Goal: Task Accomplishment & Management: Use online tool/utility

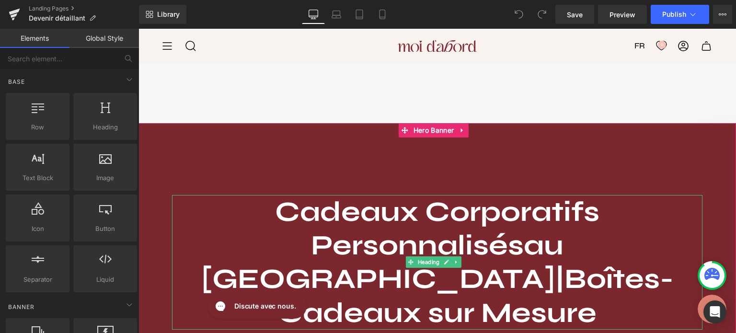
click at [279, 222] on strong "Cadeaux Corporatifs Personnalisés" at bounding box center [437, 228] width 324 height 67
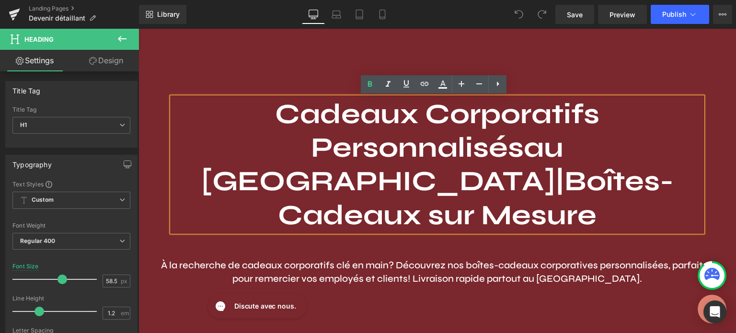
scroll to position [90, 0]
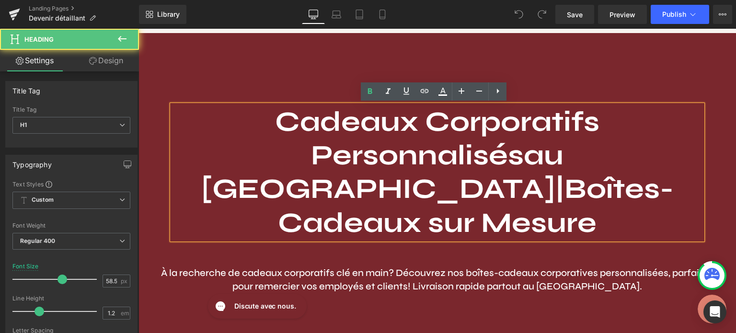
click at [437, 167] on strong "au [GEOGRAPHIC_DATA]" at bounding box center [382, 172] width 363 height 67
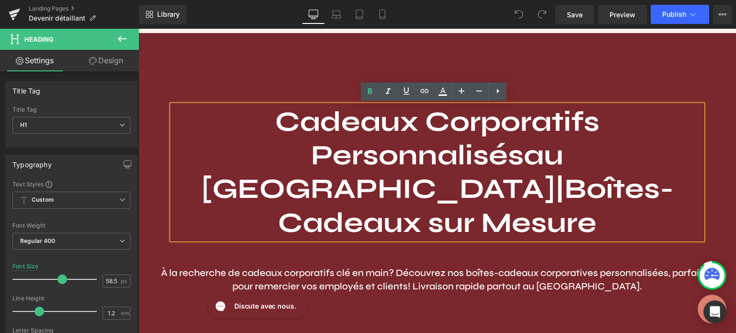
drag, startPoint x: 593, startPoint y: 183, endPoint x: 280, endPoint y: 118, distance: 319.1
click at [280, 118] on h1 "Cadeaux Corporatifs Personnalisés au [GEOGRAPHIC_DATA] | Boîtes-Cadeaux sur Mes…" at bounding box center [437, 172] width 531 height 135
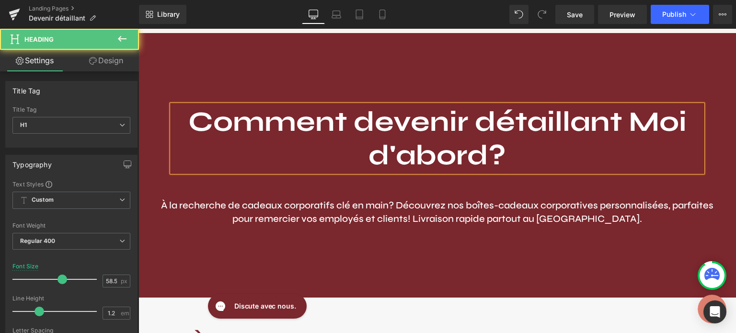
click at [630, 124] on b "Comment devenir détaillant Moi d'abord?" at bounding box center [437, 138] width 498 height 67
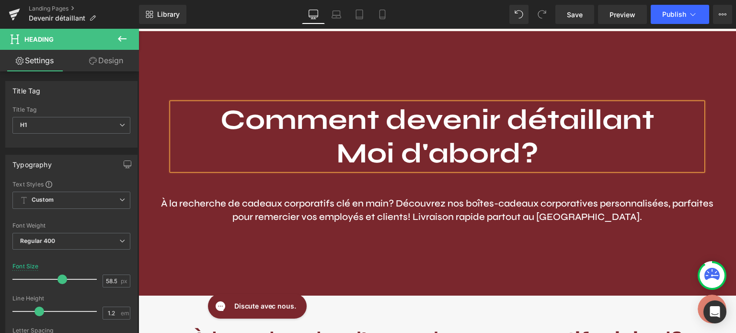
scroll to position [86, 0]
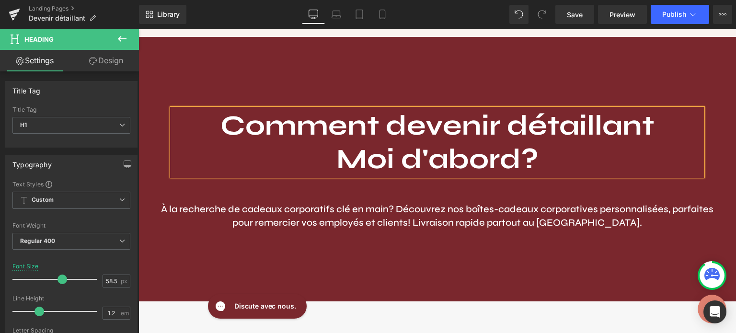
click at [657, 251] on div at bounding box center [438, 169] width 598 height 265
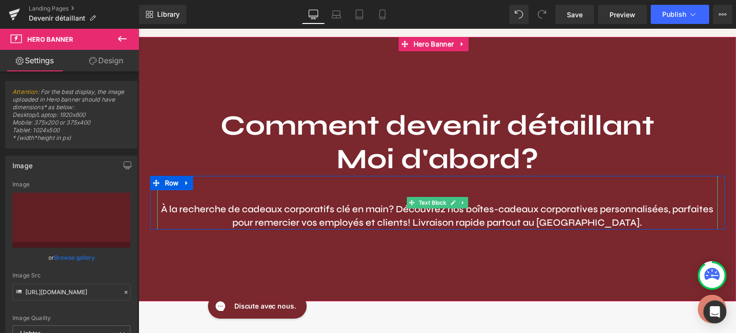
click at [308, 209] on strong "À la recherche de cadeaux corporatifs clé en main? Découvrez nos boîtes-cadeaux…" at bounding box center [437, 215] width 553 height 25
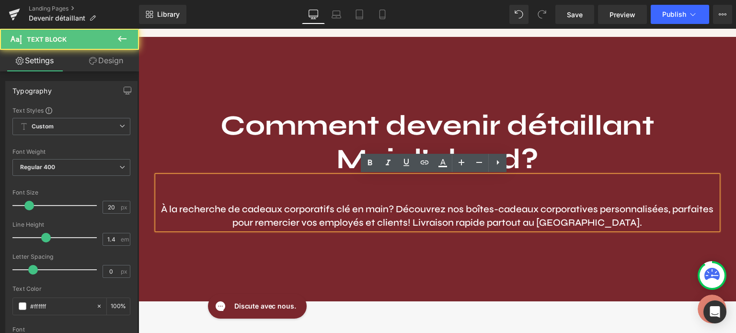
click at [348, 222] on strong "À la recherche de cadeaux corporatifs clé en main? Découvrez nos boîtes-cadeaux…" at bounding box center [437, 215] width 553 height 25
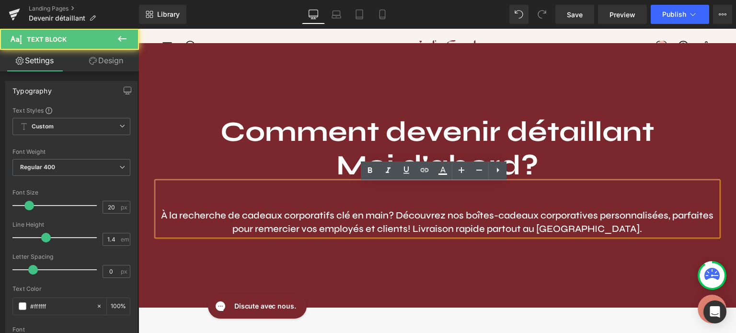
scroll to position [78, 0]
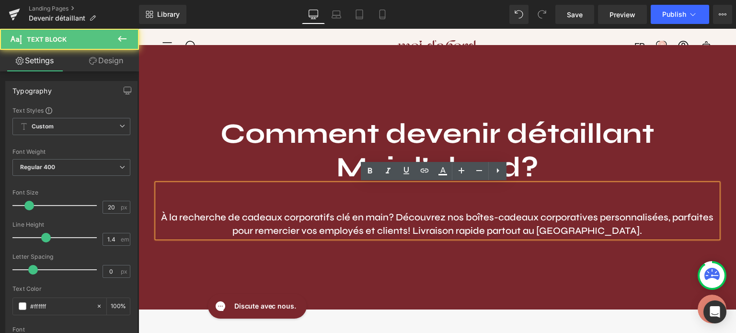
click at [613, 229] on p "À la recherche de cadeaux corporatifs clé en main? Découvrez nos boîtes-cadeaux…" at bounding box center [437, 224] width 561 height 27
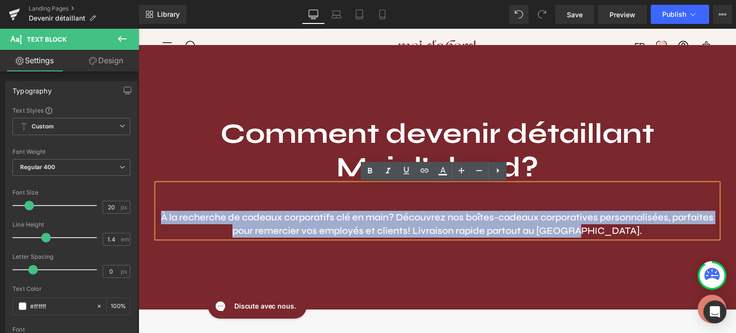
drag, startPoint x: 613, startPoint y: 229, endPoint x: 158, endPoint y: 216, distance: 455.5
click at [158, 216] on p "À la recherche de cadeaux corporatifs clé en main? Découvrez nos boîtes-cadeaux…" at bounding box center [437, 224] width 561 height 27
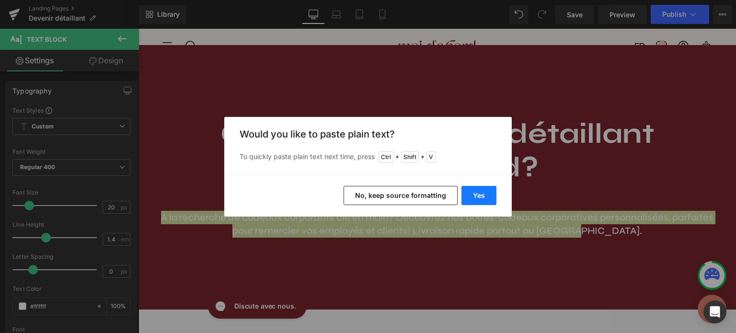
click at [476, 197] on button "Yes" at bounding box center [479, 195] width 35 height 19
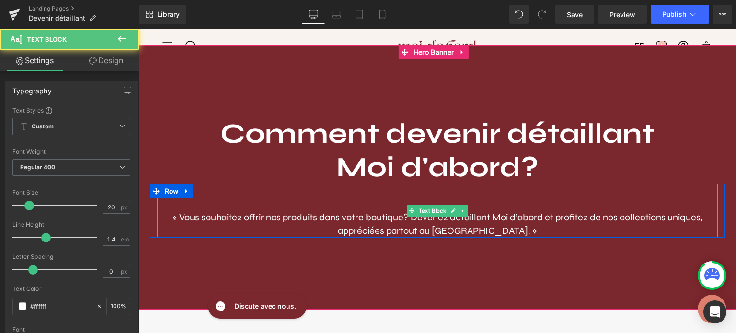
click at [213, 220] on span "« Vous souhaitez offrir nos produits dans votre boutique? Devenez détaillant Mo…" at bounding box center [438, 223] width 530 height 25
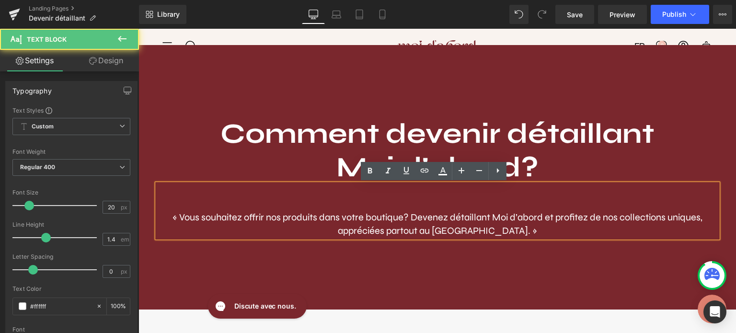
click at [177, 218] on span "« Vous souhaitez offrir nos produits dans votre boutique? Devenez détaillant Mo…" at bounding box center [438, 223] width 530 height 25
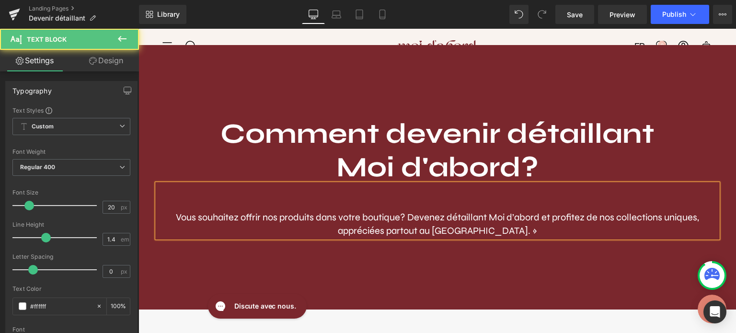
click at [507, 230] on p "Vous souhaitez offrir nos produits dans votre boutique? Devenez détaillant Moi …" at bounding box center [437, 224] width 561 height 27
click at [406, 217] on span "Vous souhaitez offrir nos produits dans votre boutique? Devenez détaillant Moi …" at bounding box center [437, 223] width 523 height 25
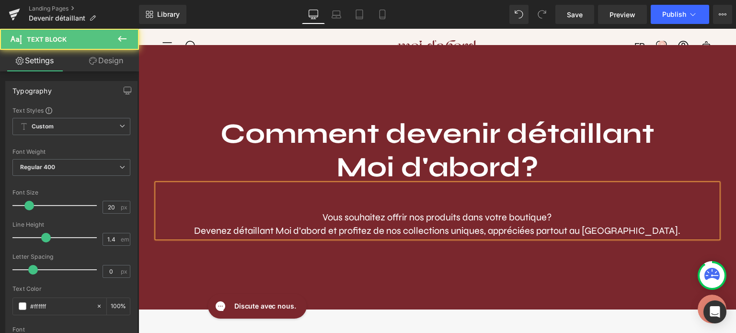
click at [510, 231] on span "Devenez détaillant Moi d’abord et profitez de nos collections uniques, apprécié…" at bounding box center [437, 231] width 486 height 12
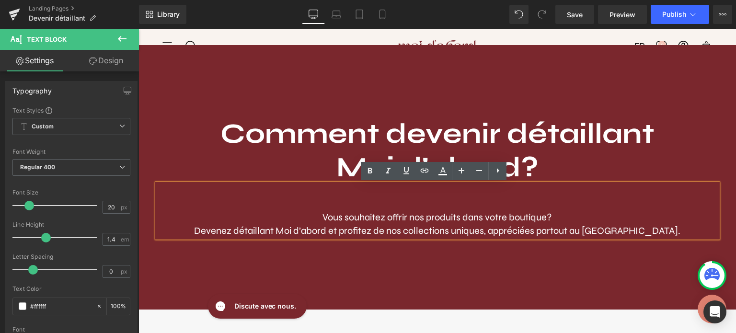
click at [484, 255] on div at bounding box center [438, 177] width 598 height 265
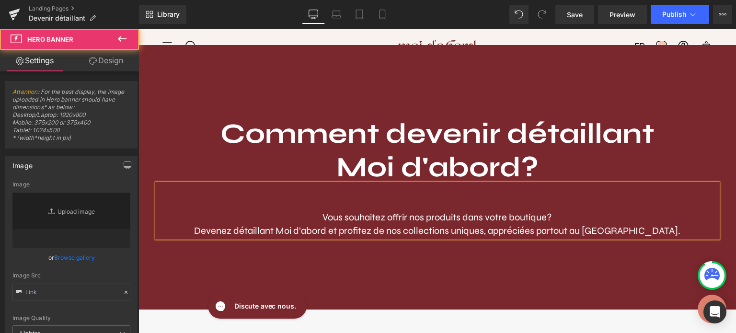
type input "[URL][DOMAIN_NAME]"
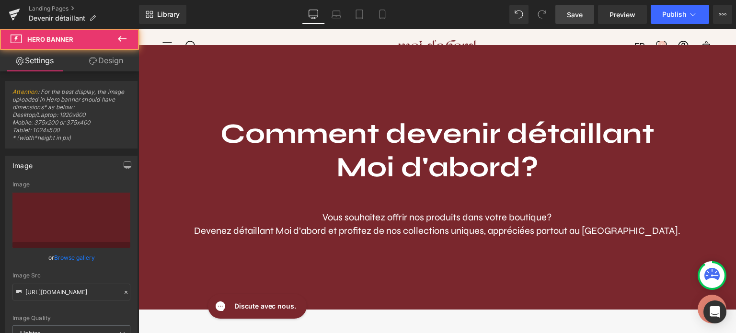
click at [581, 13] on span "Save" at bounding box center [575, 15] width 16 height 10
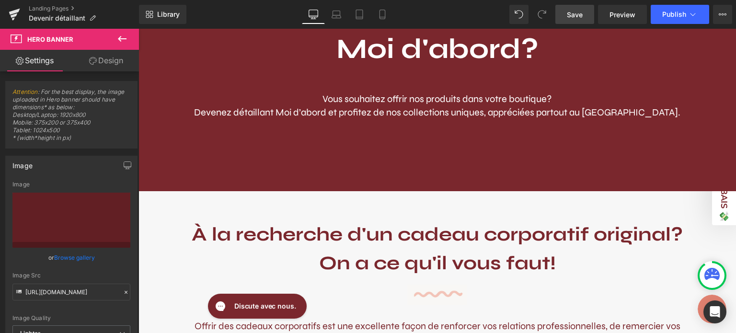
scroll to position [196, 0]
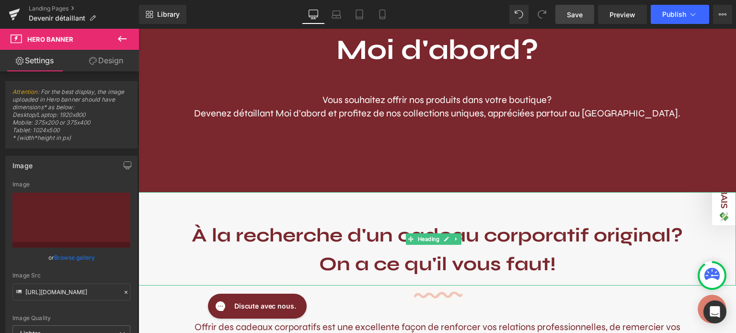
click at [397, 260] on strong "On a ce qu'il vous faut!" at bounding box center [437, 264] width 237 height 23
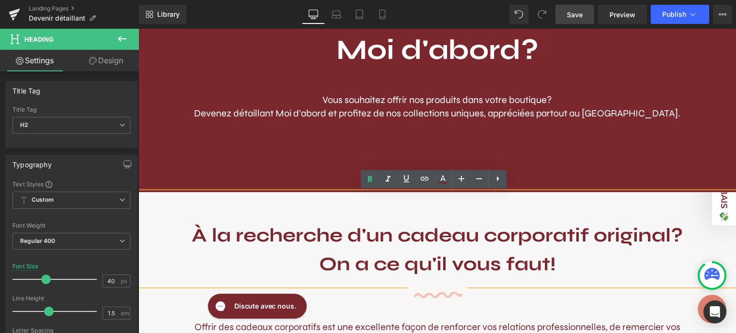
click at [529, 255] on strong "On a ce qu'il vous faut!" at bounding box center [437, 264] width 237 height 23
drag, startPoint x: 683, startPoint y: 231, endPoint x: 174, endPoint y: 237, distance: 509.0
click at [174, 237] on h2 "À la recherche d'un cadeau corporatif original?" at bounding box center [438, 235] width 598 height 29
paste div
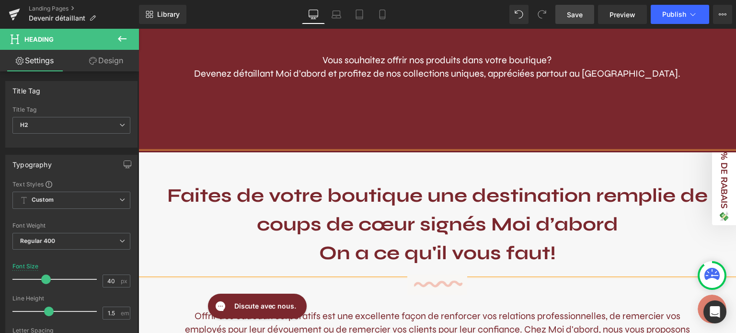
scroll to position [238, 0]
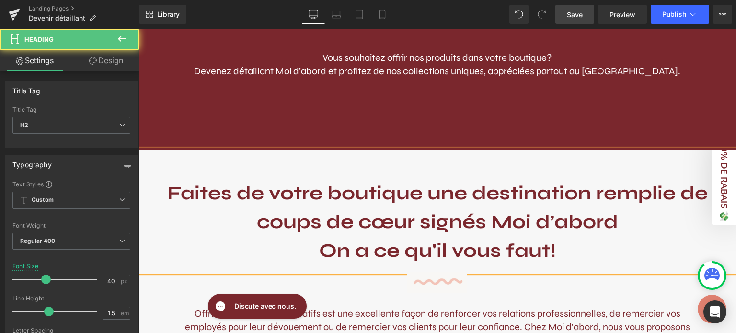
drag, startPoint x: 562, startPoint y: 256, endPoint x: 246, endPoint y: 256, distance: 315.4
click at [246, 256] on h2 "On a ce qu'il vous faut!" at bounding box center [438, 250] width 598 height 29
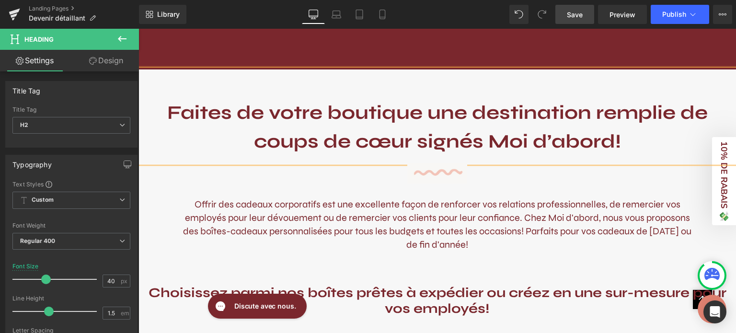
scroll to position [322, 0]
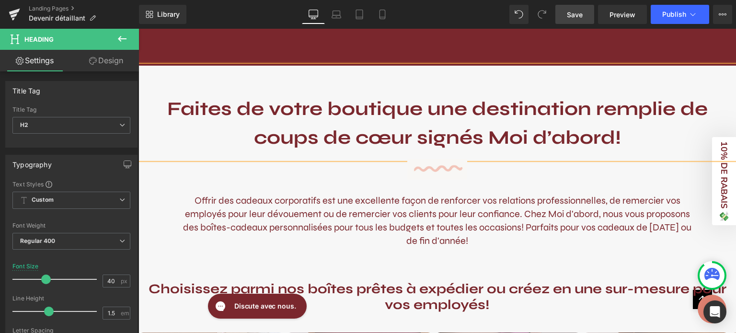
click at [302, 210] on p "Offrir des cadeaux corporatifs est une excellente façon de renforcer vos relati…" at bounding box center [437, 221] width 511 height 54
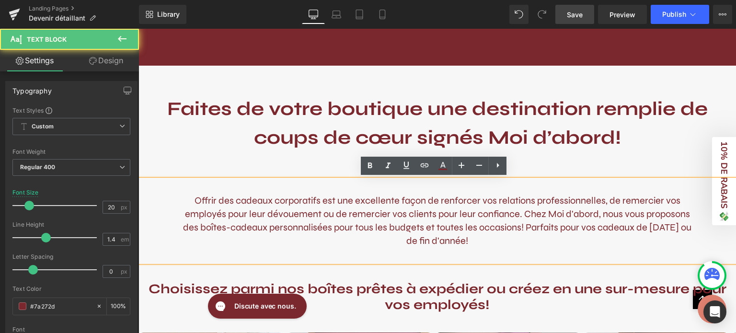
click at [391, 223] on p "Offrir des cadeaux corporatifs est une excellente façon de renforcer vos relati…" at bounding box center [437, 221] width 511 height 54
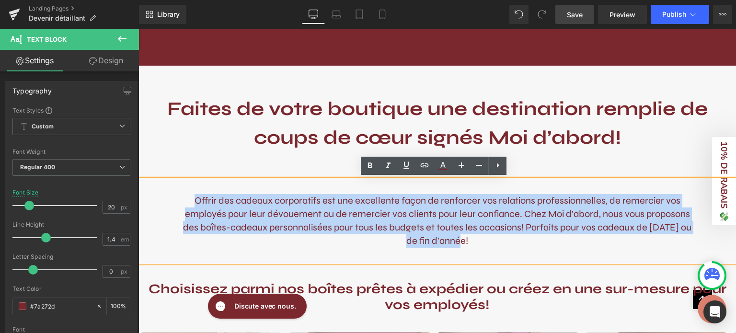
drag, startPoint x: 477, startPoint y: 242, endPoint x: 131, endPoint y: 195, distance: 348.7
copy p "Offrir des cadeaux corporatifs est une excellente façon de renforcer vos relati…"
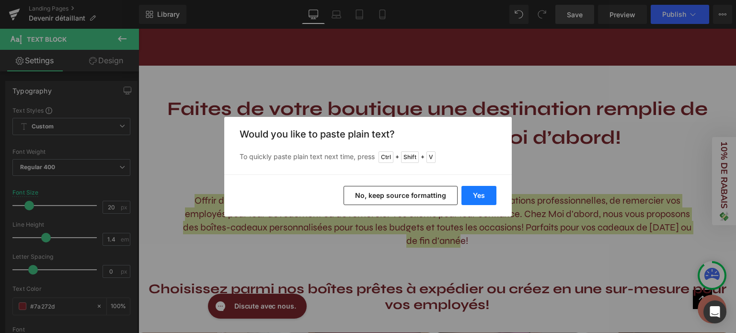
click at [467, 198] on button "Yes" at bounding box center [479, 195] width 35 height 19
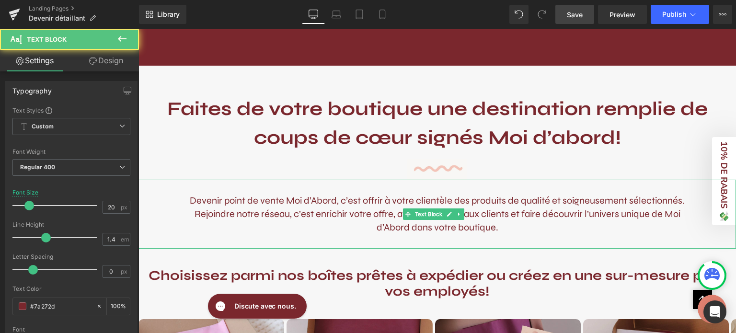
click at [288, 197] on p "Devenir point de vente Moi d’Abord, c’est offrir à votre clientèle des produits…" at bounding box center [437, 214] width 511 height 40
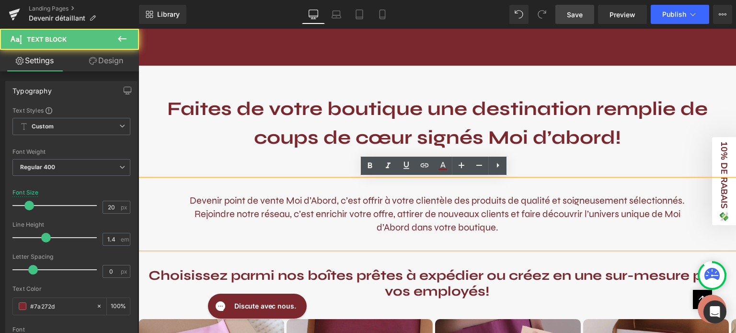
click at [314, 201] on p "Devenir point de vente Moi d’Abord, c’est offrir à votre clientèle des produits…" at bounding box center [437, 214] width 511 height 40
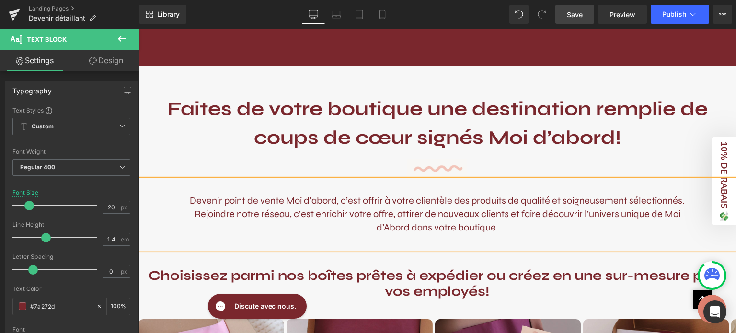
click at [408, 200] on p "Devenir point de vente Moi d’abord, c’est offrir à votre clientèle des produits…" at bounding box center [437, 214] width 511 height 40
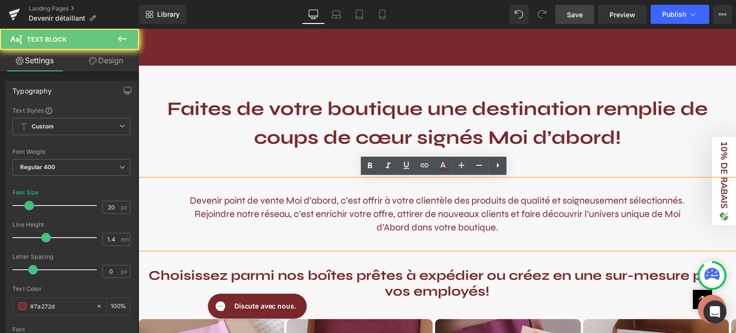
click at [574, 204] on p "Devenir point de vente Moi d’abord, c’est offrir à votre clientèle des produits…" at bounding box center [437, 214] width 511 height 40
click at [491, 230] on p "Devenir point de vente Moi d’abord, c’est offrir à votre clientèle des produits…" at bounding box center [437, 214] width 511 height 40
click at [387, 228] on p "Devenir point de vente Moi d’abord, c’est offrir à votre clientèle des produits…" at bounding box center [437, 214] width 511 height 40
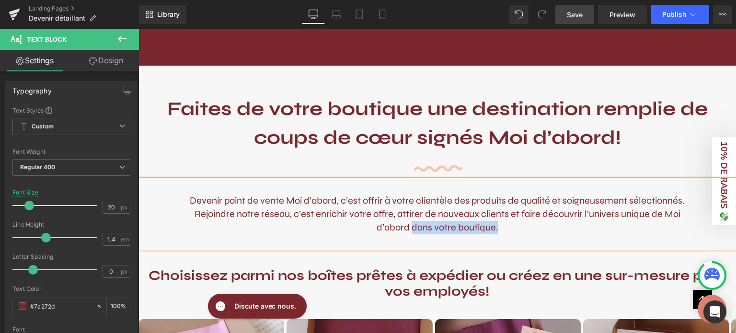
drag, startPoint x: 407, startPoint y: 226, endPoint x: 493, endPoint y: 227, distance: 86.3
click at [493, 227] on p "Devenir point de vente Moi d’abord, c’est offrir à votre clientèle des produits…" at bounding box center [437, 214] width 511 height 40
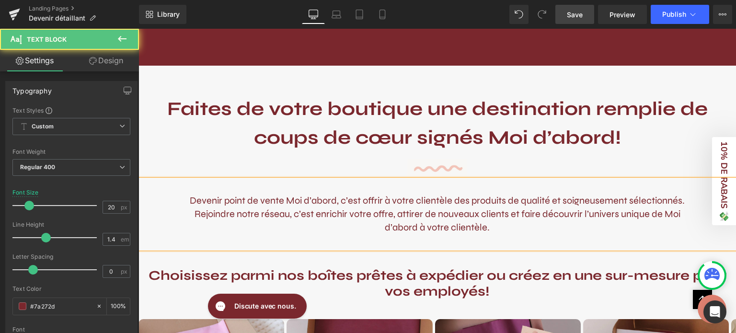
click at [554, 218] on p "Devenir point de vente Moi d’abord, c’est offrir à votre clientèle des produits…" at bounding box center [437, 214] width 511 height 40
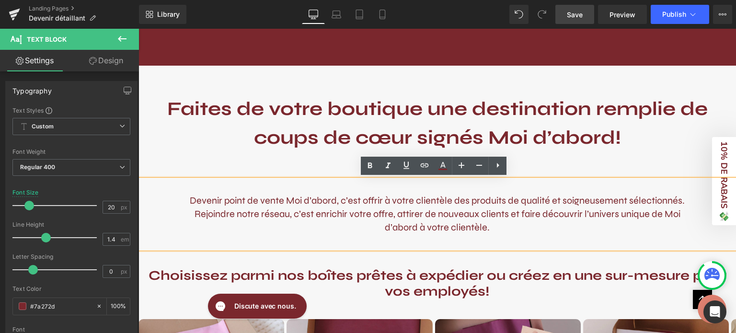
click at [574, 17] on span "Save" at bounding box center [575, 15] width 16 height 10
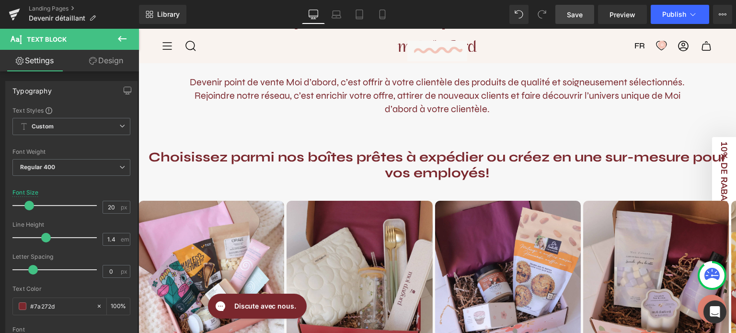
scroll to position [486, 0]
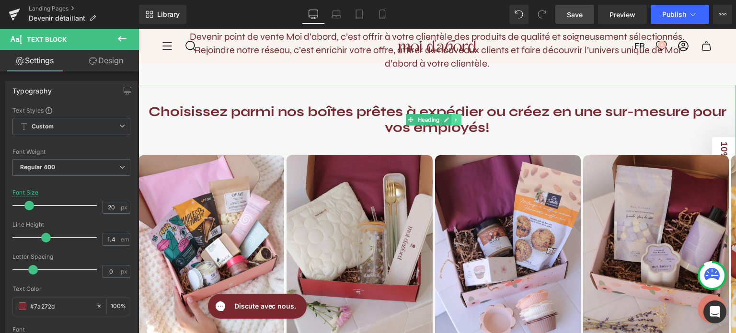
click at [460, 124] on link at bounding box center [456, 120] width 10 height 12
click at [539, 127] on h3 "Choisissez parmi nos boîtes prêtes à expédier ou créez en une sur-mesure pour v…" at bounding box center [438, 120] width 598 height 32
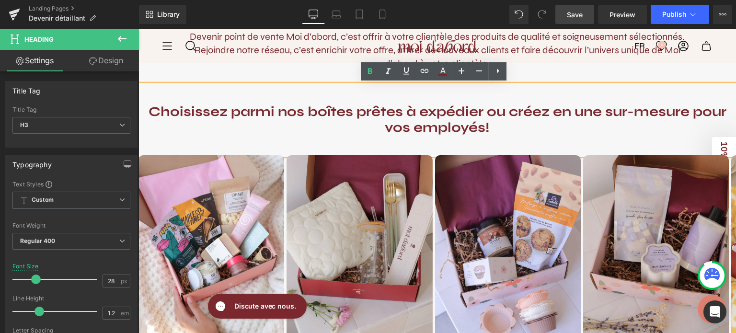
click at [539, 127] on h3 "Choisissez parmi nos boîtes prêtes à expédier ou créez en une sur-mesure pour v…" at bounding box center [438, 120] width 598 height 32
drag, startPoint x: 539, startPoint y: 127, endPoint x: 111, endPoint y: 101, distance: 428.3
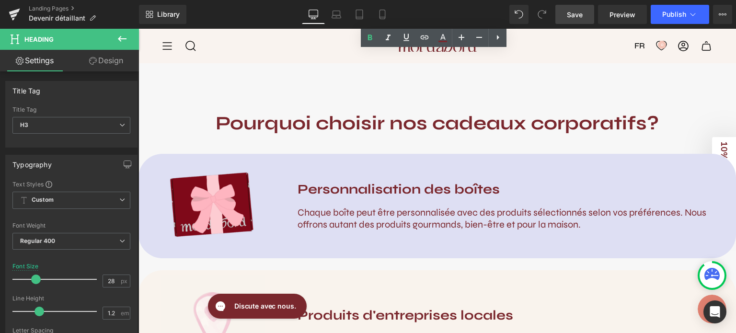
scroll to position [914, 0]
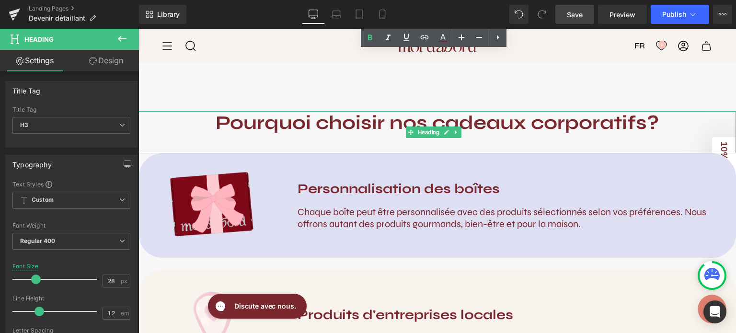
click at [404, 124] on strong "Pourquoi choisir nos cadeaux corporatifs?" at bounding box center [437, 122] width 443 height 23
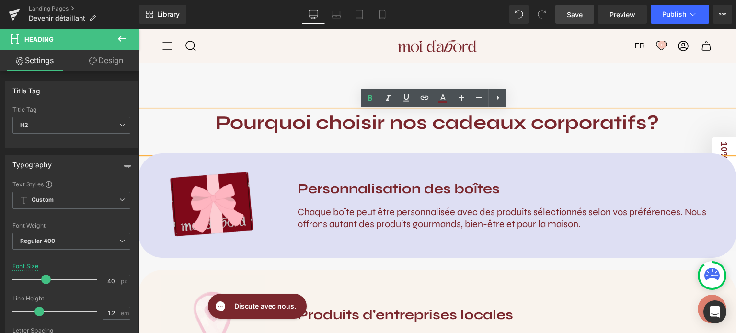
click at [651, 122] on strong "Pourquoi choisir nos cadeaux corporatifs?" at bounding box center [437, 122] width 443 height 23
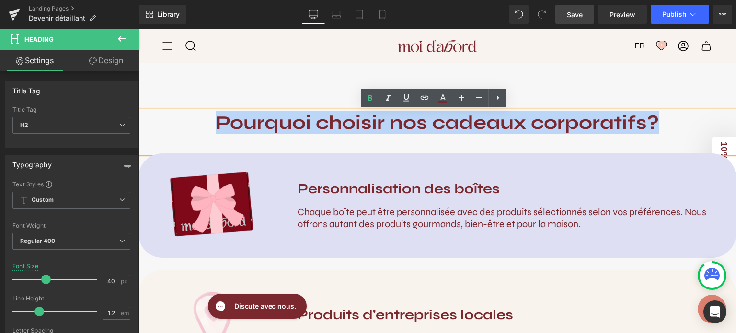
drag, startPoint x: 651, startPoint y: 122, endPoint x: 200, endPoint y: 124, distance: 451.0
click at [200, 124] on h2 "Pourquoi choisir nos cadeaux corporatifs?" at bounding box center [438, 122] width 598 height 23
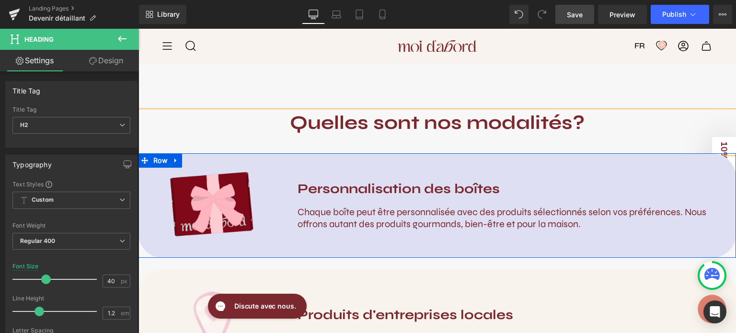
click at [416, 193] on strong "Personnalisation des boîtes" at bounding box center [399, 189] width 202 height 16
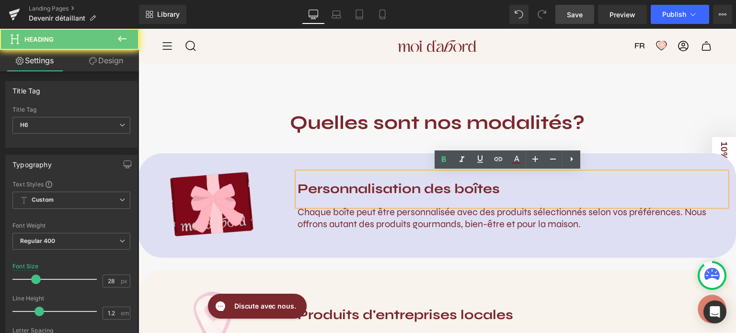
click at [458, 190] on strong "Personnalisation des boîtes" at bounding box center [399, 189] width 202 height 16
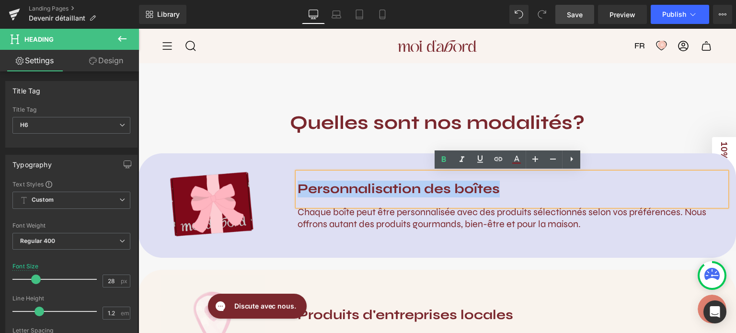
drag, startPoint x: 533, startPoint y: 195, endPoint x: 275, endPoint y: 193, distance: 258.3
click at [275, 193] on div "Image Personnalisation des boîtes Heading Chaque boîte peut être personnalisée …" at bounding box center [438, 205] width 598 height 104
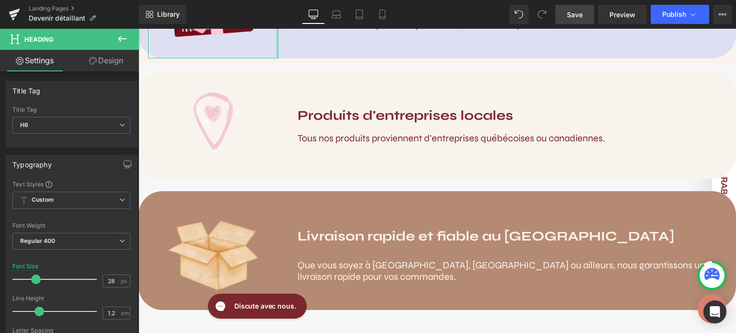
scroll to position [1115, 0]
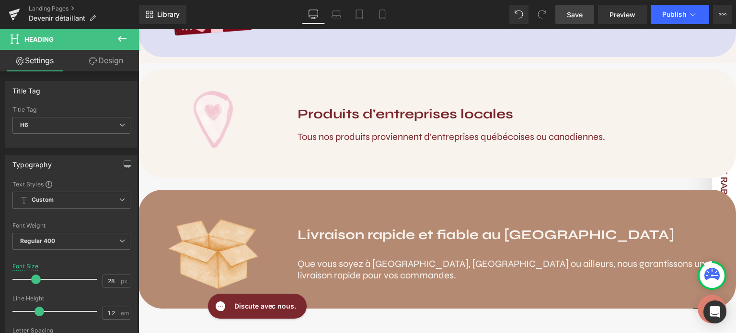
click at [373, 107] on strong "Produits d'entreprises locales" at bounding box center [406, 114] width 216 height 16
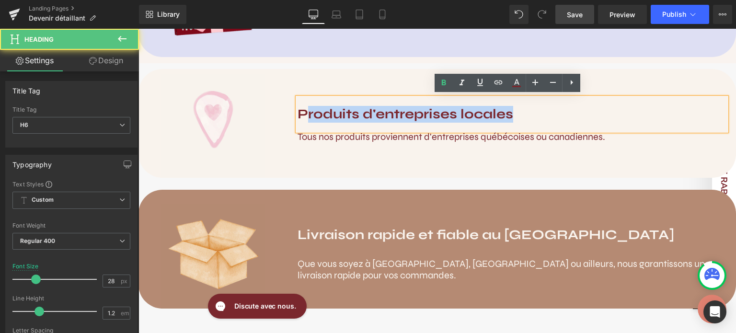
drag, startPoint x: 518, startPoint y: 115, endPoint x: 306, endPoint y: 117, distance: 212.3
click at [306, 117] on h6 "Produits d'entreprises locales" at bounding box center [512, 114] width 429 height 16
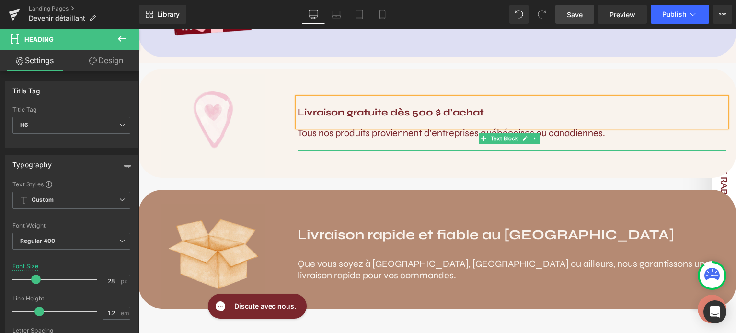
click at [362, 131] on span "Tous nos produits proviennent d'entreprises québécoises ou canadiennes." at bounding box center [452, 133] width 308 height 12
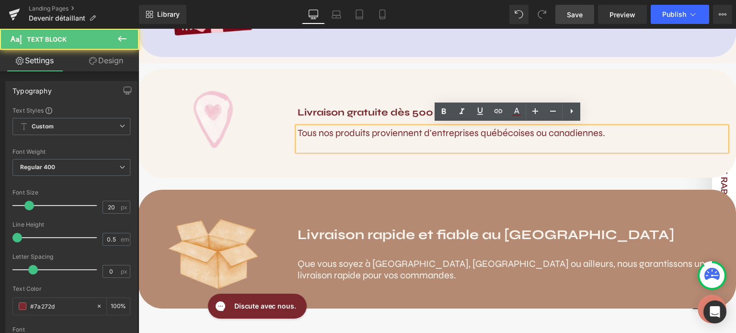
click at [615, 128] on p "Tous nos produits proviennent d'entreprises québécoises ou canadiennes." at bounding box center [512, 133] width 429 height 12
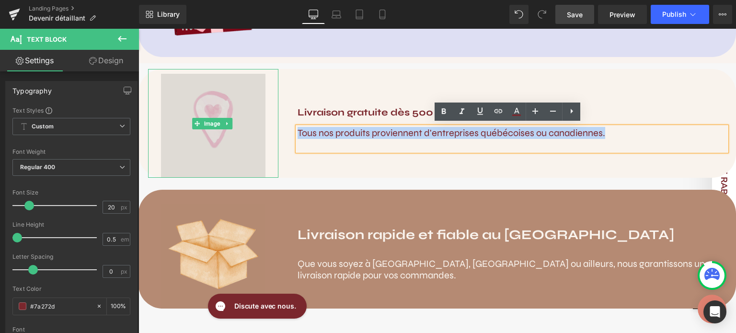
drag, startPoint x: 615, startPoint y: 128, endPoint x: 242, endPoint y: 134, distance: 373.4
click at [242, 134] on div "Image Livraison gratuite dès 500 $ d'achat Heading Tous nos produits proviennen…" at bounding box center [438, 123] width 598 height 109
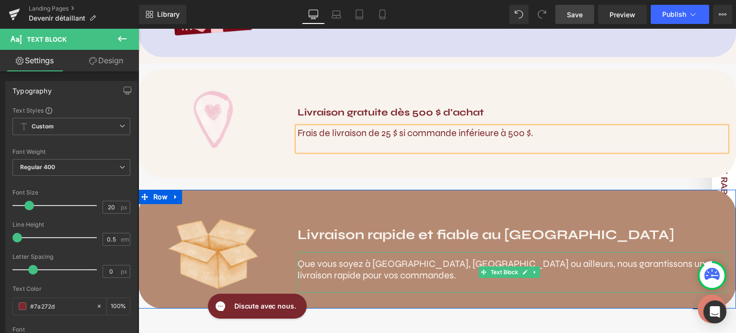
click at [438, 259] on span "Que vous soyez à [GEOGRAPHIC_DATA], [GEOGRAPHIC_DATA] ou ailleurs, nous garanti…" at bounding box center [504, 269] width 413 height 23
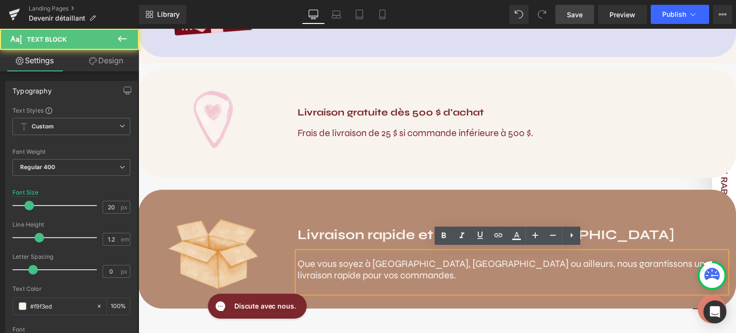
click at [365, 271] on p "Que vous soyez à [GEOGRAPHIC_DATA], [GEOGRAPHIC_DATA] ou ailleurs, nous garanti…" at bounding box center [512, 269] width 429 height 23
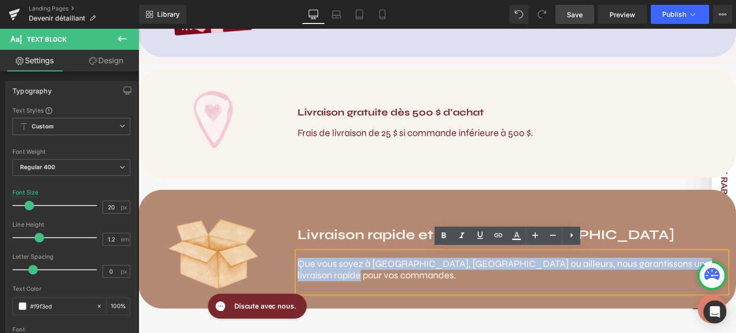
drag, startPoint x: 365, startPoint y: 271, endPoint x: 287, endPoint y: 260, distance: 78.9
click at [288, 260] on div "Livraison rapide et fiable au [GEOGRAPHIC_DATA] Heading Que vous soyez à [GEOGR…" at bounding box center [512, 248] width 448 height 89
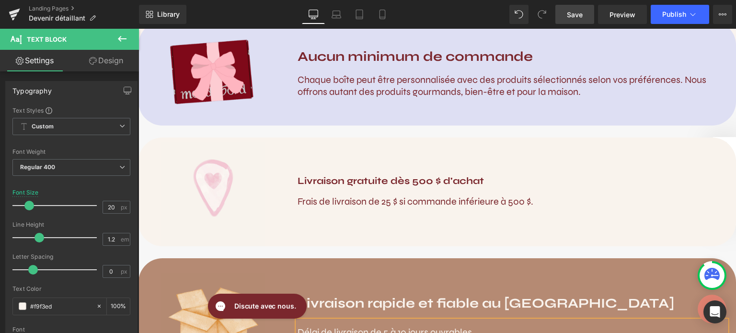
scroll to position [1046, 0]
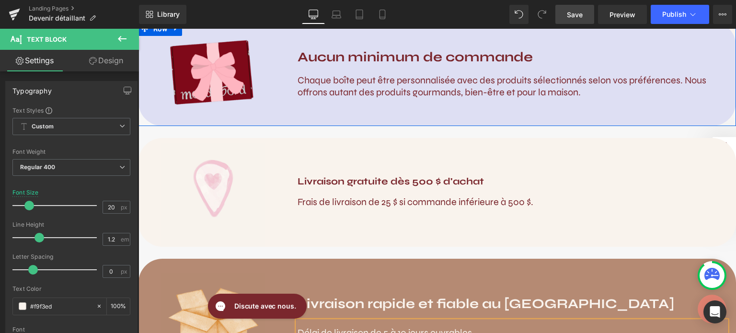
click at [386, 92] on span "Chaque boîte peut être personnalisée avec des produits sélectionnés selon vos p…" at bounding box center [502, 86] width 409 height 24
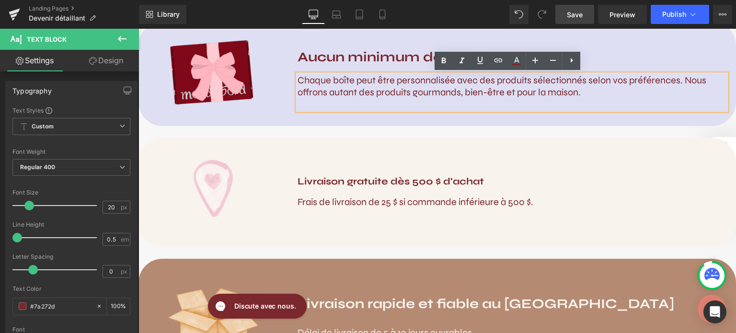
click at [554, 99] on p at bounding box center [512, 104] width 429 height 12
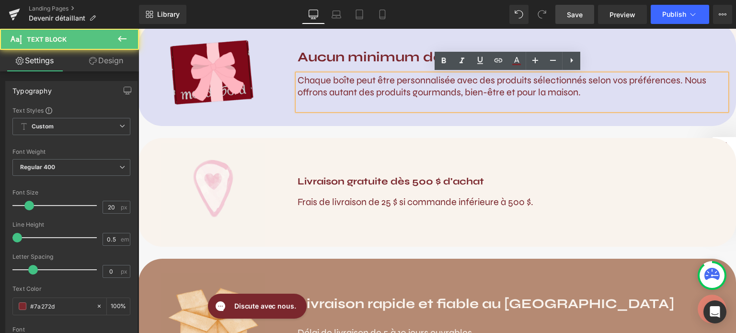
click at [591, 93] on p "Chaque boîte peut être personnalisée avec des produits sélectionnés selon vos p…" at bounding box center [512, 86] width 429 height 24
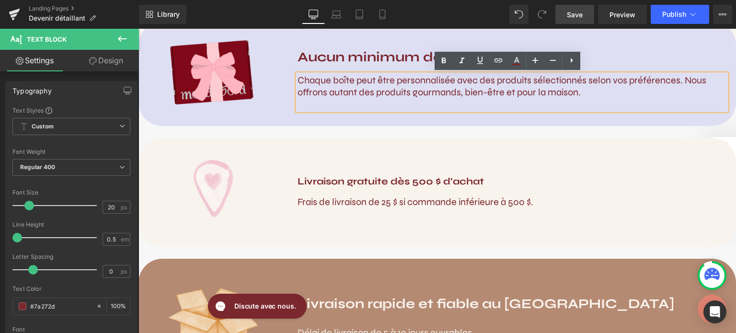
scroll to position [987, 0]
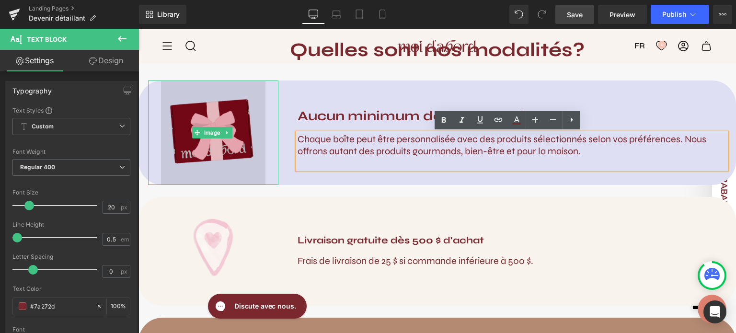
click at [205, 123] on img at bounding box center [213, 133] width 104 height 104
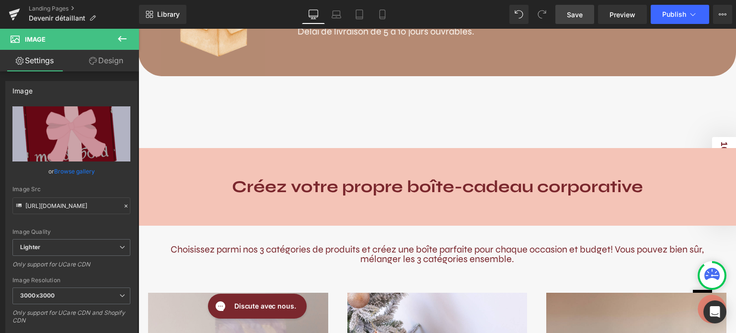
scroll to position [1348, 0]
click at [454, 148] on div "Créez votre propre boîte-cadeau corporative" at bounding box center [438, 187] width 598 height 78
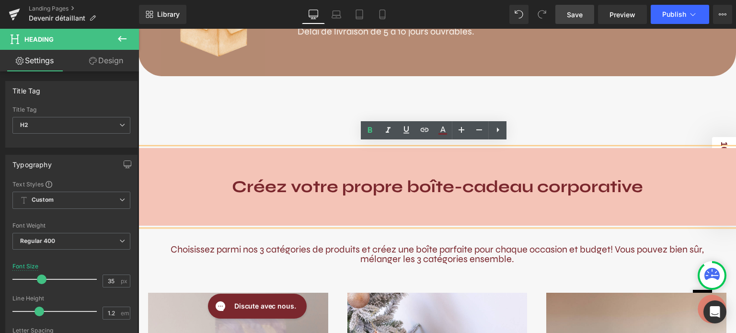
click at [490, 168] on div "Créez votre propre boîte-cadeau corporative" at bounding box center [438, 187] width 598 height 78
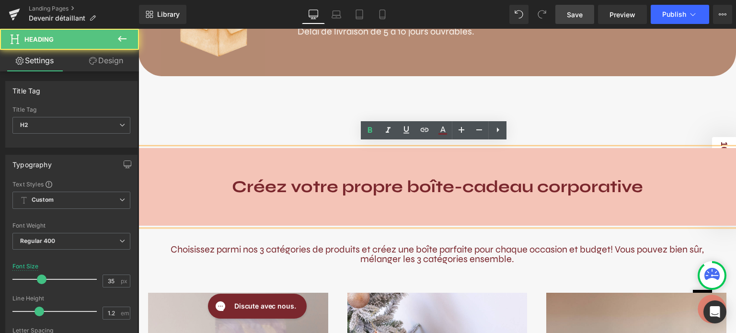
click at [649, 123] on div "Comment devenir détaillant Moi d'abord? Heading Vous souhaitez offrir nos produ…" at bounding box center [438, 275] width 598 height 3001
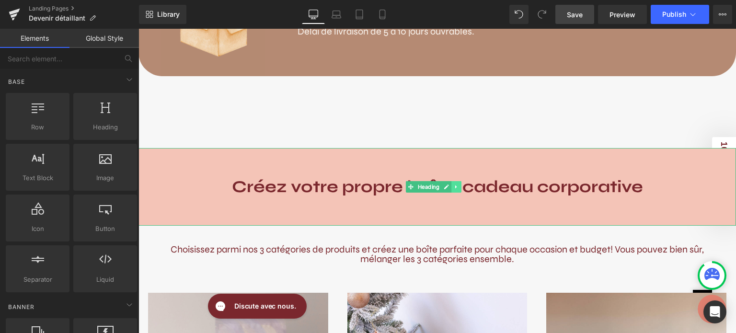
click at [455, 185] on icon at bounding box center [455, 186] width 1 height 3
click at [463, 184] on icon at bounding box center [461, 187] width 5 height 6
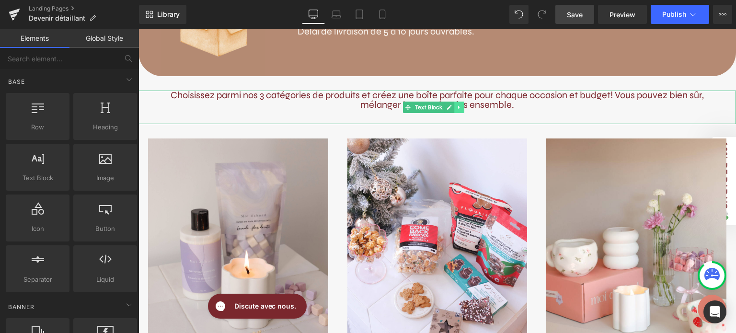
click at [458, 105] on icon at bounding box center [458, 106] width 1 height 3
click at [463, 104] on icon at bounding box center [464, 107] width 5 height 6
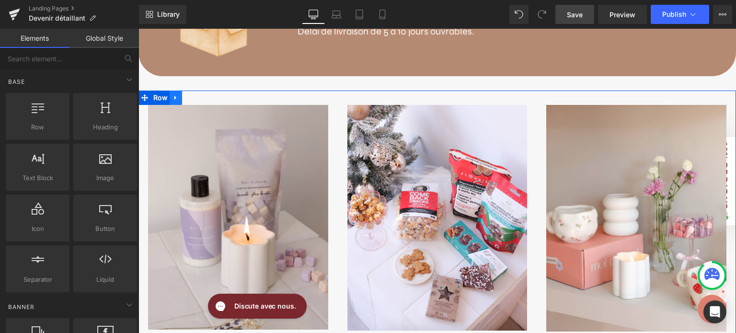
click at [173, 94] on icon at bounding box center [176, 97] width 7 height 7
click at [199, 94] on icon at bounding box center [200, 97] width 7 height 7
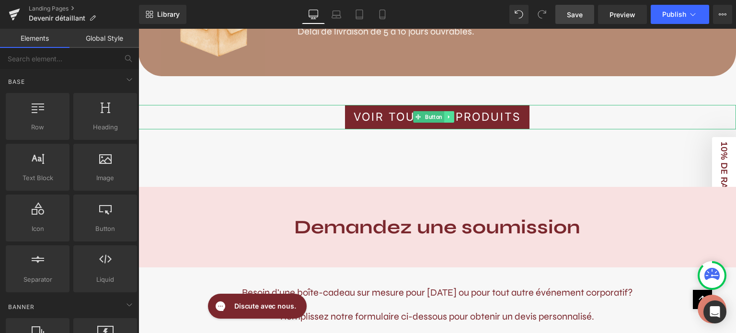
click at [449, 115] on icon at bounding box center [449, 117] width 5 height 6
click at [449, 115] on link at bounding box center [454, 117] width 10 height 12
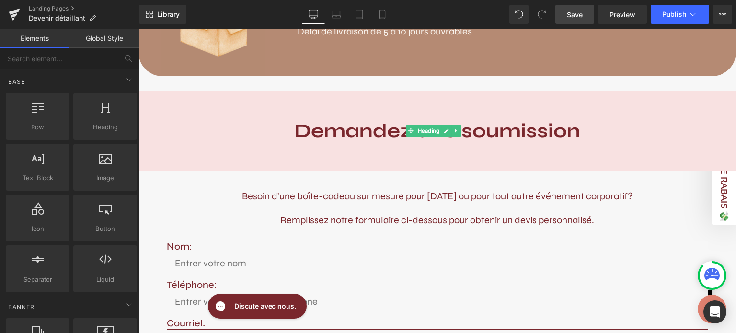
click at [356, 122] on b "Demandez une soumission" at bounding box center [437, 130] width 286 height 23
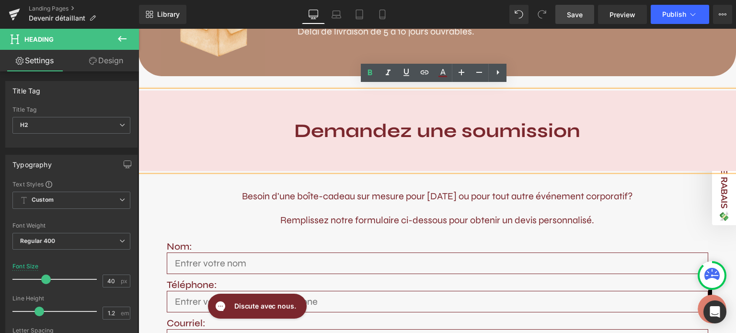
click at [596, 138] on div "Demandez une soumission" at bounding box center [438, 131] width 598 height 81
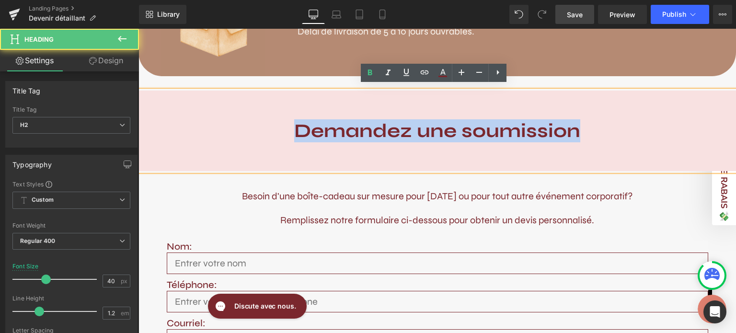
drag, startPoint x: 582, startPoint y: 128, endPoint x: 288, endPoint y: 139, distance: 295.0
click at [288, 139] on div "Demandez une soumission" at bounding box center [438, 131] width 598 height 81
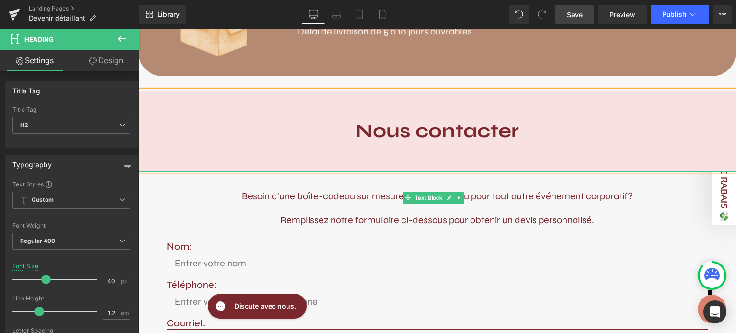
click at [366, 193] on div "Besoin d'une boîte-cadeau sur mesure pour [DATE] ou pour tout autre événement c…" at bounding box center [438, 196] width 598 height 12
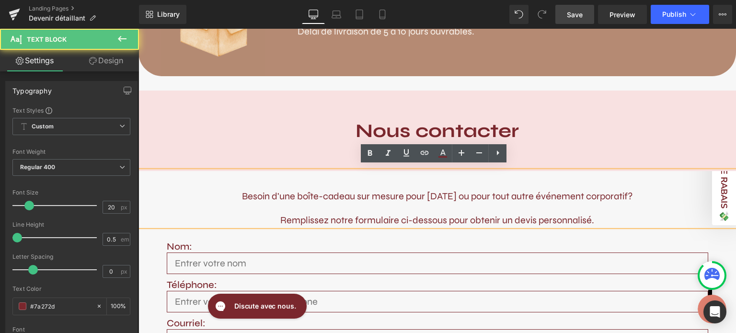
click at [561, 214] on div "Remplissez notre formulaire ci-dessous pour obtenir un devis personnalisé." at bounding box center [438, 220] width 598 height 12
click at [189, 193] on div "Besoin d'une boîte-cadeau sur mesure pour [DATE] ou pour tout autre événement c…" at bounding box center [438, 196] width 598 height 12
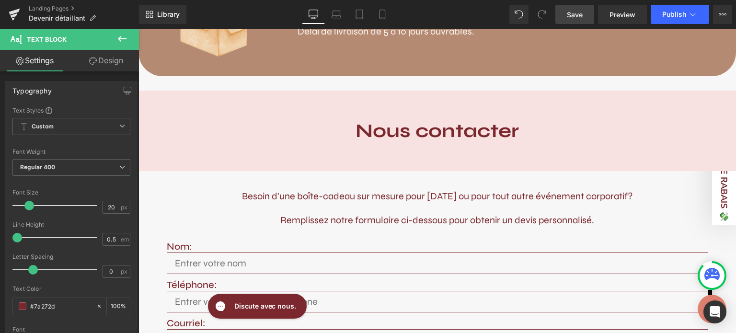
click at [126, 38] on icon at bounding box center [122, 39] width 12 height 12
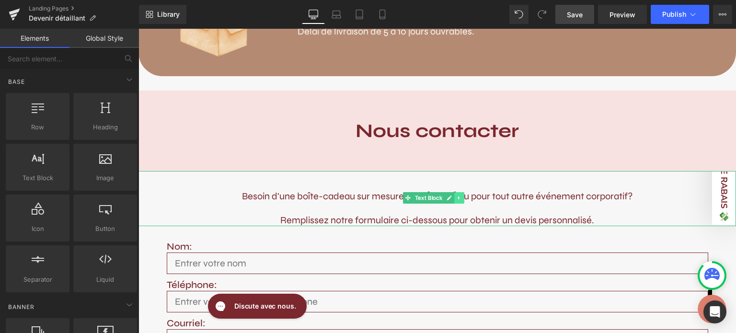
click at [459, 195] on icon at bounding box center [459, 198] width 5 height 6
click at [465, 195] on icon at bounding box center [464, 198] width 5 height 6
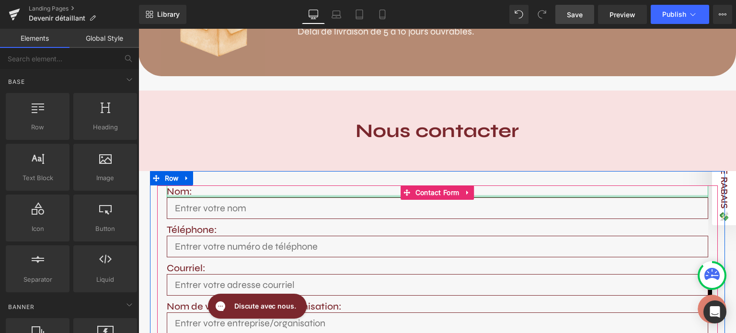
click at [179, 188] on strong "Nom:" at bounding box center [179, 191] width 25 height 12
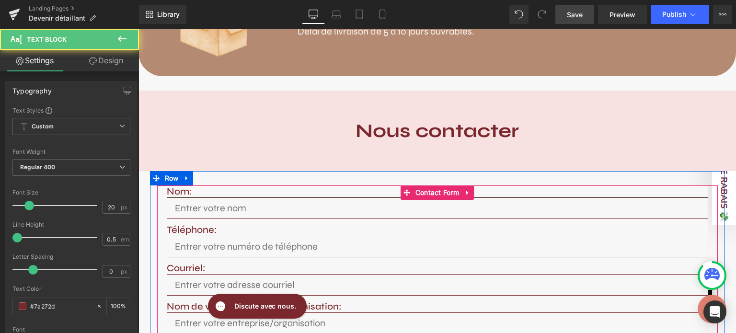
click at [177, 185] on strong "Nom:" at bounding box center [179, 191] width 25 height 12
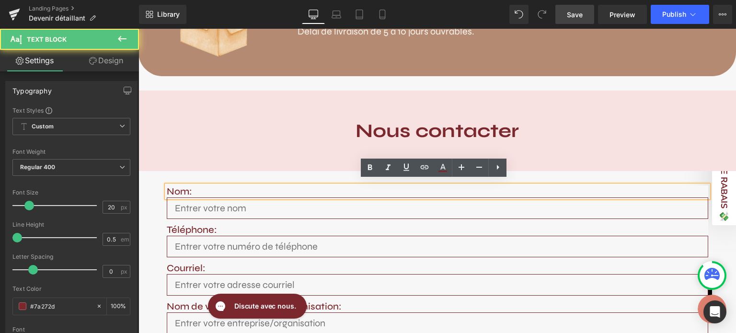
click at [177, 185] on strong "Nom:" at bounding box center [179, 191] width 25 height 12
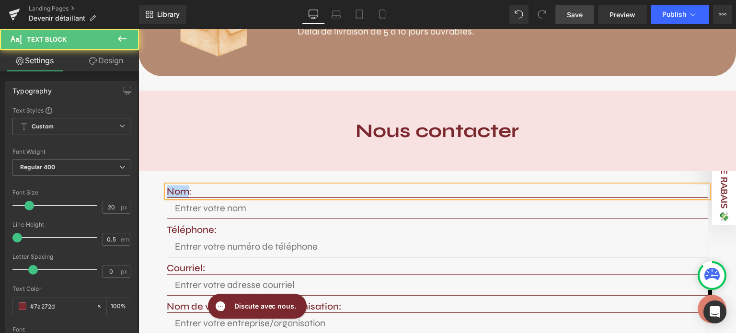
click at [185, 185] on strong "Nom:" at bounding box center [179, 191] width 25 height 12
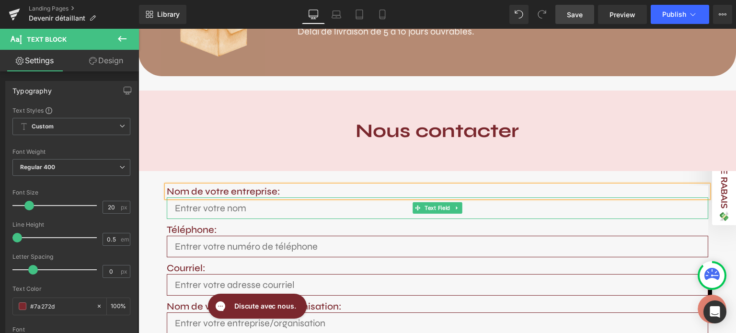
click at [254, 203] on input "text" at bounding box center [438, 208] width 542 height 22
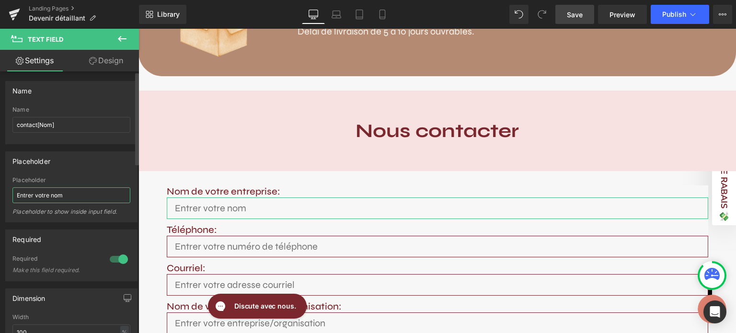
click at [104, 195] on input "Entrer votre nom" at bounding box center [71, 195] width 118 height 16
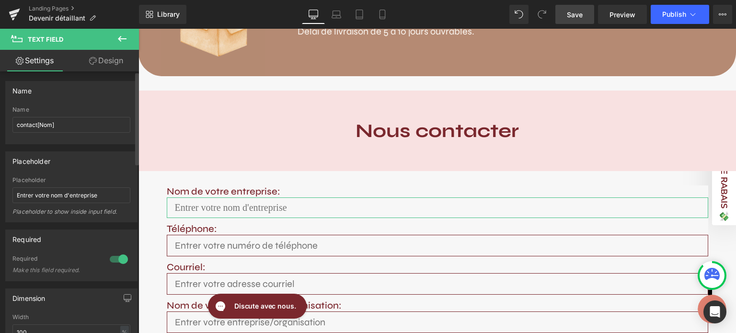
click at [67, 166] on div "Placeholder" at bounding box center [71, 161] width 131 height 18
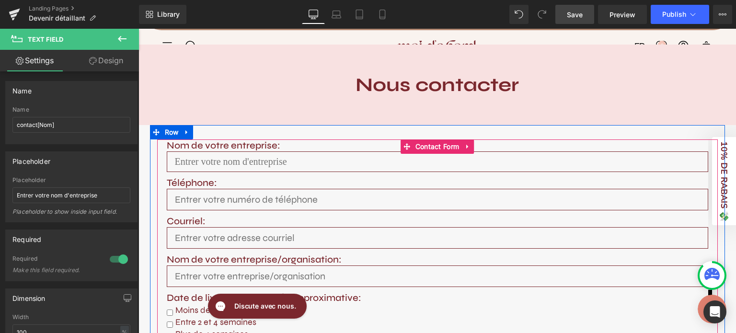
scroll to position [1395, 0]
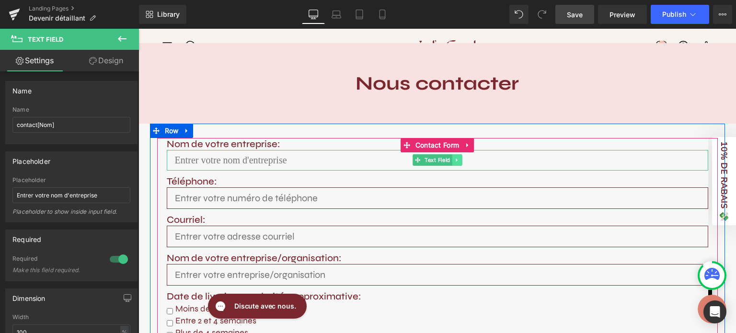
click at [452, 155] on link at bounding box center [457, 160] width 10 height 12
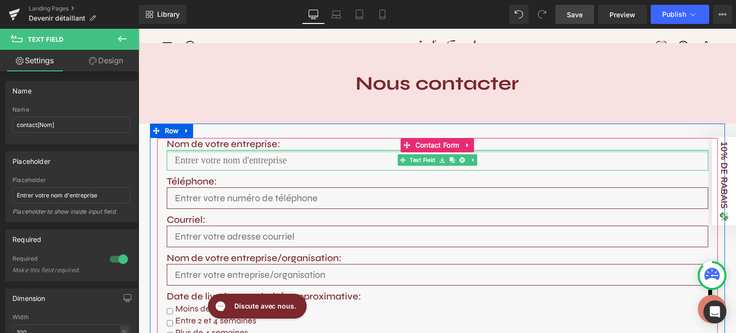
click at [307, 150] on div at bounding box center [438, 151] width 542 height 2
click at [280, 157] on input "text" at bounding box center [438, 160] width 542 height 21
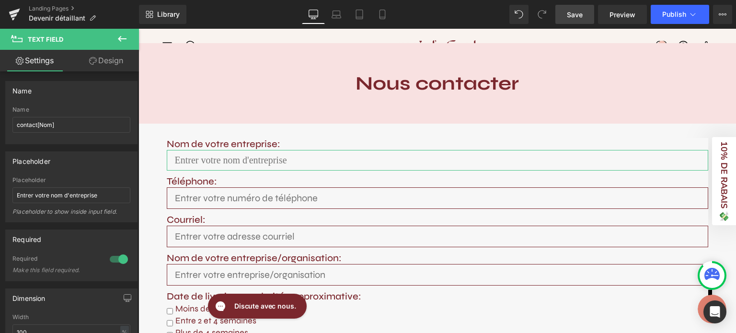
click at [102, 60] on link "Design" at bounding box center [105, 61] width 69 height 22
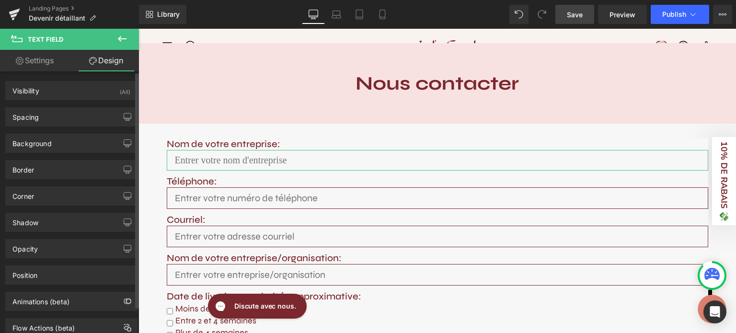
scroll to position [29, 0]
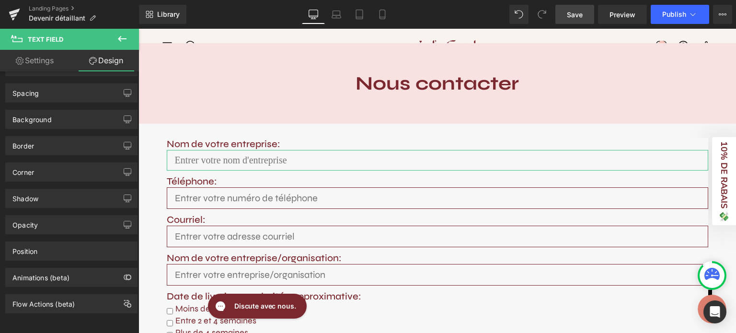
click at [38, 60] on link "Settings" at bounding box center [34, 61] width 69 height 22
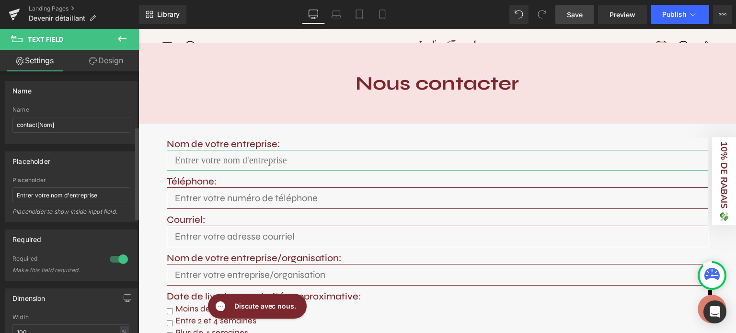
scroll to position [154, 0]
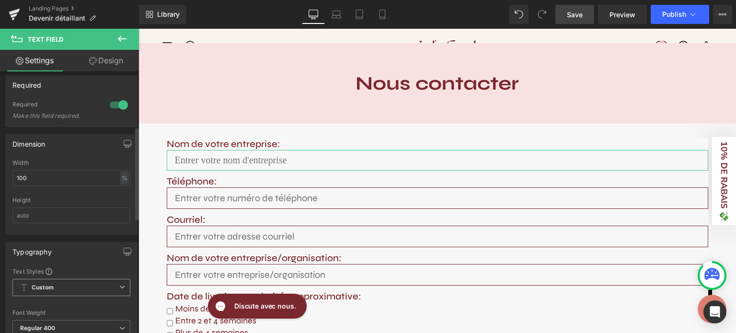
click at [55, 289] on span "Custom Setup Global Style" at bounding box center [71, 287] width 118 height 17
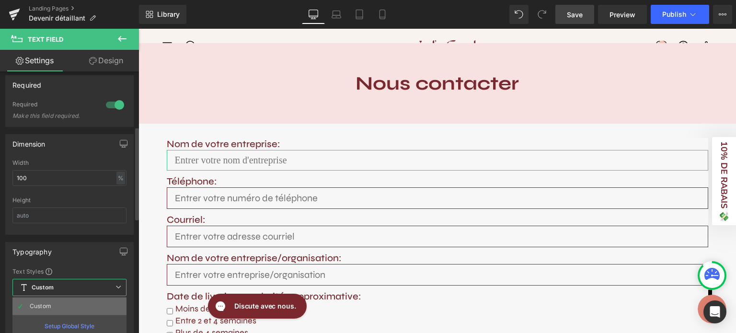
click at [55, 301] on li "Custom" at bounding box center [69, 306] width 114 height 17
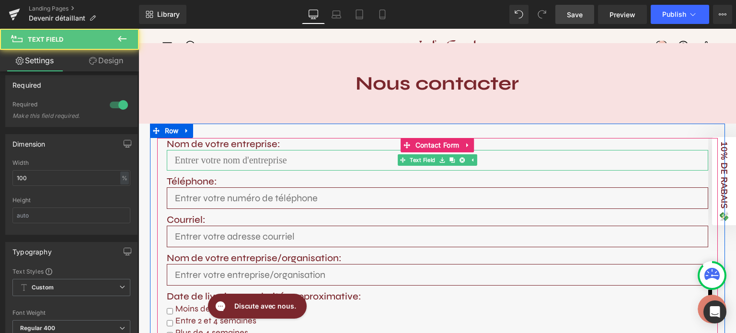
click at [221, 156] on input "text" at bounding box center [438, 160] width 542 height 21
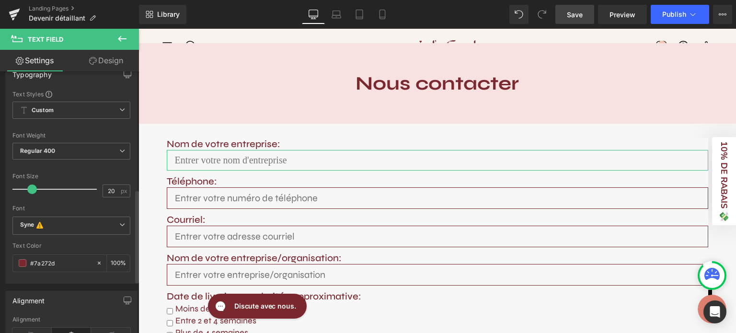
scroll to position [331, 0]
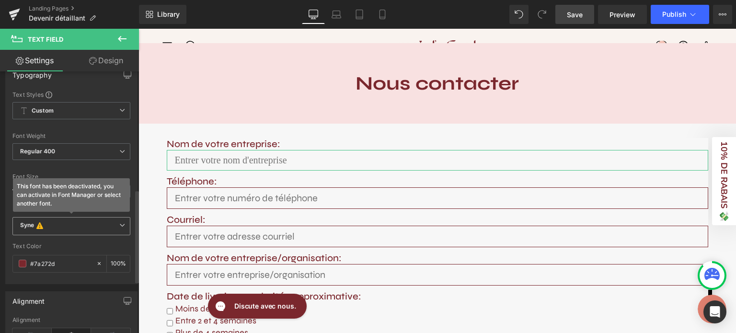
click at [62, 229] on span "Syne This font has been deactivated, you can activate in Font Manager or select…" at bounding box center [71, 226] width 118 height 18
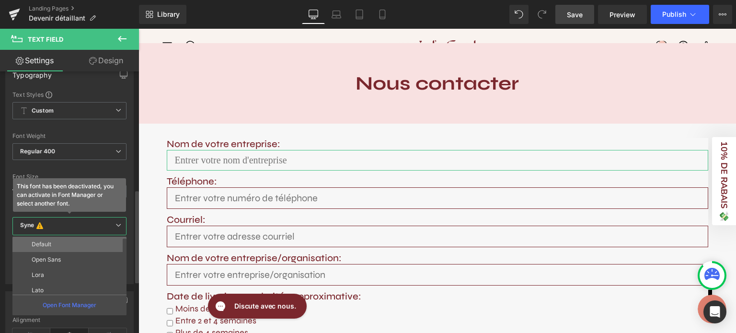
click at [57, 243] on li "Default" at bounding box center [71, 244] width 118 height 15
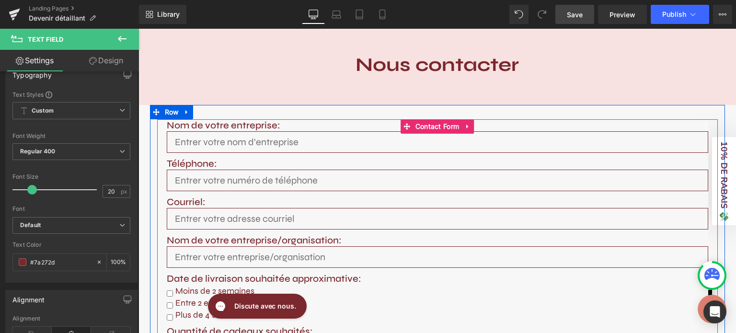
scroll to position [1414, 0]
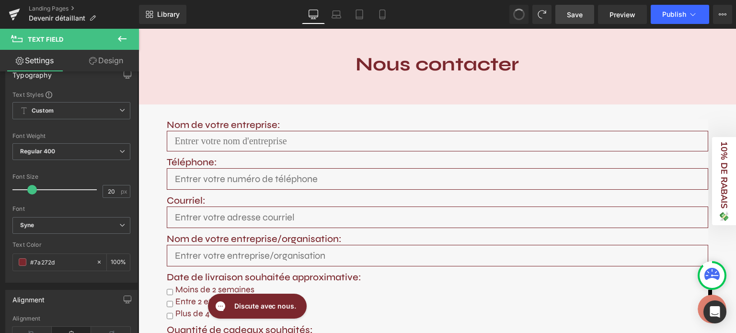
type input "Entrer votre nom"
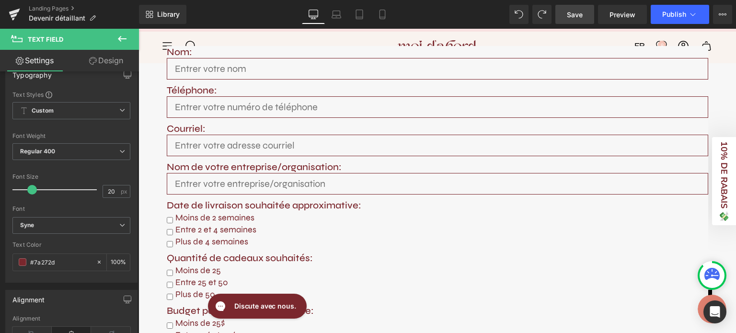
scroll to position [1489, 0]
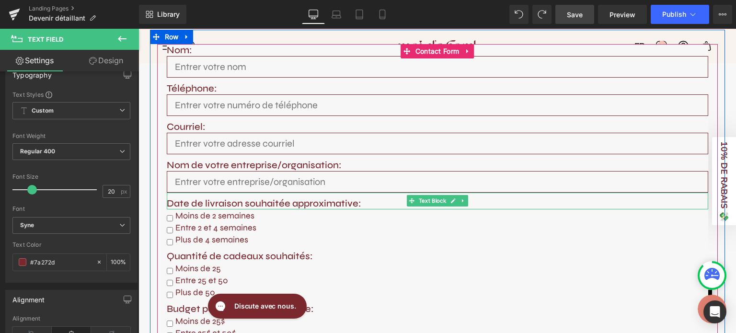
click at [271, 197] on strong "Date de livraison souhaitée approximative:" at bounding box center [264, 203] width 195 height 12
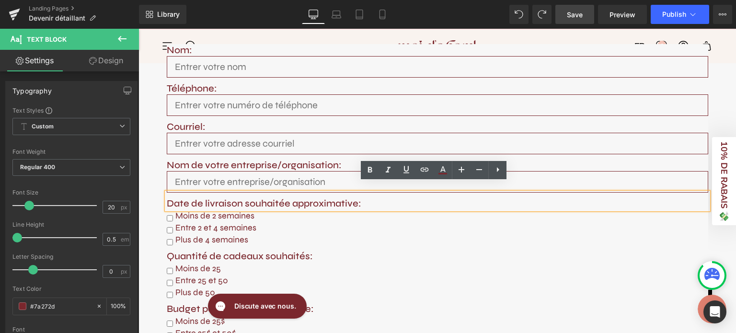
click at [337, 250] on p "Quantité de cadeaux souhaités:" at bounding box center [438, 256] width 542 height 12
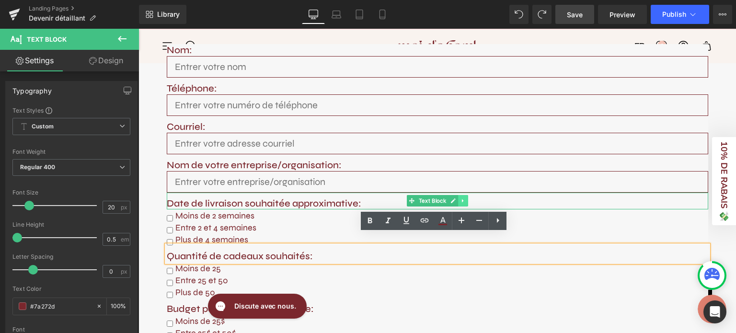
click at [458, 195] on link at bounding box center [463, 201] width 10 height 12
click at [465, 198] on icon at bounding box center [467, 201] width 5 height 6
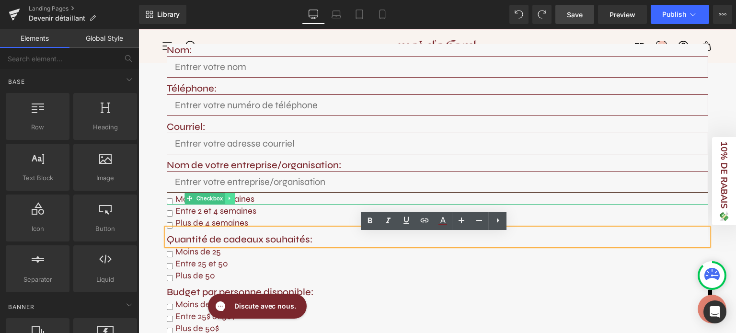
click at [228, 196] on icon at bounding box center [230, 199] width 5 height 6
click at [232, 196] on icon at bounding box center [234, 198] width 5 height 5
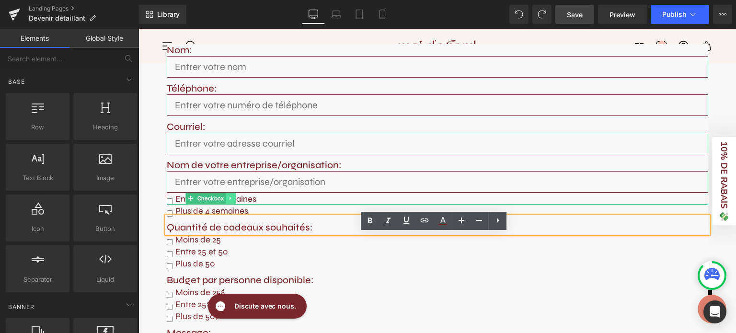
click at [230, 197] on icon at bounding box center [230, 198] width 1 height 3
click at [234, 196] on icon at bounding box center [235, 199] width 5 height 6
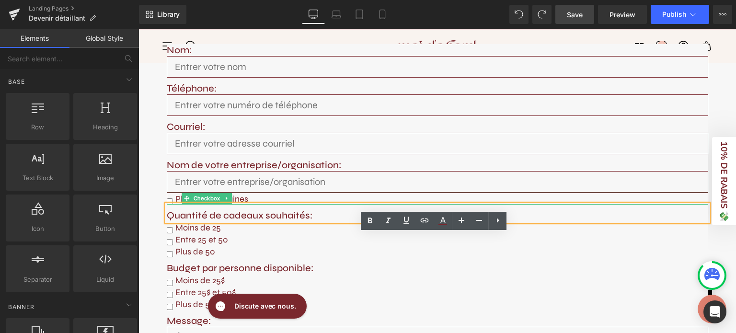
click at [239, 194] on span "Plus de 4 semaines" at bounding box center [210, 199] width 75 height 11
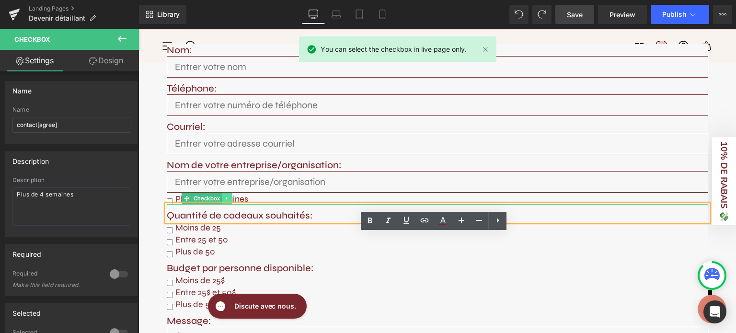
click at [222, 193] on link at bounding box center [227, 199] width 10 height 12
click at [229, 196] on icon at bounding box center [231, 198] width 5 height 5
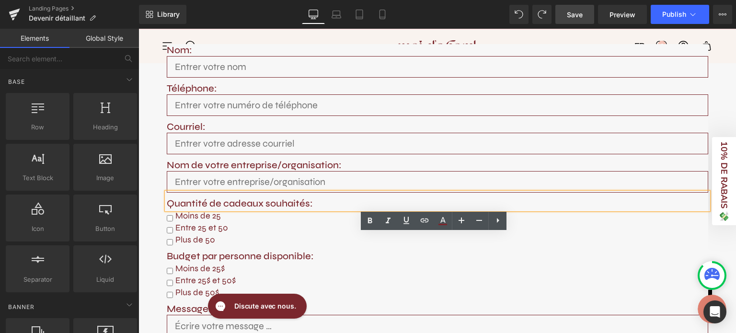
click at [236, 233] on div "Plus de 50" at bounding box center [438, 239] width 542 height 12
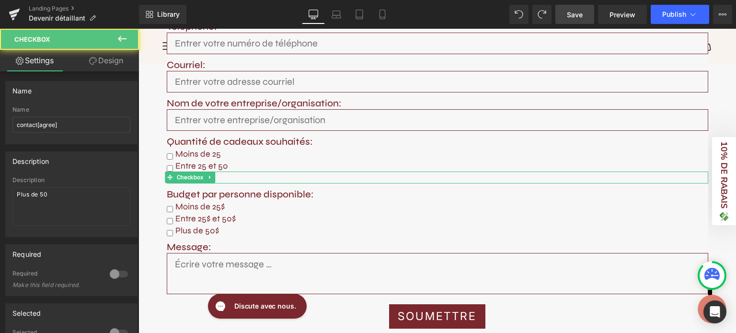
scroll to position [1554, 0]
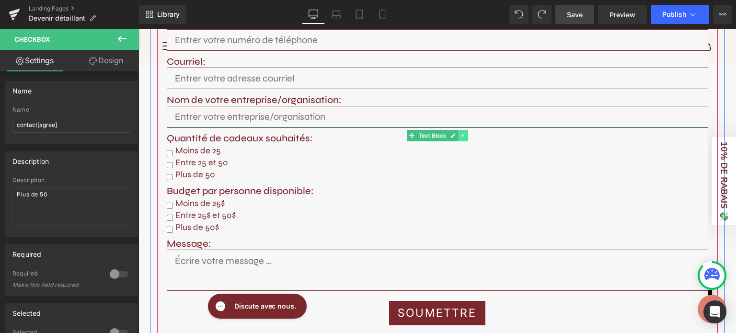
click at [461, 133] on icon at bounding box center [463, 136] width 5 height 6
click at [463, 130] on link at bounding box center [468, 136] width 10 height 12
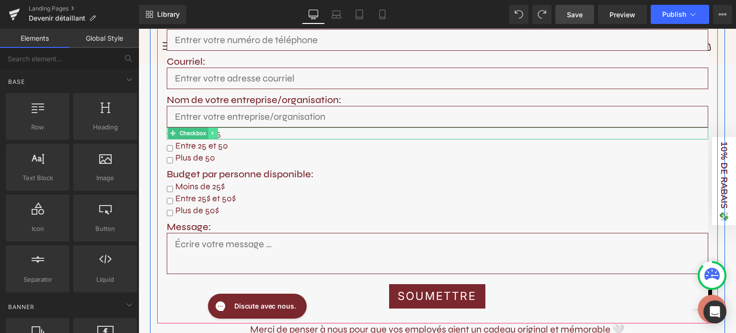
click at [211, 130] on icon at bounding box center [213, 133] width 5 height 6
click at [216, 130] on icon at bounding box center [218, 132] width 5 height 5
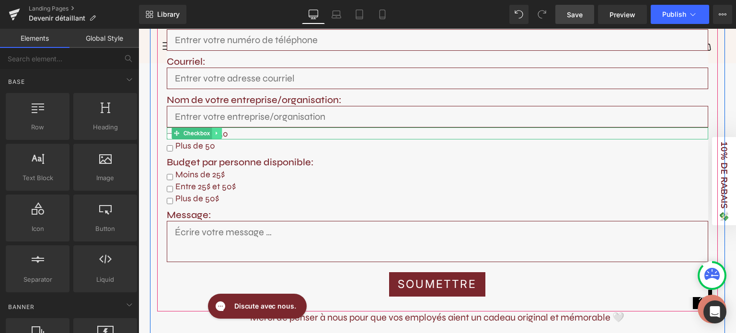
click at [216, 132] on icon at bounding box center [216, 133] width 1 height 3
click at [219, 130] on icon at bounding box center [221, 133] width 5 height 6
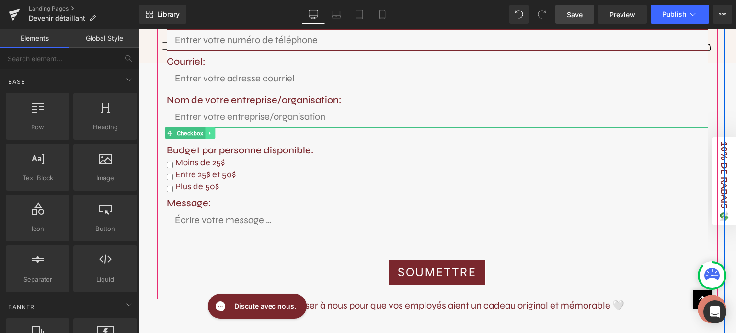
click at [208, 127] on link at bounding box center [211, 133] width 10 height 12
click at [213, 127] on link at bounding box center [215, 133] width 10 height 12
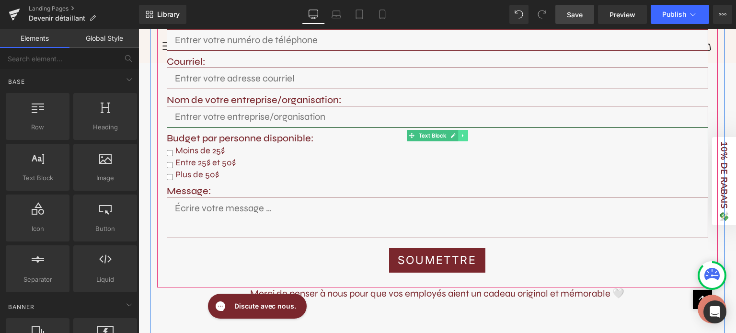
click at [461, 133] on icon at bounding box center [463, 136] width 5 height 6
click at [463, 130] on link at bounding box center [468, 136] width 10 height 12
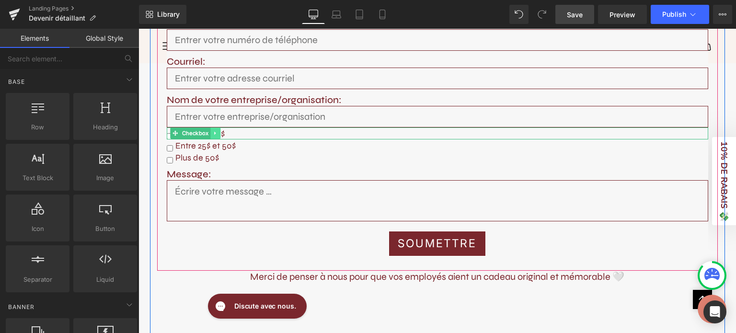
click at [213, 127] on link at bounding box center [215, 133] width 10 height 12
click at [216, 127] on link at bounding box center [221, 133] width 10 height 12
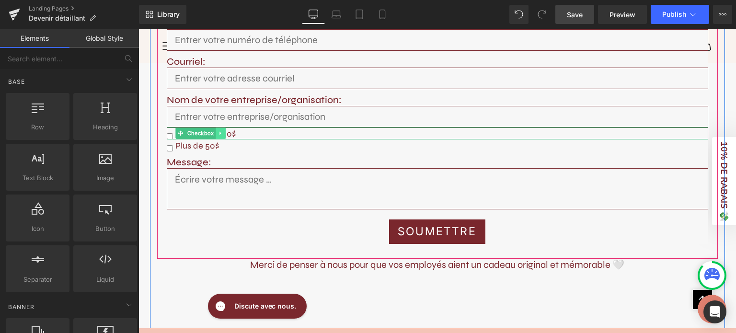
click at [219, 130] on icon at bounding box center [220, 133] width 5 height 6
click at [223, 130] on icon at bounding box center [225, 132] width 5 height 5
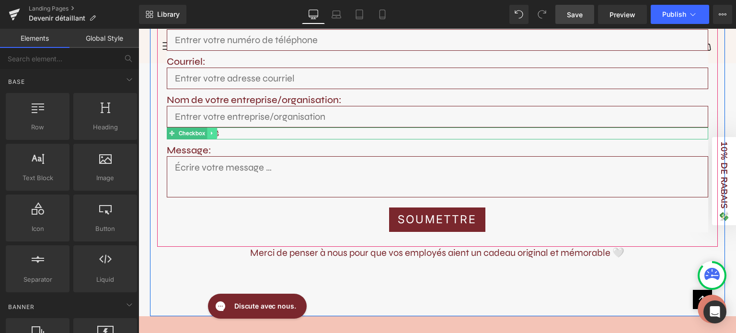
click at [208, 127] on link at bounding box center [213, 133] width 10 height 12
click at [215, 130] on icon at bounding box center [217, 132] width 5 height 5
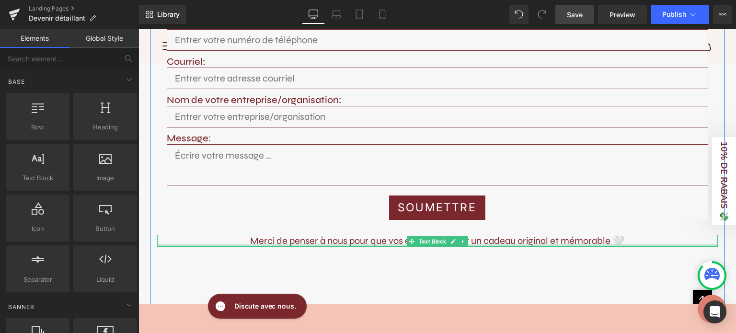
click at [363, 244] on div at bounding box center [437, 245] width 561 height 2
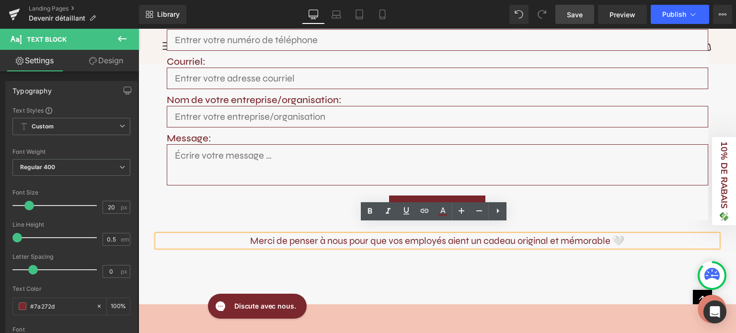
click at [339, 235] on span "Merci de penser à nous pour que vos employés aient un cadeau original et mémora…" at bounding box center [437, 241] width 374 height 12
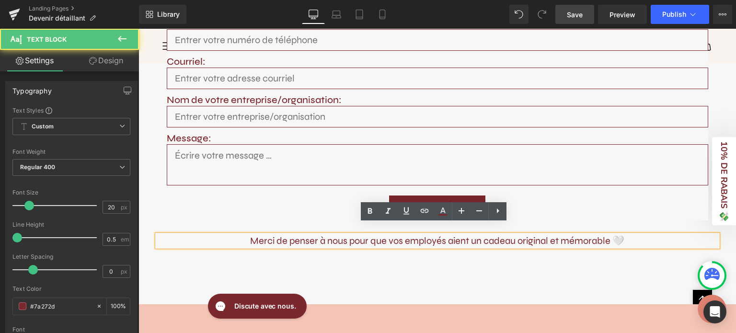
click at [367, 235] on span "Merci de penser à nous pour que vos employés aient un cadeau original et mémora…" at bounding box center [437, 241] width 374 height 12
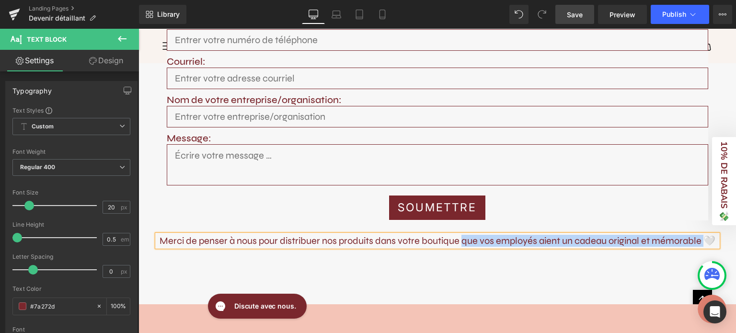
drag, startPoint x: 457, startPoint y: 231, endPoint x: 702, endPoint y: 231, distance: 244.4
click at [702, 235] on span "Merci de penser à nous pour distribuer nos produits dans votre boutique que vos…" at bounding box center [438, 241] width 556 height 12
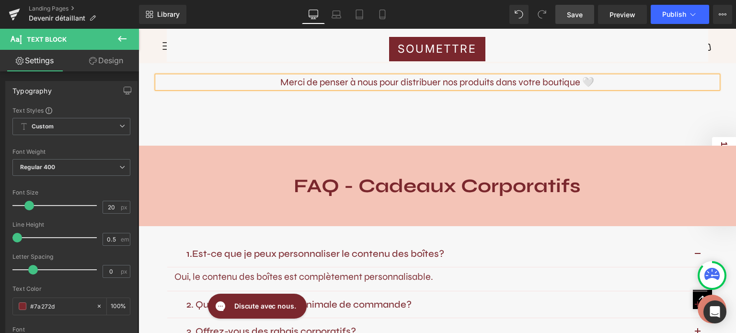
scroll to position [1719, 0]
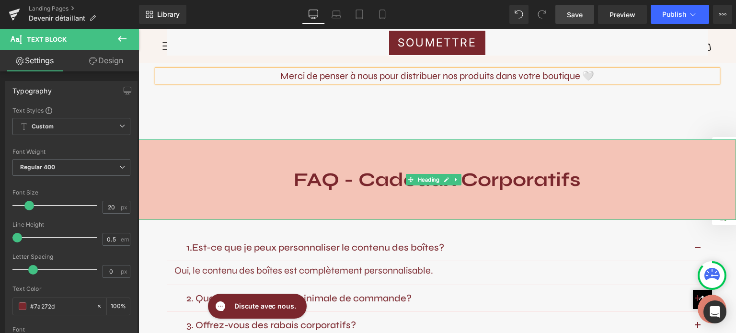
click at [544, 168] on strong "FAQ - Cadeaux Corporatifs" at bounding box center [437, 179] width 287 height 23
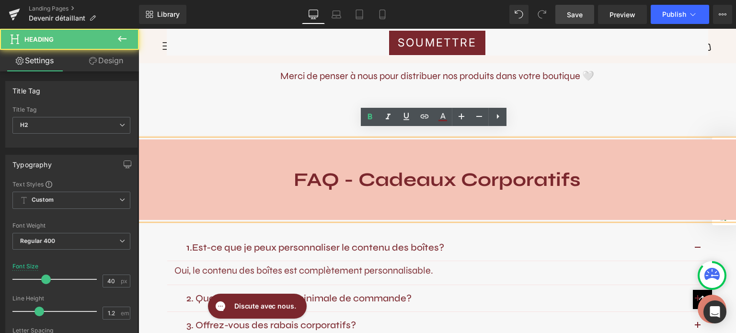
click at [529, 170] on strong "FAQ - Cadeaux Corporatifs" at bounding box center [437, 179] width 287 height 23
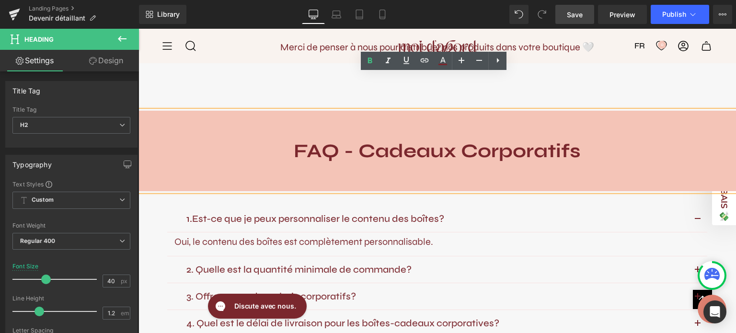
scroll to position [1738, 0]
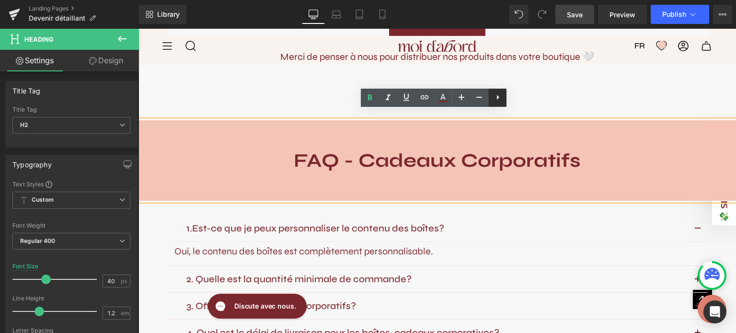
click at [498, 99] on icon at bounding box center [498, 98] width 12 height 12
click at [440, 137] on div "FAQ - Cadeaux Corporatifs" at bounding box center [438, 160] width 598 height 81
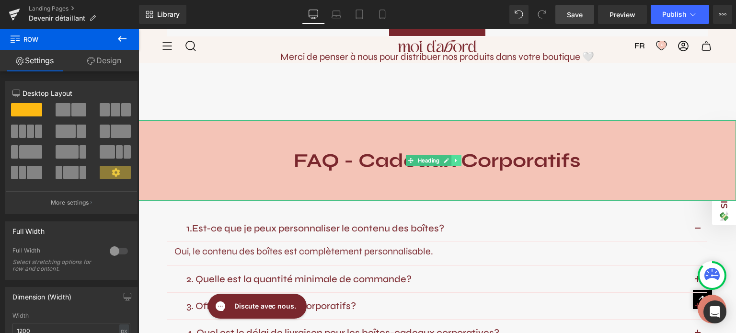
click at [456, 158] on icon at bounding box center [456, 161] width 5 height 6
click at [457, 155] on link at bounding box center [462, 161] width 10 height 12
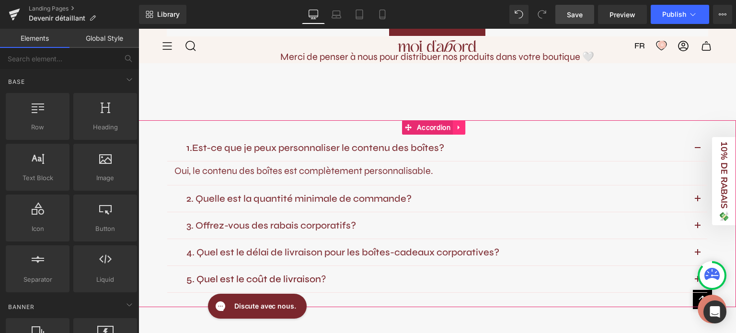
click at [460, 124] on icon at bounding box center [459, 127] width 7 height 7
click at [461, 120] on link at bounding box center [465, 127] width 12 height 14
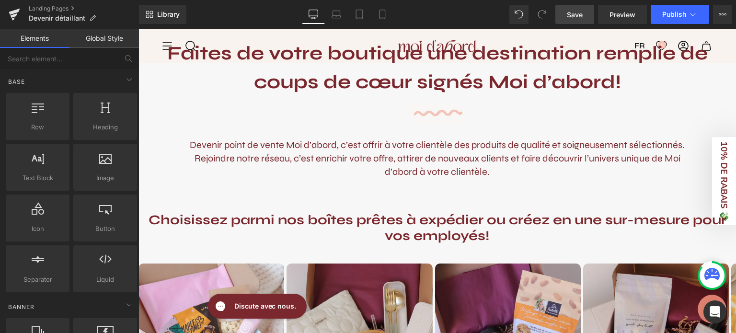
scroll to position [378, 0]
click at [352, 218] on strong "Choisissez parmi nos boîtes prêtes à expédier ou créez en une sur-mesure pour v…" at bounding box center [438, 228] width 578 height 33
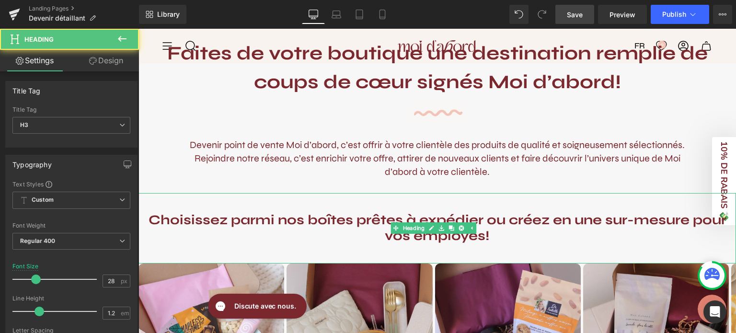
drag, startPoint x: 148, startPoint y: 219, endPoint x: 504, endPoint y: 255, distance: 358.4
click at [504, 255] on div "Choisissez parmi nos boîtes prêtes à expédier ou créez en une sur-mesure pour v…" at bounding box center [438, 228] width 598 height 70
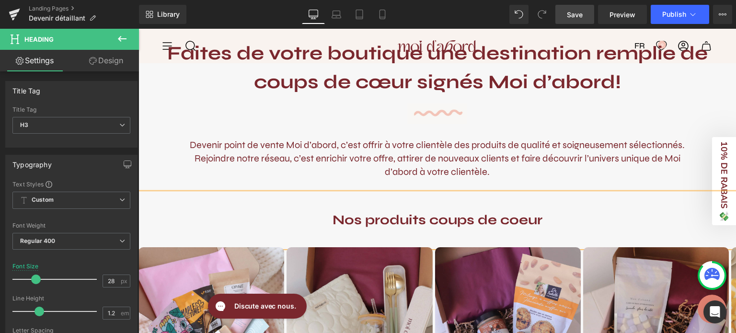
click at [522, 160] on p "Devenir point de vente Moi d’abord, c’est offrir à votre clientèle des produits…" at bounding box center [437, 159] width 511 height 40
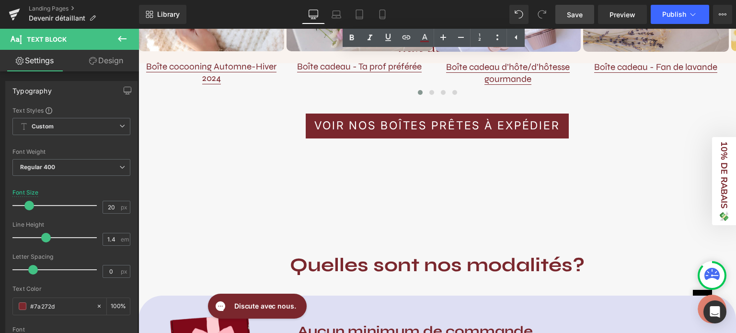
scroll to position [757, 0]
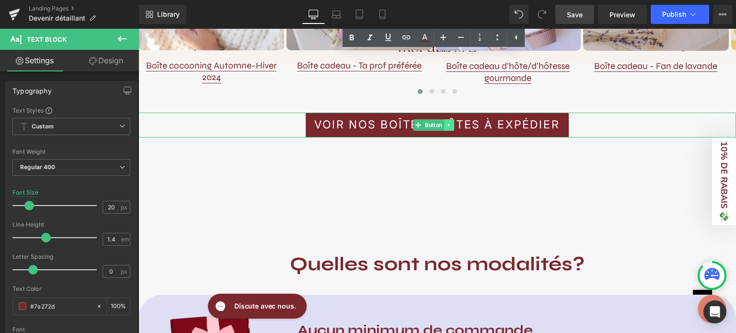
click at [447, 127] on icon at bounding box center [449, 125] width 5 height 6
click at [451, 127] on link at bounding box center [454, 125] width 10 height 12
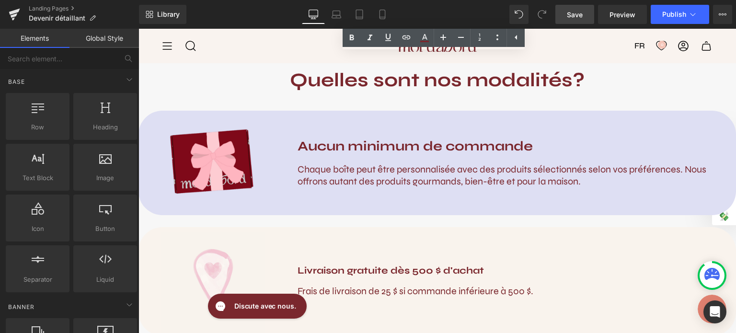
scroll to position [844, 0]
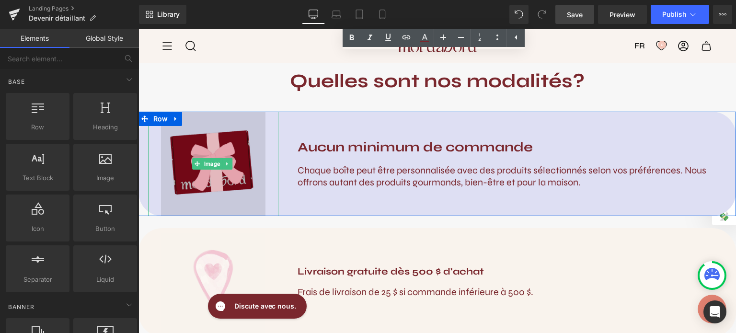
click at [261, 178] on img at bounding box center [213, 164] width 104 height 104
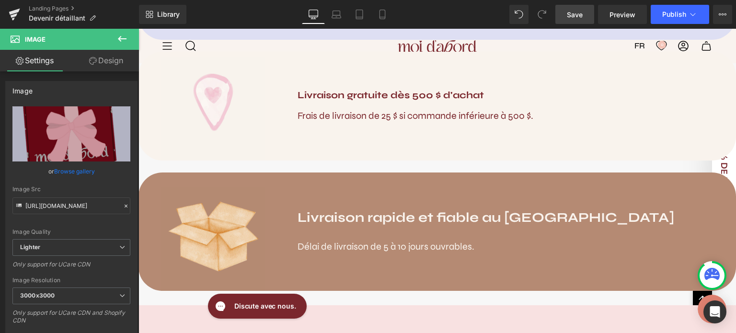
scroll to position [1008, 0]
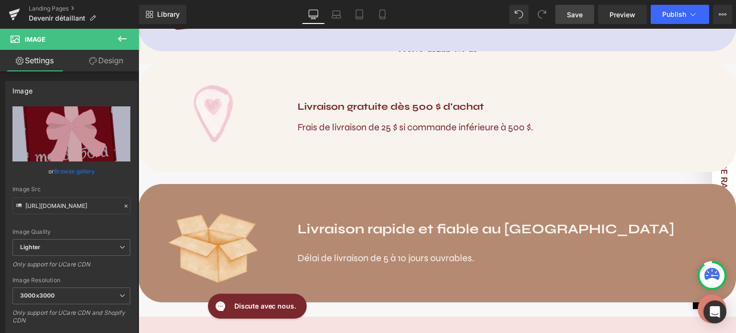
click at [500, 193] on div "Image Livraison rapide et fiable au [GEOGRAPHIC_DATA] Heading Délai de livraiso…" at bounding box center [438, 243] width 598 height 118
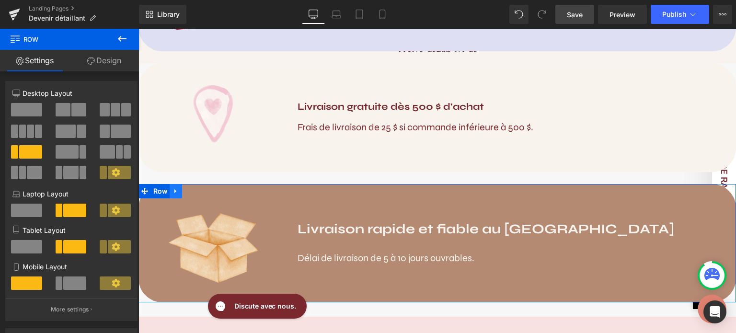
click at [175, 189] on icon at bounding box center [175, 191] width 2 height 4
click at [192, 190] on link at bounding box center [188, 191] width 12 height 14
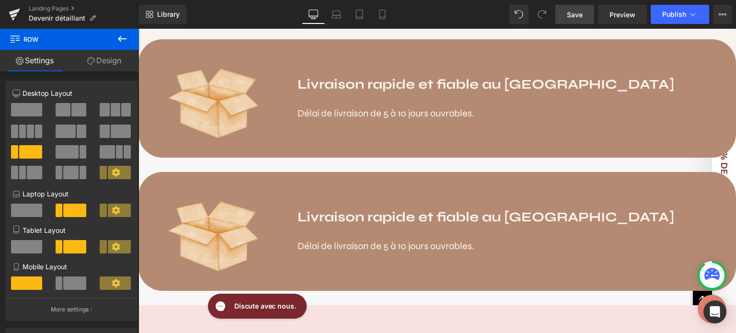
scroll to position [1254, 0]
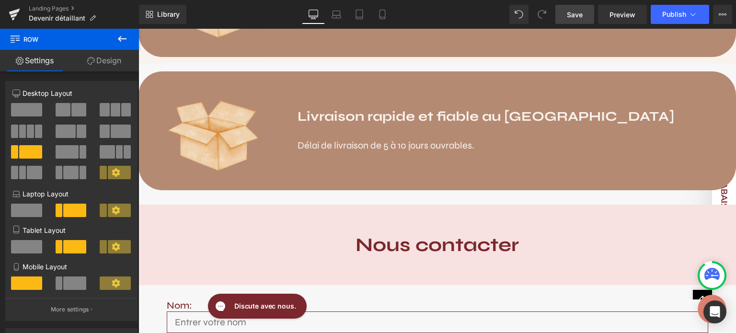
click at [425, 115] on strong "Livraison rapide et fiable au [GEOGRAPHIC_DATA]" at bounding box center [486, 116] width 377 height 16
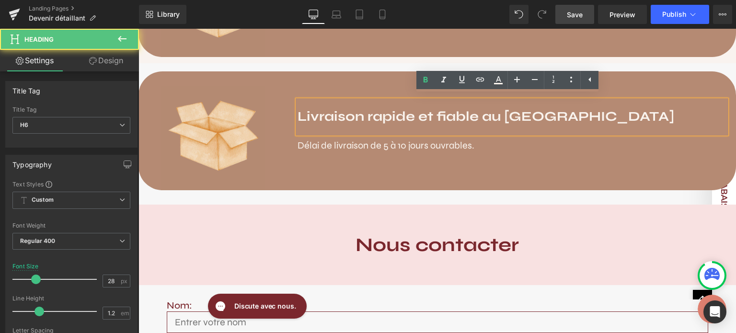
click at [613, 113] on h6 "Livraison rapide et fiable au [GEOGRAPHIC_DATA]" at bounding box center [512, 117] width 429 height 16
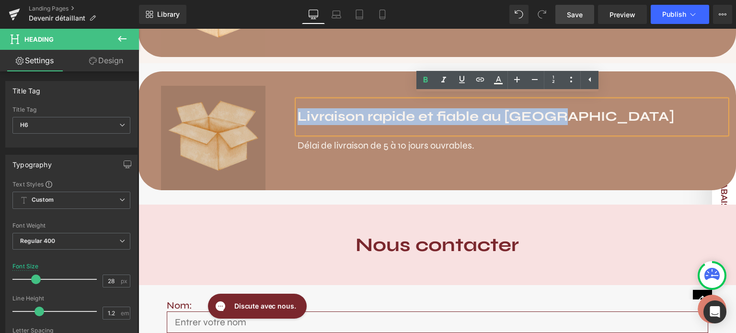
drag, startPoint x: 613, startPoint y: 113, endPoint x: 256, endPoint y: 123, distance: 357.2
click at [256, 123] on div "Image Livraison rapide et fiable au [GEOGRAPHIC_DATA] Heading Délai de livraiso…" at bounding box center [438, 130] width 598 height 118
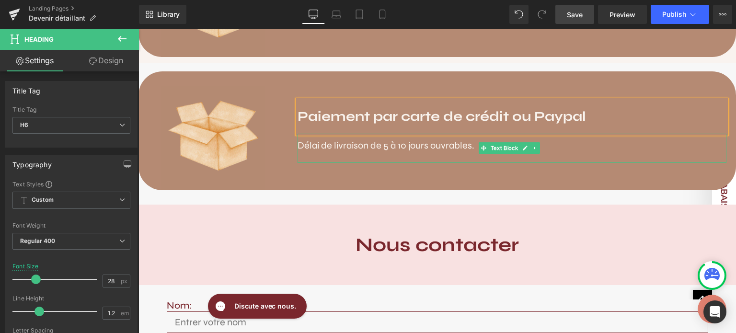
click at [336, 144] on span "Délai de livraison de 5 à 10 jours ouvrables." at bounding box center [386, 145] width 177 height 12
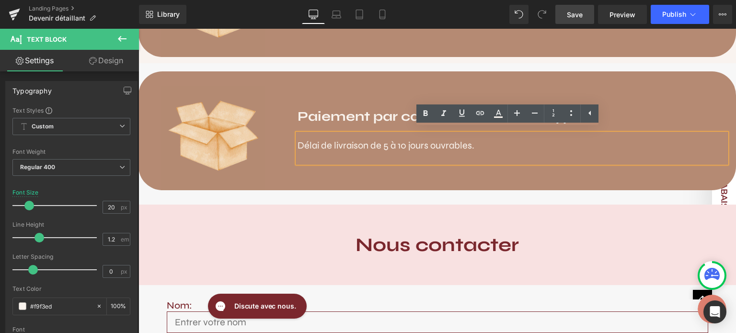
click at [139, 29] on div at bounding box center [139, 29] width 0 height 0
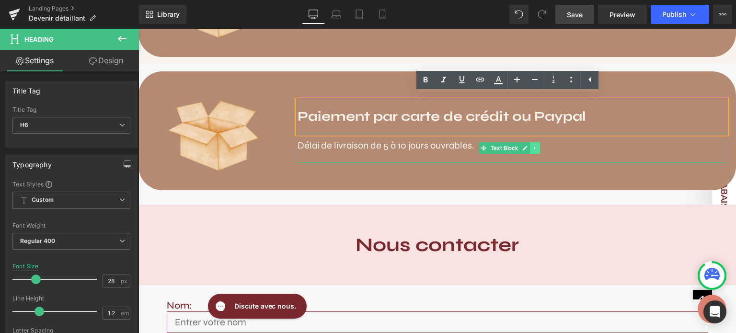
click at [532, 145] on icon at bounding box center [534, 148] width 5 height 6
click at [538, 145] on icon at bounding box center [539, 148] width 5 height 6
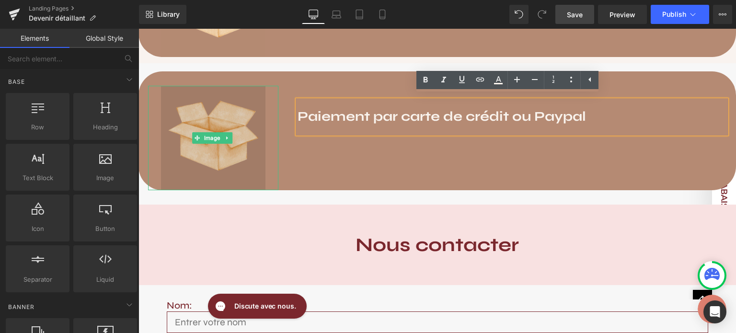
click at [216, 124] on img at bounding box center [213, 138] width 104 height 104
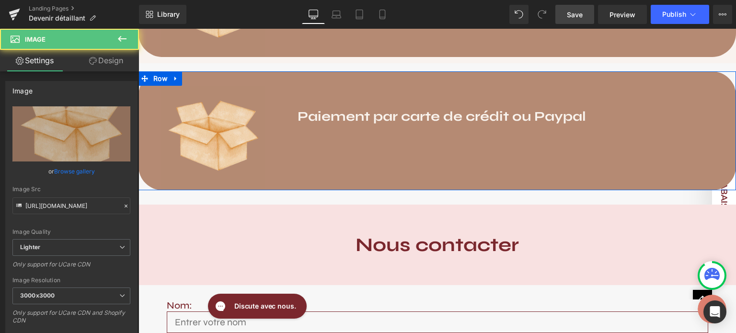
click at [363, 151] on div "Image Paiement par carte de crédit ou Paypal Heading Row" at bounding box center [438, 130] width 598 height 118
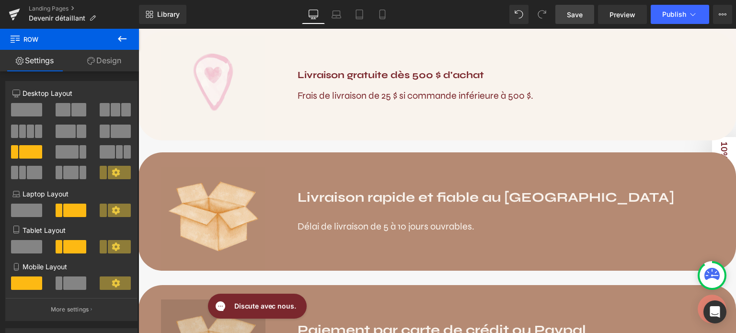
scroll to position [1041, 0]
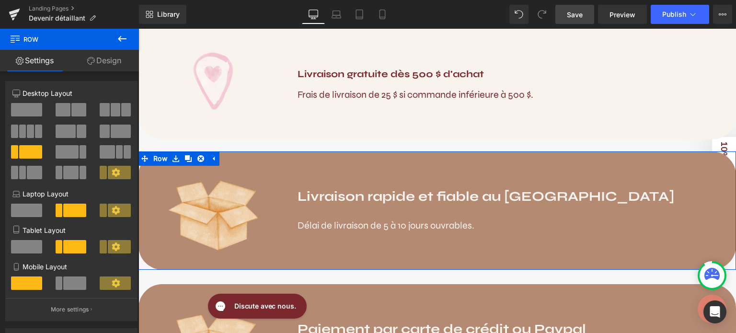
click at [278, 167] on div "Image" at bounding box center [214, 218] width 150 height 104
click at [144, 189] on div "Image" at bounding box center [214, 218] width 150 height 104
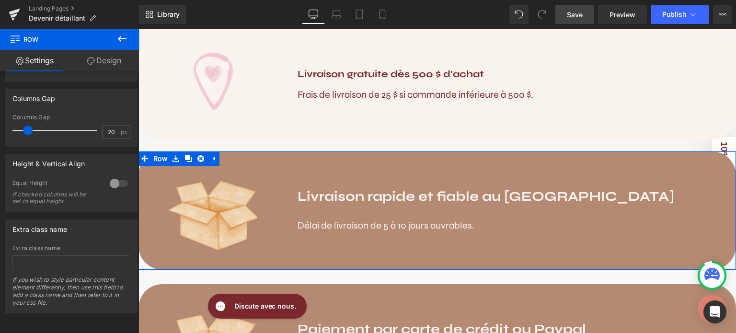
click at [125, 60] on link "Design" at bounding box center [103, 61] width 69 height 22
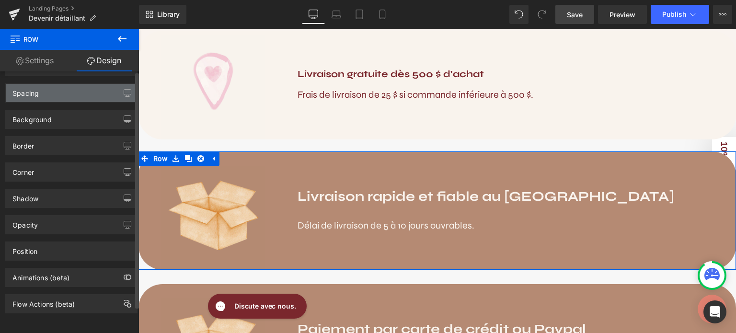
scroll to position [0, 0]
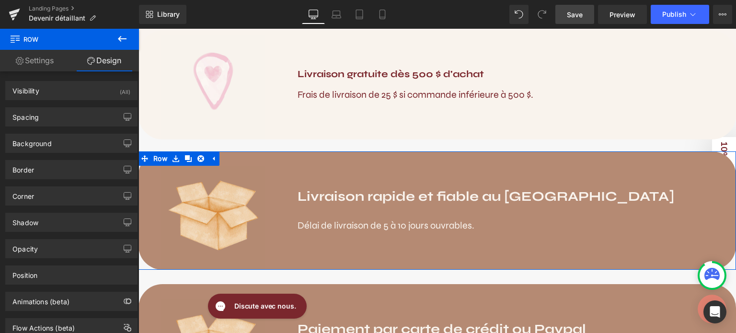
click at [144, 180] on div "Image" at bounding box center [214, 218] width 150 height 104
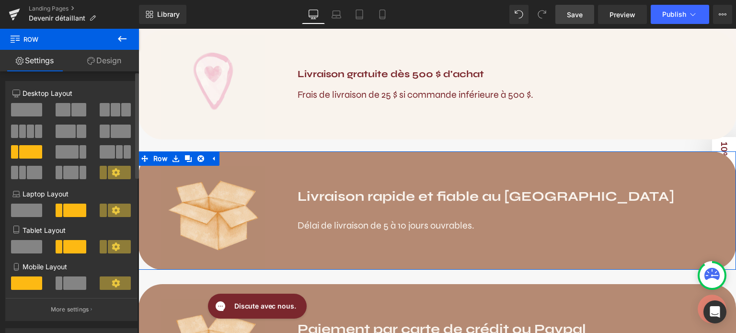
click at [113, 170] on icon at bounding box center [116, 172] width 8 height 8
click at [106, 61] on link "Design" at bounding box center [103, 61] width 69 height 22
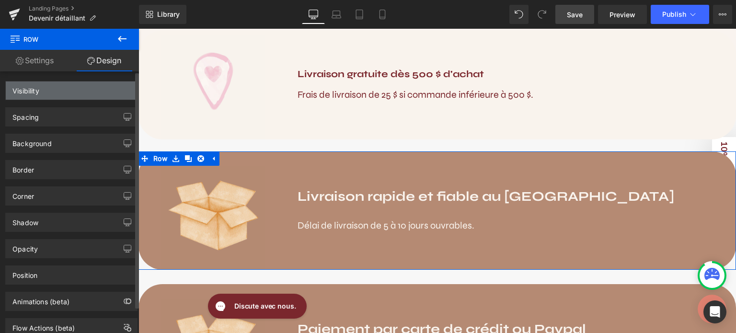
click at [77, 85] on div "Visibility" at bounding box center [71, 90] width 131 height 18
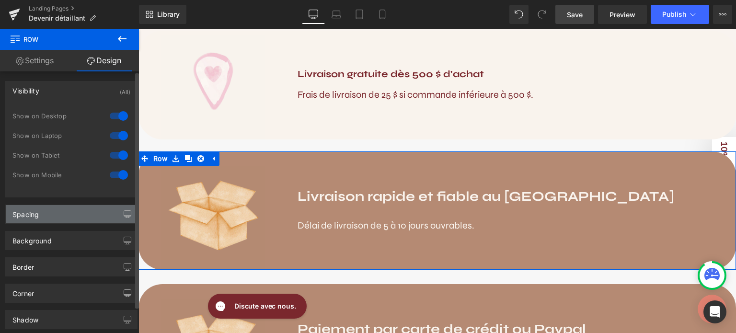
click at [46, 210] on div "Spacing" at bounding box center [71, 214] width 131 height 18
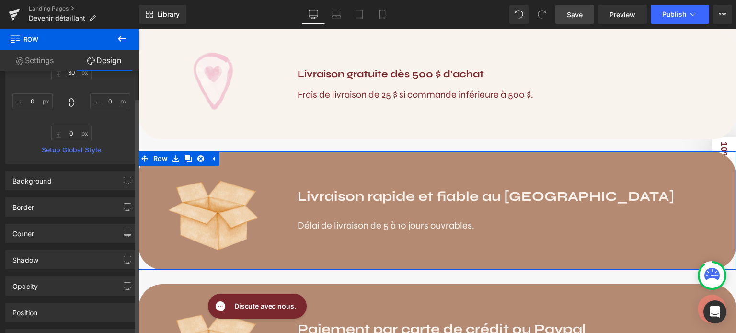
scroll to position [258, 0]
click at [49, 180] on div "Background" at bounding box center [31, 178] width 39 height 13
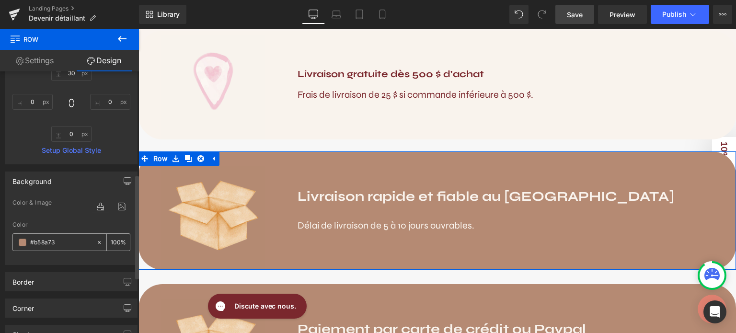
click at [58, 237] on input "#b58a73" at bounding box center [60, 242] width 61 height 11
type input "#b58a7"
type input "0"
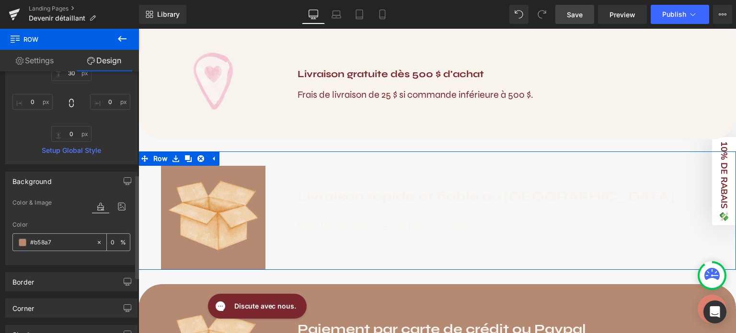
type input "#b58a"
type input "67"
type input "#b58"
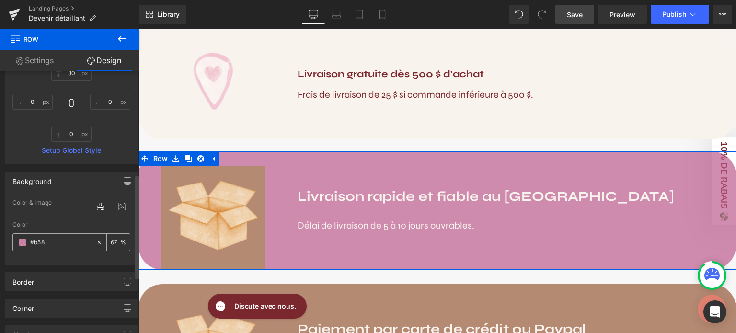
type input "100"
type input "#b5"
type input "0"
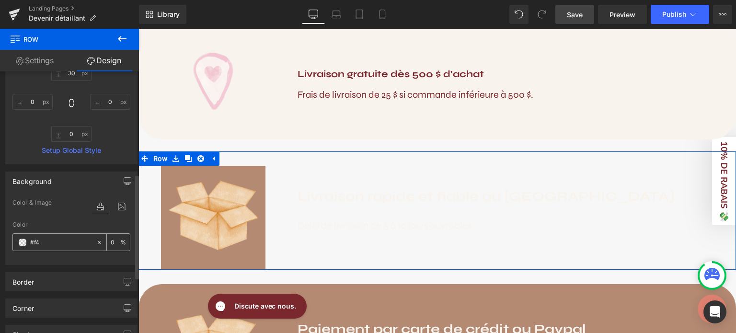
type input "#f4c"
type input "100"
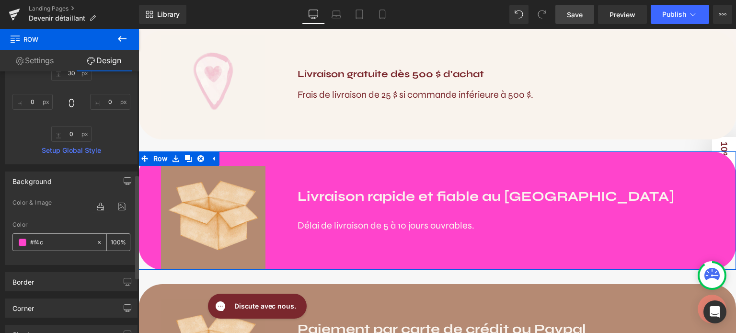
type input "#f4c4"
type input "27"
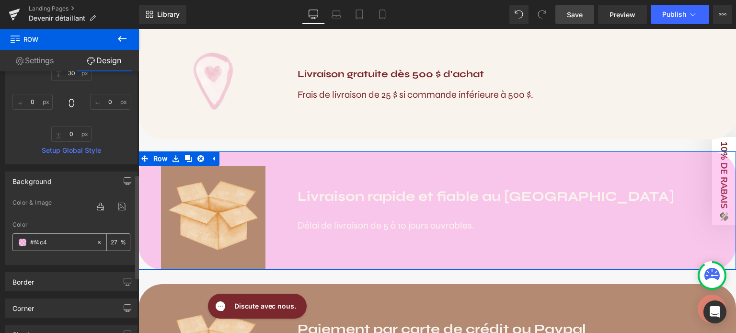
type input "#f4c4b"
type input "0"
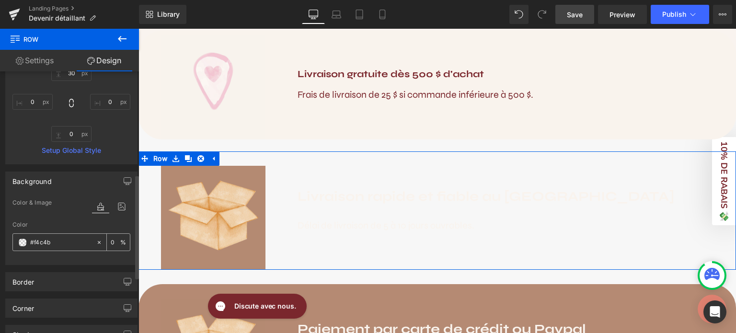
type input "#f4c4b7"
type input "100"
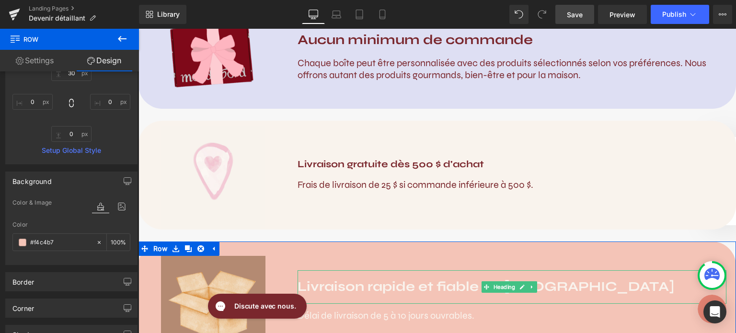
scroll to position [937, 0]
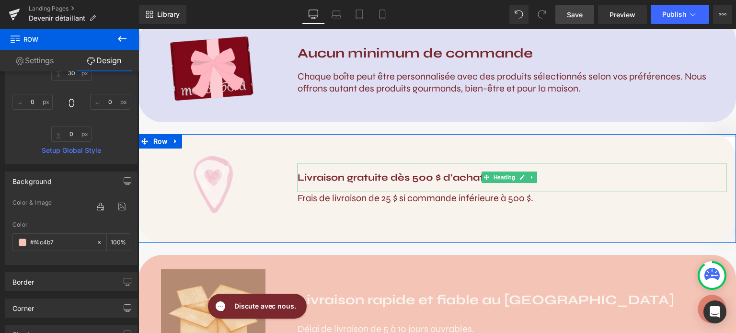
click at [361, 177] on b "Livraison gratuite dès 500 $ d'achat" at bounding box center [391, 178] width 186 height 12
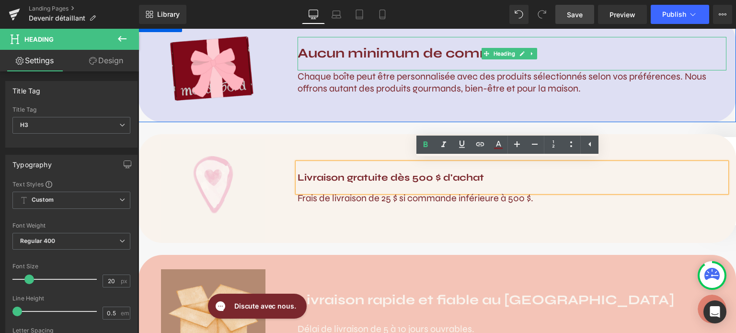
click at [382, 59] on strong "Aucun minimum de commande" at bounding box center [415, 53] width 235 height 16
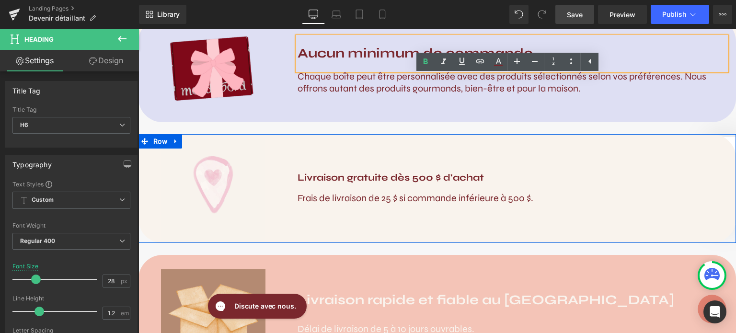
click at [341, 174] on b "Livraison gratuite dès 500 $ d'achat" at bounding box center [391, 178] width 186 height 12
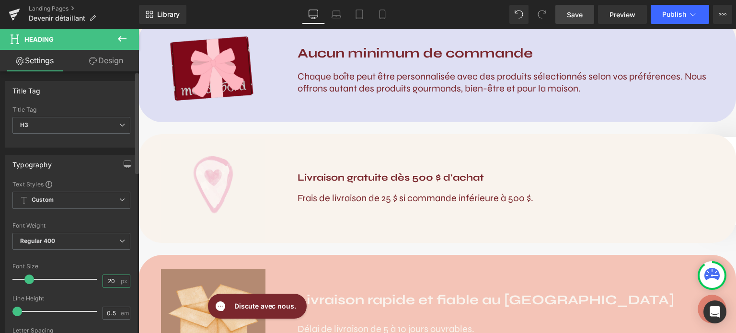
click at [113, 280] on input "20" at bounding box center [111, 281] width 17 height 12
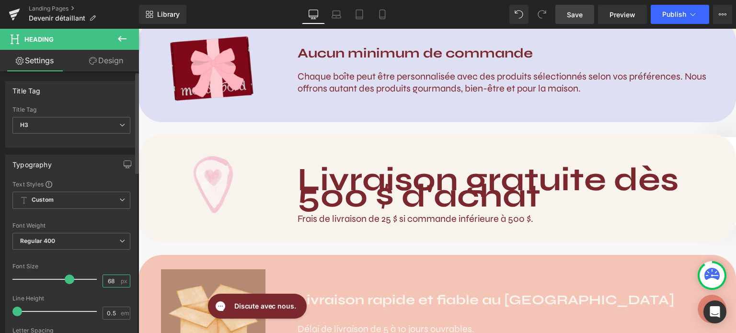
click at [107, 280] on input "68" at bounding box center [111, 281] width 17 height 12
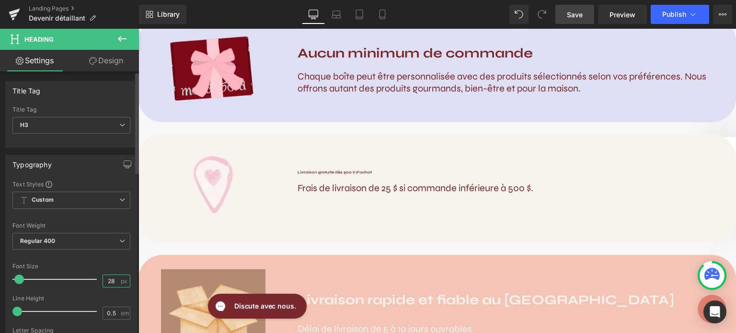
type input "28"
click at [116, 264] on div "Font Size" at bounding box center [71, 266] width 118 height 7
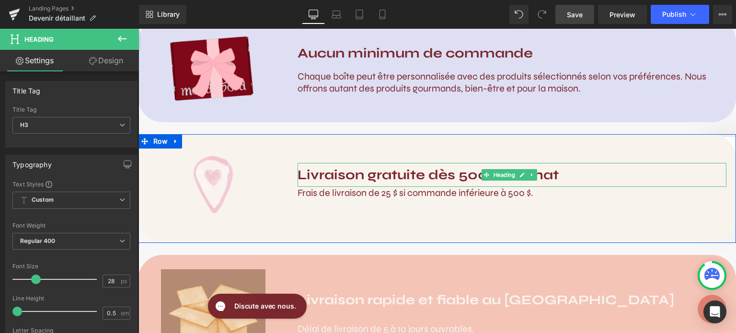
scroll to position [998, 0]
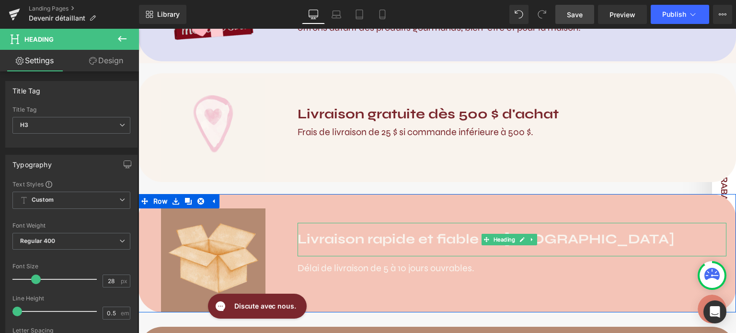
click at [376, 232] on strong "Livraison rapide et fiable au [GEOGRAPHIC_DATA]" at bounding box center [486, 239] width 377 height 16
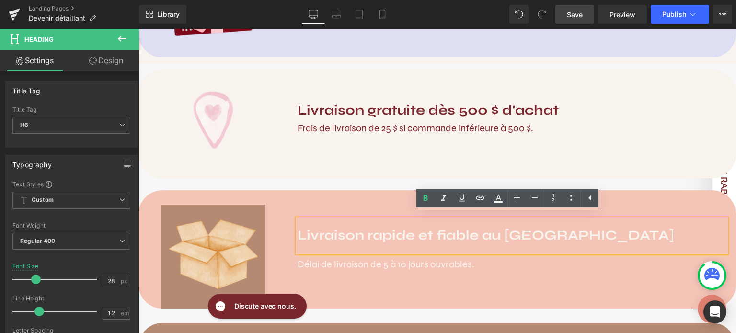
scroll to position [1006, 0]
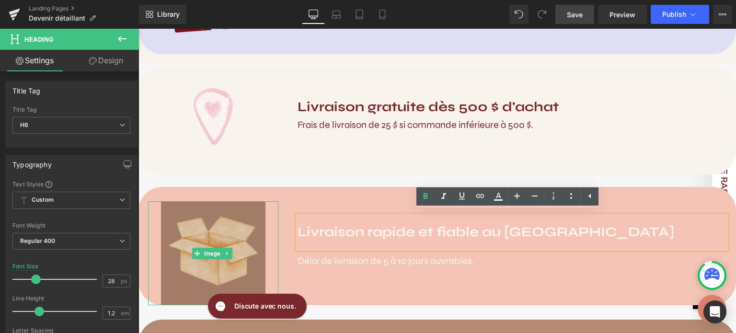
click at [233, 203] on img at bounding box center [213, 253] width 104 height 104
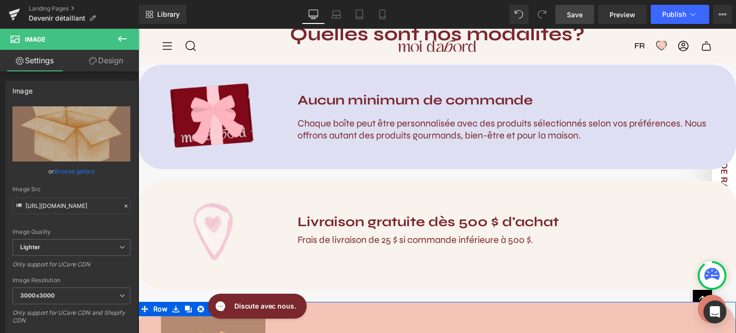
scroll to position [870, 0]
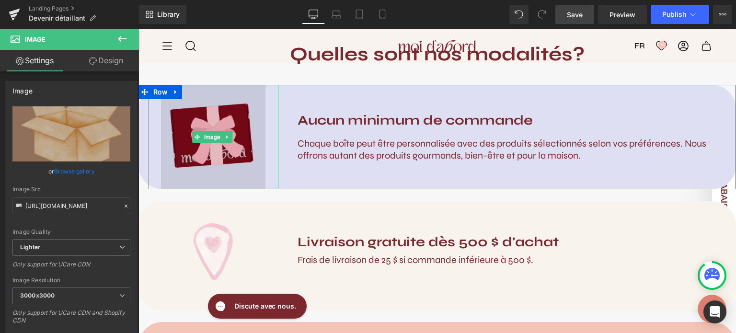
click at [220, 125] on img at bounding box center [213, 137] width 104 height 104
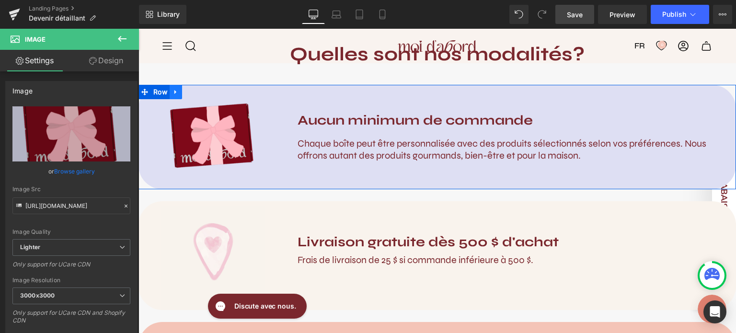
click at [176, 89] on icon at bounding box center [176, 92] width 7 height 7
click at [201, 92] on icon at bounding box center [200, 92] width 7 height 7
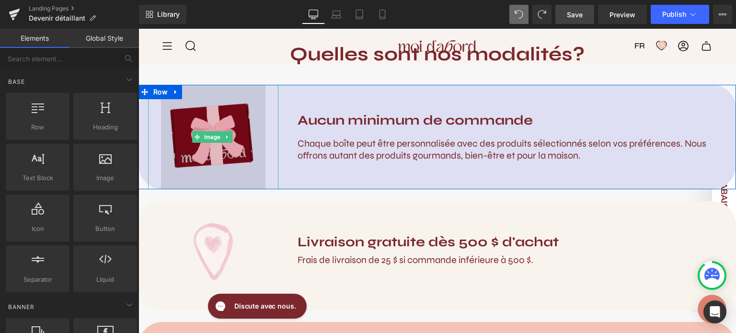
click at [222, 118] on img at bounding box center [213, 137] width 104 height 104
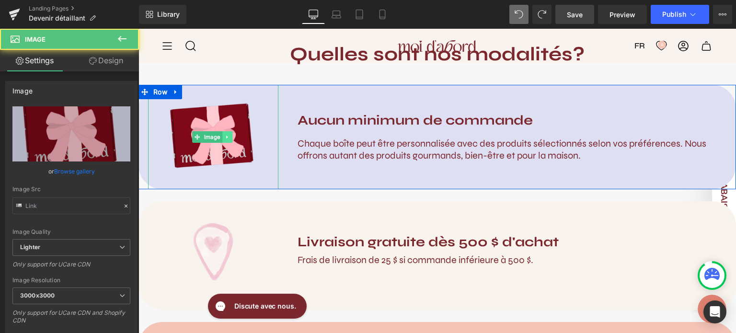
type input "[URL][DOMAIN_NAME]"
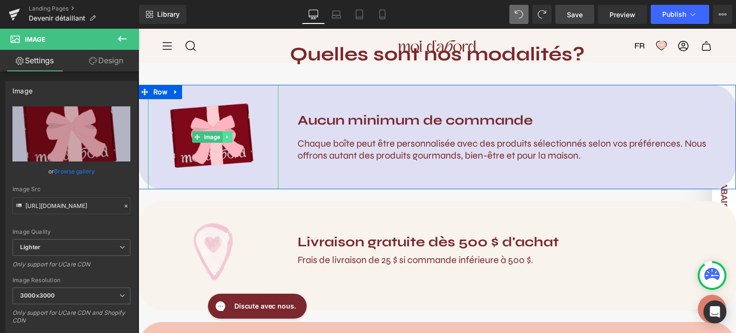
click at [225, 134] on icon at bounding box center [227, 137] width 5 height 6
click at [230, 136] on icon at bounding box center [232, 136] width 5 height 5
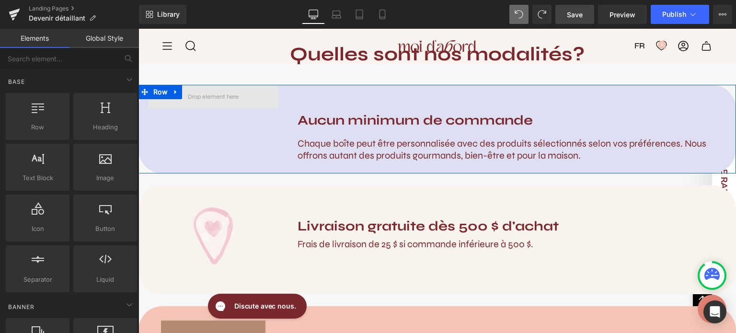
click at [236, 99] on span at bounding box center [214, 97] width 58 height 12
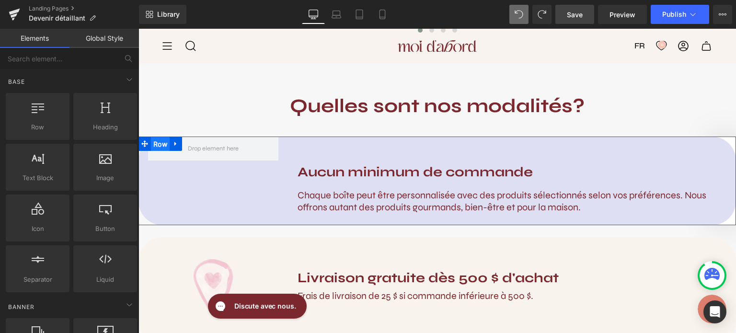
click at [159, 143] on span "Row" at bounding box center [160, 144] width 19 height 14
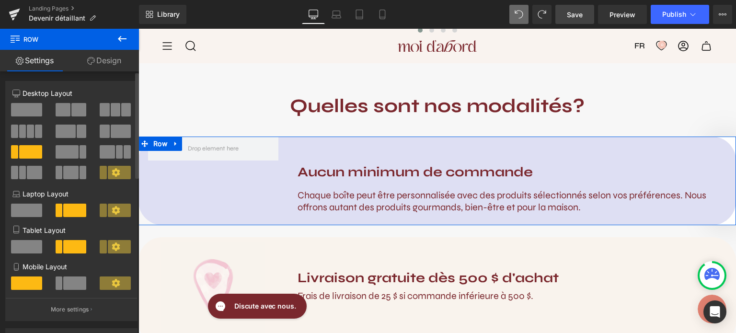
click at [31, 107] on span at bounding box center [26, 109] width 31 height 13
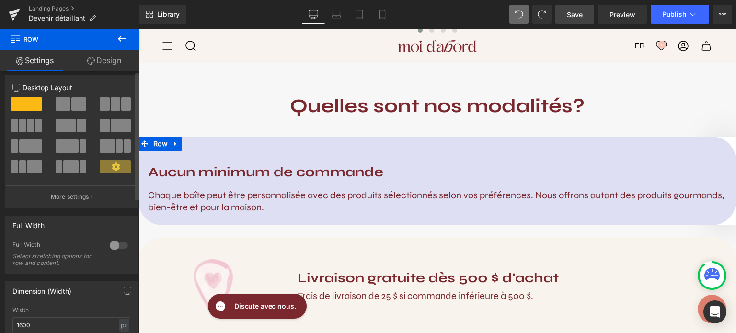
scroll to position [0, 0]
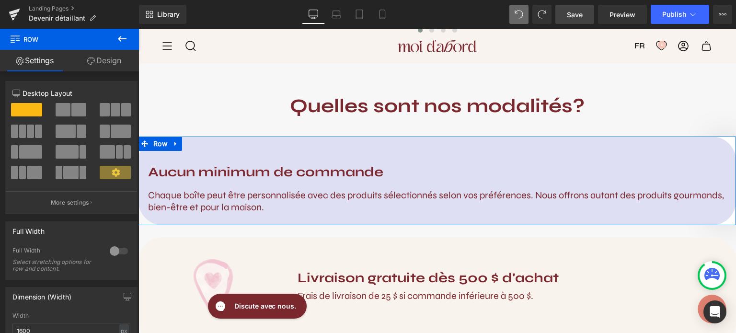
click at [102, 62] on link "Design" at bounding box center [103, 61] width 69 height 22
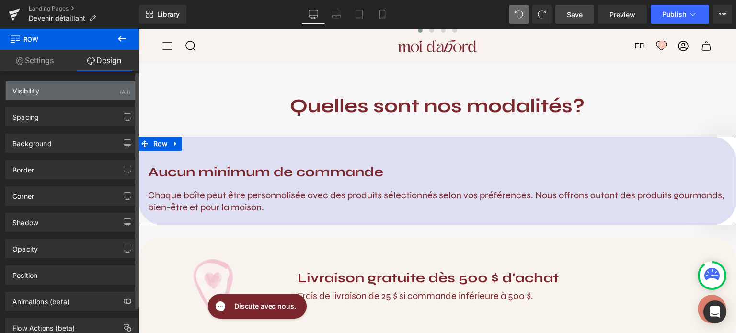
click at [53, 92] on div "Visibility (All)" at bounding box center [71, 90] width 131 height 18
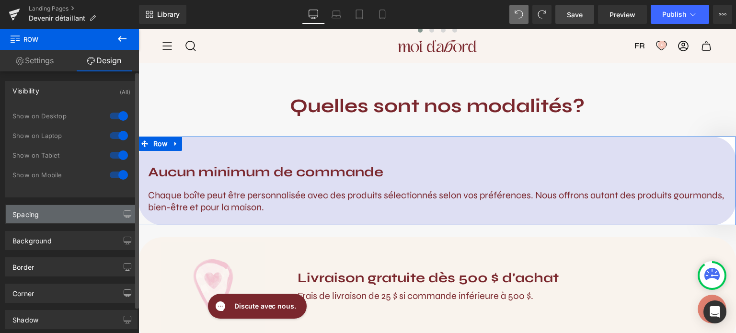
click at [41, 220] on div "Spacing" at bounding box center [71, 214] width 131 height 18
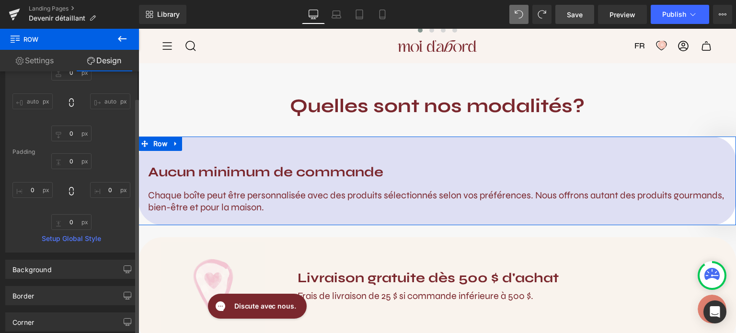
scroll to position [171, 0]
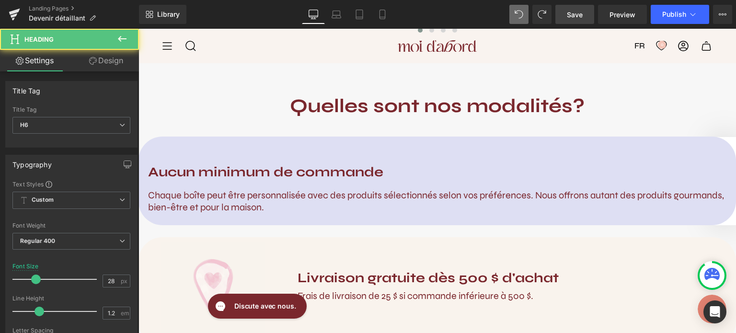
click at [274, 172] on strong "Aucun minimum de commande" at bounding box center [265, 172] width 235 height 16
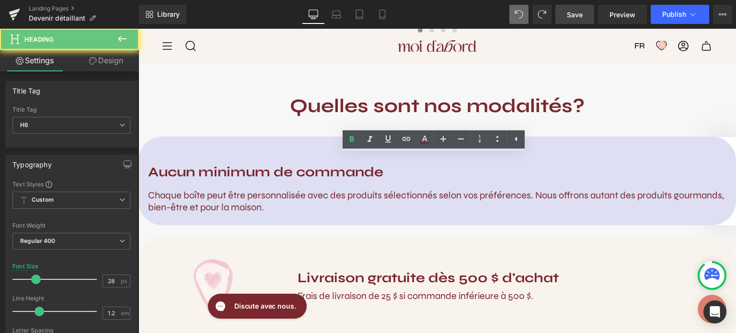
click at [393, 156] on div "Aucun minimum de commande" at bounding box center [437, 173] width 579 height 34
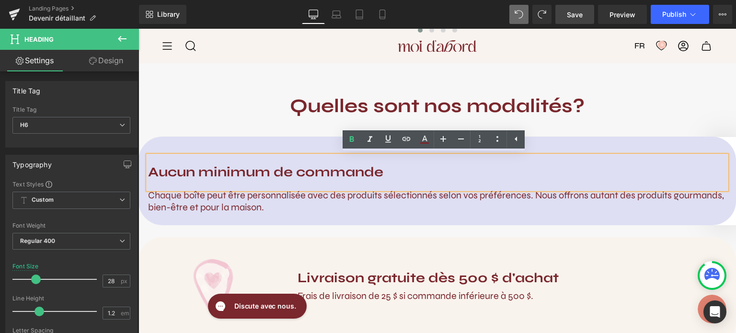
click at [492, 198] on span "Chaque boîte peut être personnalisée avec des produits sélectionnés selon vos p…" at bounding box center [436, 201] width 576 height 24
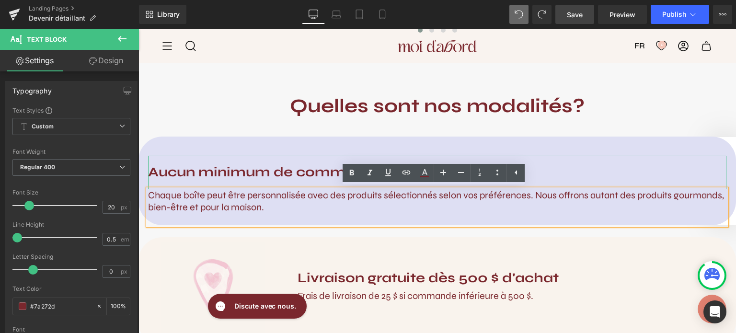
click at [352, 158] on div "Aucun minimum de commande" at bounding box center [437, 173] width 579 height 34
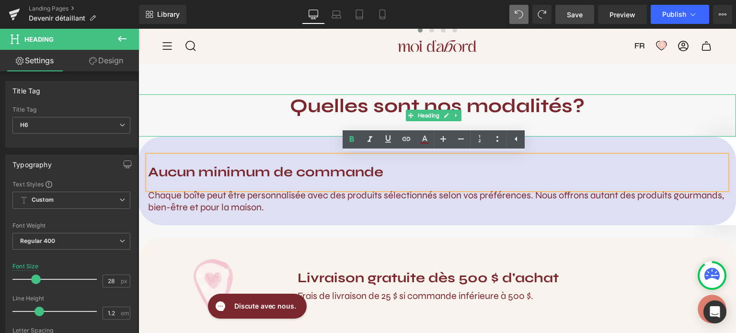
click at [231, 108] on h2 "Quelles sont nos modalités?" at bounding box center [438, 105] width 598 height 23
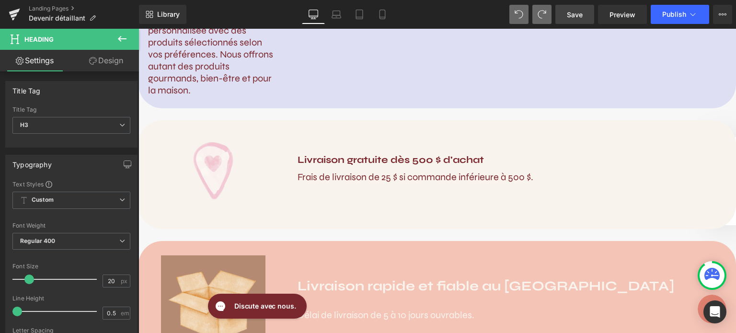
scroll to position [1127, 0]
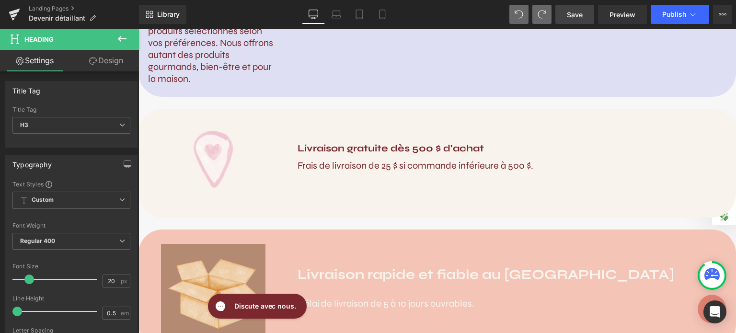
type input "28"
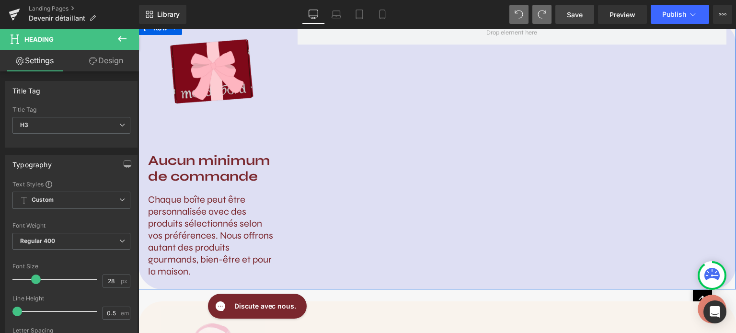
scroll to position [727, 0]
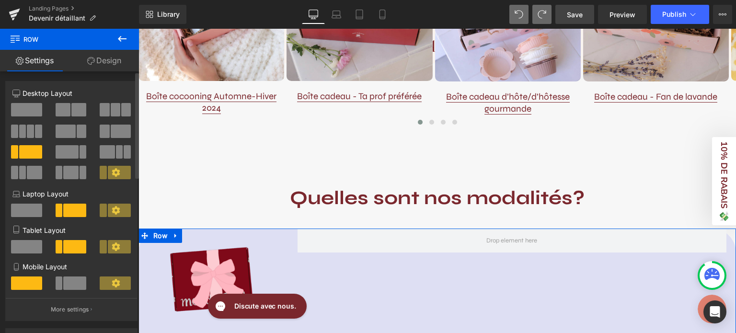
click at [61, 151] on span at bounding box center [67, 151] width 23 height 13
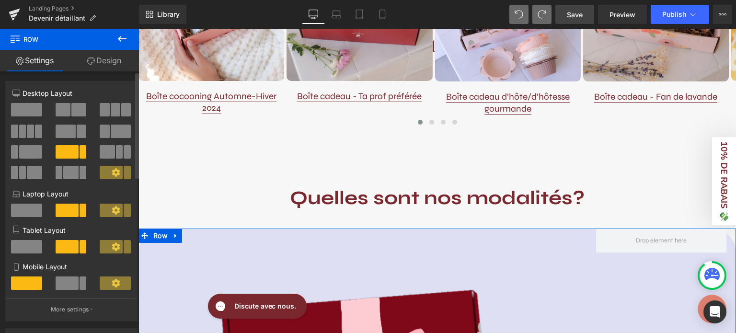
click at [21, 154] on span at bounding box center [30, 151] width 23 height 13
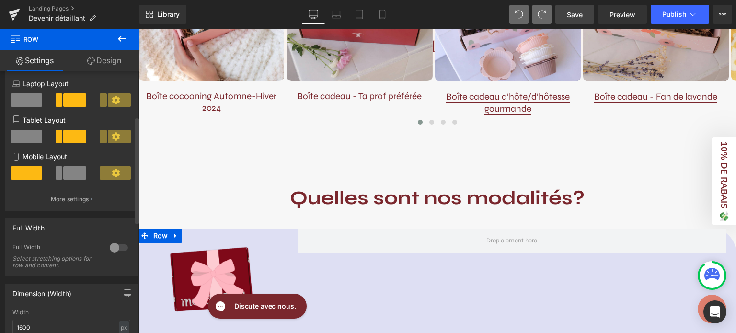
scroll to position [111, 0]
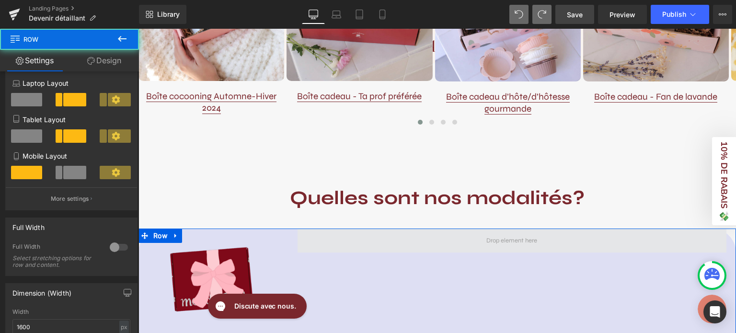
click at [439, 242] on span at bounding box center [512, 241] width 429 height 24
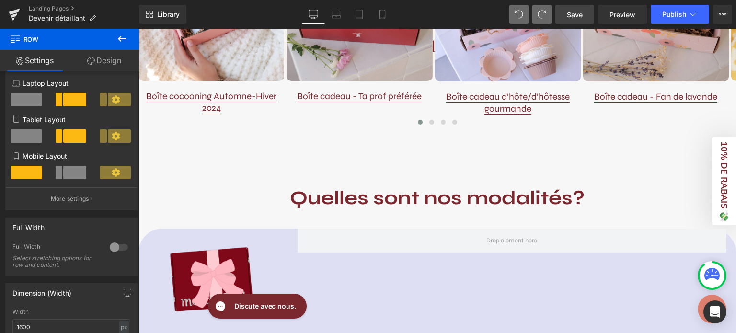
click at [125, 45] on button at bounding box center [122, 39] width 34 height 21
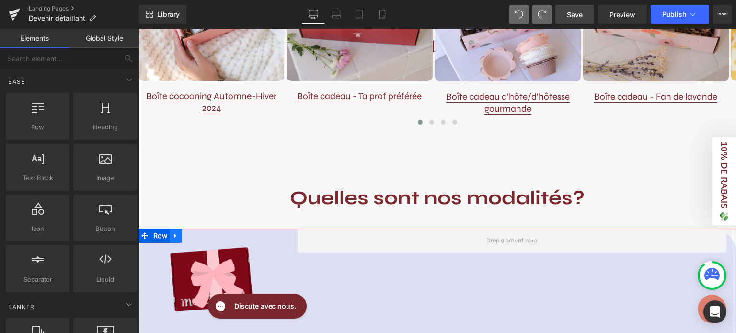
click at [174, 235] on icon at bounding box center [175, 236] width 2 height 4
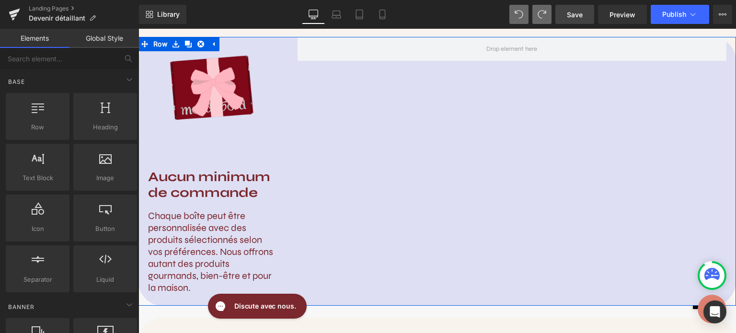
scroll to position [1181, 0]
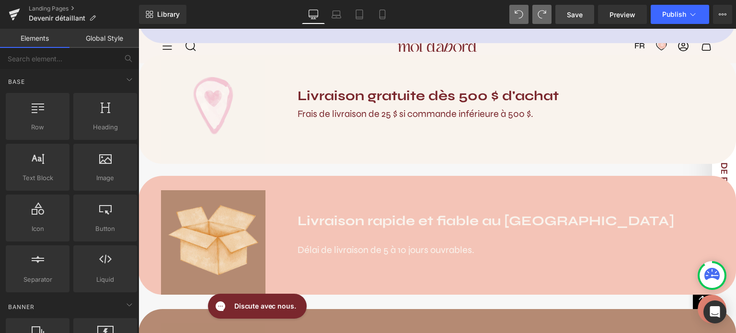
drag, startPoint x: 564, startPoint y: 14, endPoint x: 246, endPoint y: 151, distance: 345.9
click at [564, 14] on link "Save" at bounding box center [574, 14] width 39 height 19
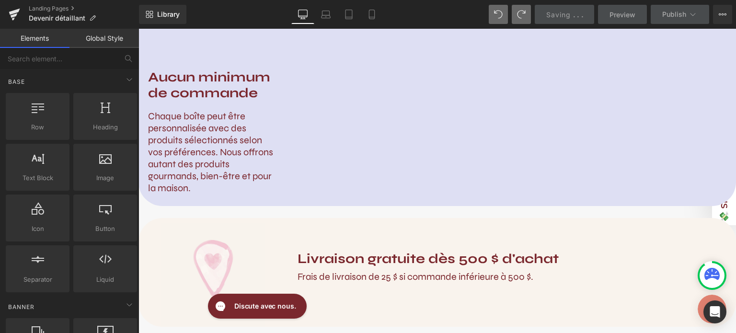
scroll to position [1018, 0]
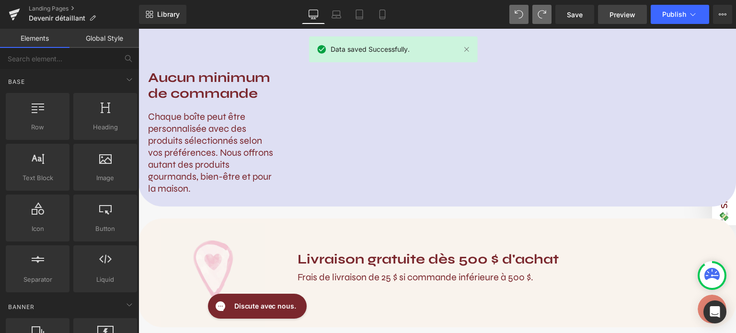
click at [625, 17] on span "Preview" at bounding box center [623, 15] width 26 height 10
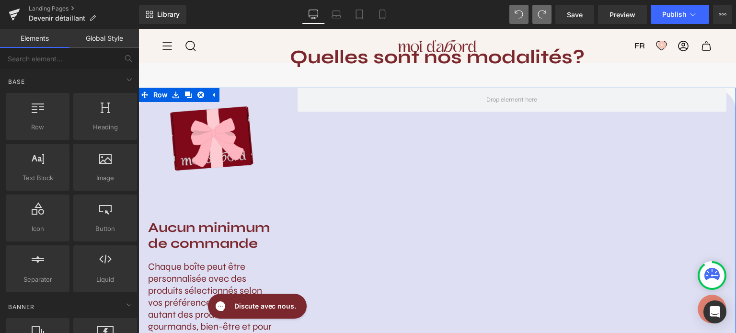
scroll to position [836, 0]
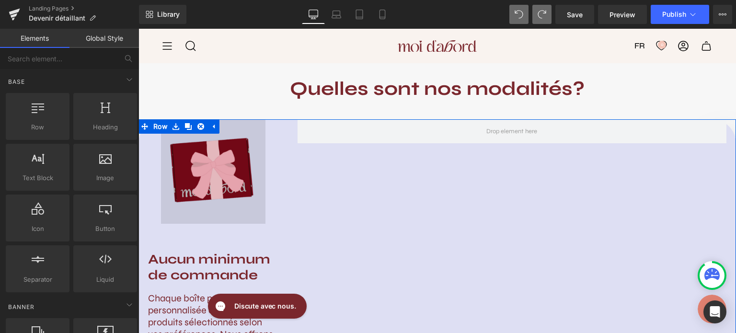
click at [250, 150] on img at bounding box center [213, 171] width 104 height 104
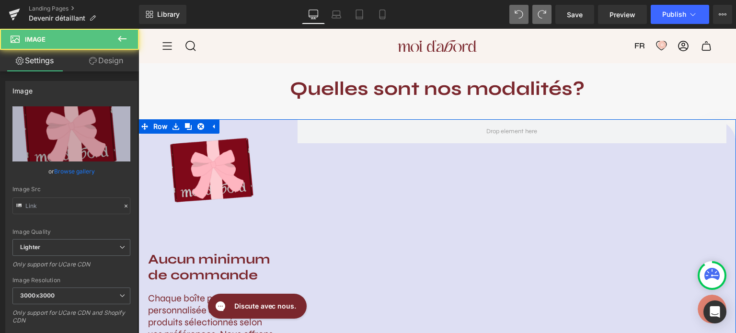
type input "[URL][DOMAIN_NAME]"
click at [291, 132] on div at bounding box center [512, 131] width 448 height 24
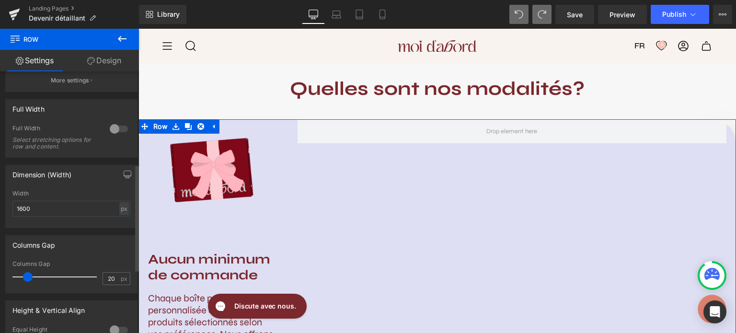
scroll to position [230, 0]
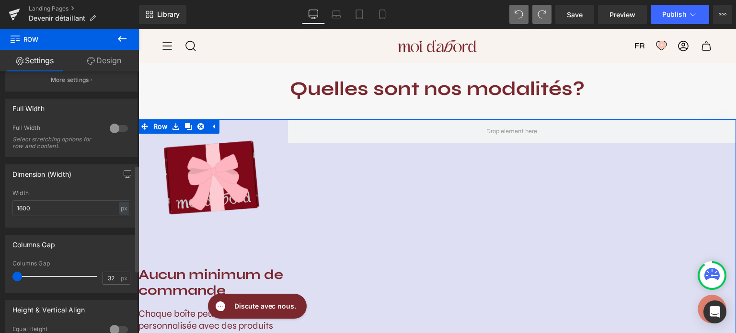
drag, startPoint x: 27, startPoint y: 278, endPoint x: 46, endPoint y: 280, distance: 18.8
click at [22, 280] on span at bounding box center [17, 277] width 10 height 10
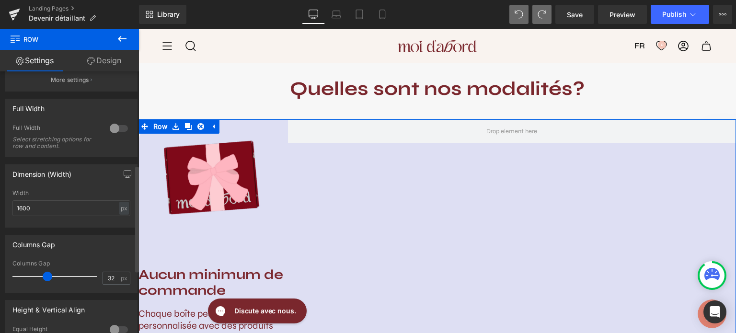
type input "57"
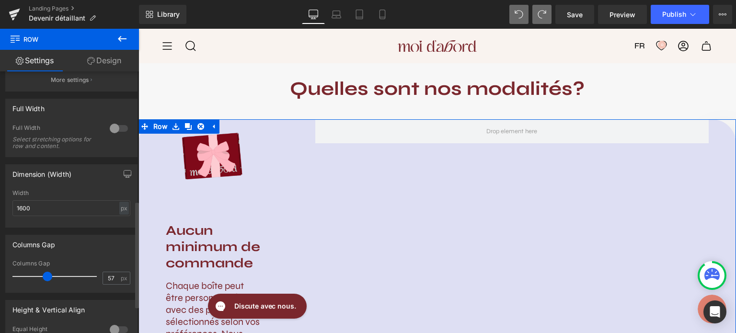
scroll to position [324, 0]
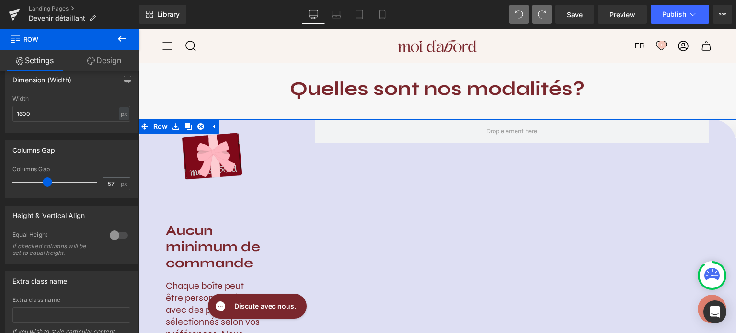
click at [411, 170] on div "Image Aucun minimum de commande Heading Chaque boîte peut être personnalisée av…" at bounding box center [438, 259] width 598 height 280
click at [213, 124] on icon at bounding box center [213, 126] width 7 height 7
click at [178, 126] on icon at bounding box center [176, 126] width 7 height 7
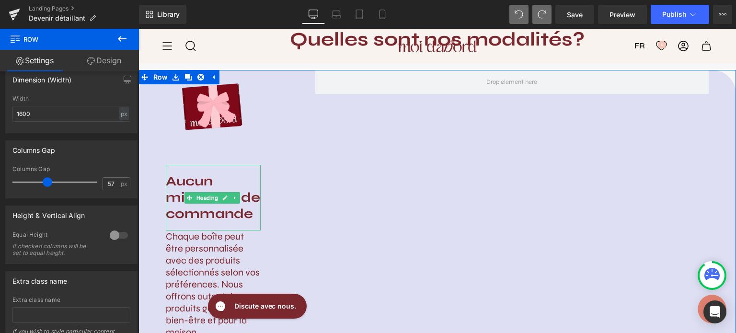
scroll to position [898, 0]
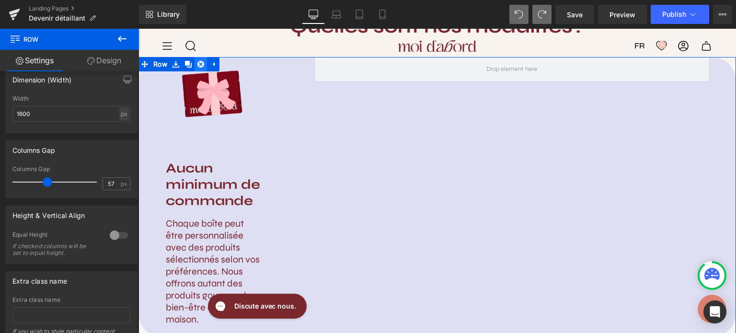
click at [198, 58] on link at bounding box center [201, 64] width 12 height 14
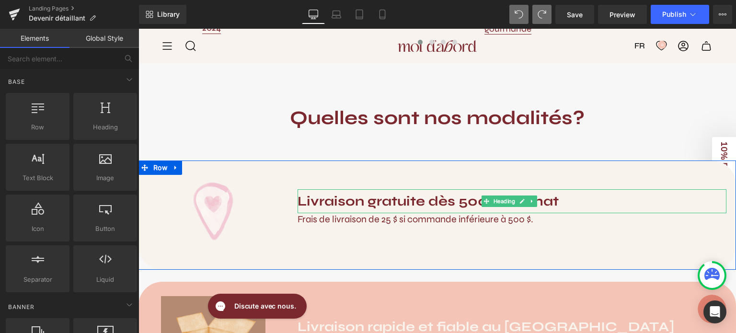
scroll to position [806, 0]
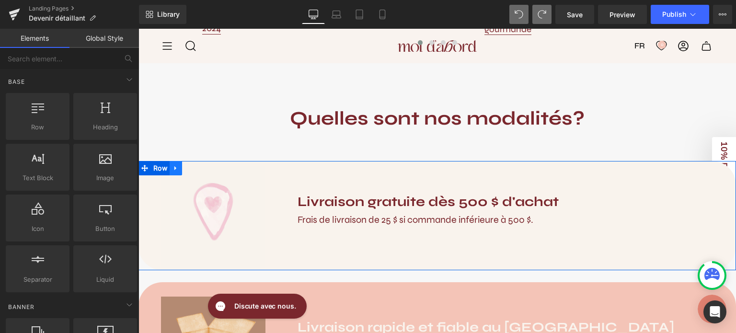
click at [174, 166] on icon at bounding box center [175, 168] width 2 height 4
click at [187, 170] on icon at bounding box center [188, 168] width 7 height 7
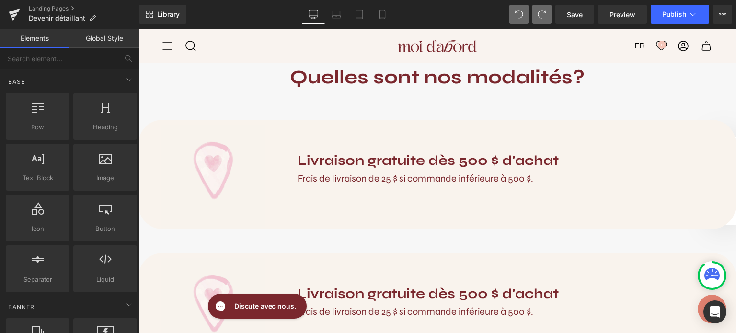
scroll to position [847, 0]
click at [345, 155] on b "Livraison gratuite dès 500 $ d'achat" at bounding box center [428, 160] width 261 height 16
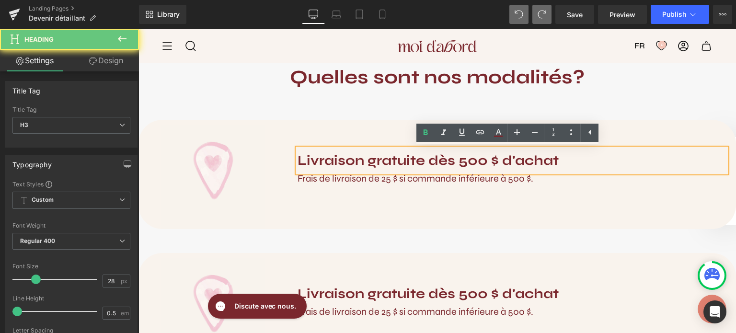
click at [552, 159] on b "Livraison gratuite dès 500 $ d'achat" at bounding box center [428, 160] width 261 height 16
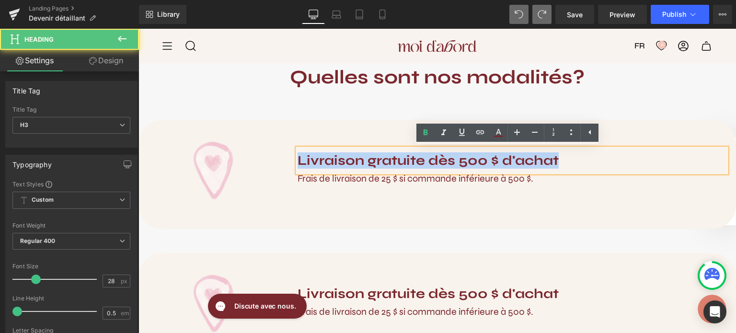
drag, startPoint x: 561, startPoint y: 162, endPoint x: 298, endPoint y: 153, distance: 263.3
click at [298, 153] on div "Livraison gratuite dès 500 $ d'achat" at bounding box center [512, 161] width 429 height 24
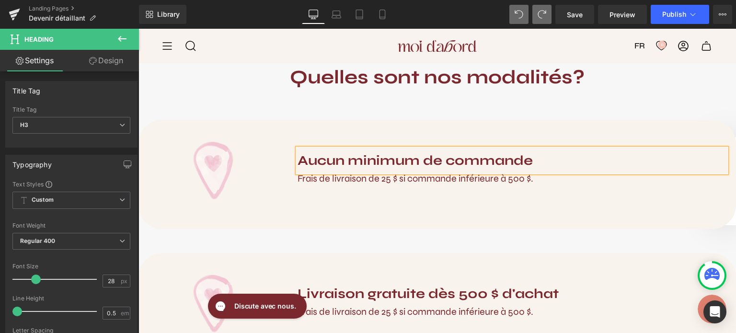
click at [307, 177] on span "Frais de livraison de 25 $ si commande inférieure à 500 $." at bounding box center [416, 179] width 236 height 12
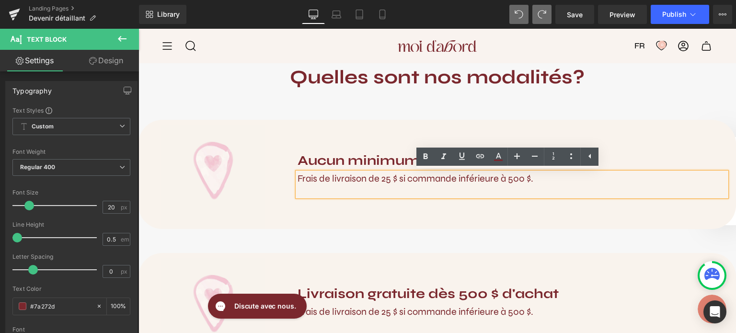
click at [558, 225] on div "Image Aucun minimum de commande Heading Frais de livraison de 25 $ si commande …" at bounding box center [438, 174] width 598 height 109
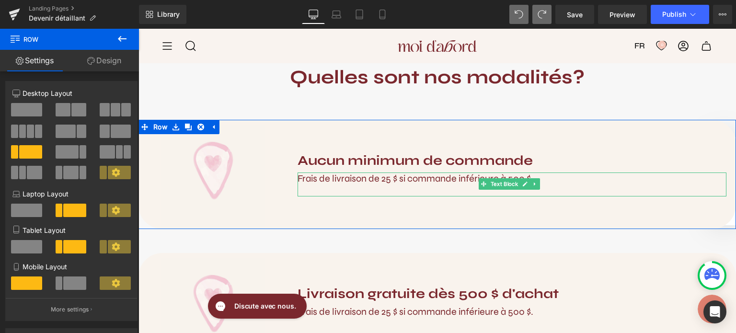
click at [539, 183] on p "Frais de livraison de 25 $ si commande inférieure à 500 $." at bounding box center [512, 179] width 429 height 12
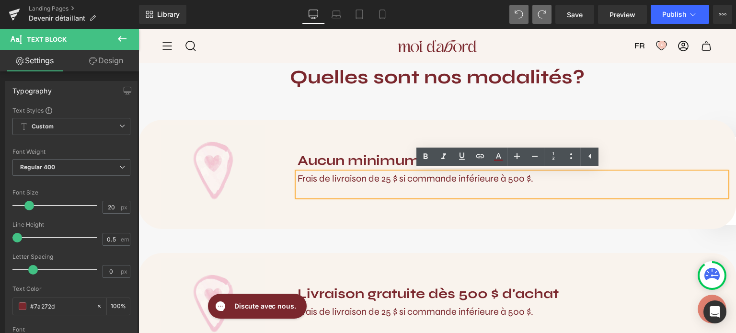
click at [575, 216] on div "Image Aucun minimum de commande Heading Frais de livraison de 25 $ si commande …" at bounding box center [438, 174] width 598 height 109
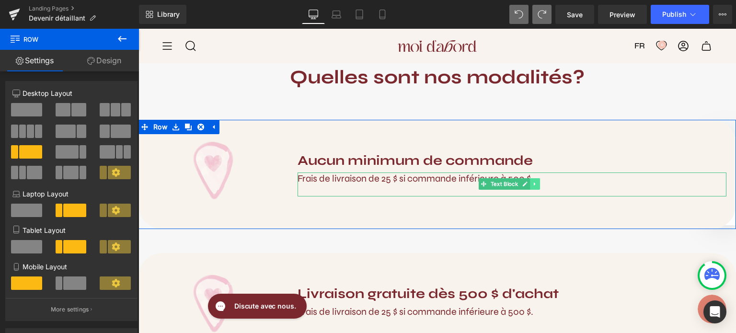
click at [534, 183] on icon at bounding box center [534, 184] width 1 height 3
click at [537, 185] on icon at bounding box center [539, 184] width 5 height 6
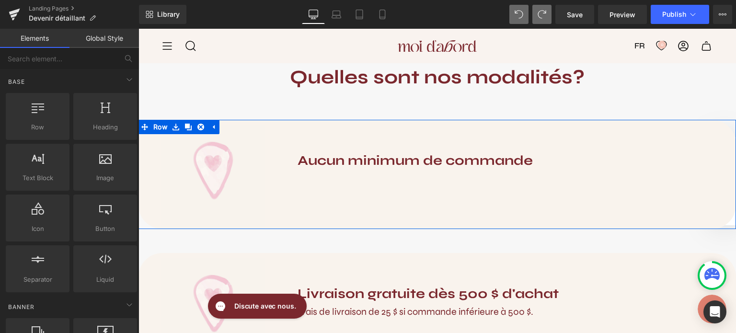
click at [294, 191] on div "Image Aucun minimum de commande Heading Row" at bounding box center [438, 174] width 598 height 109
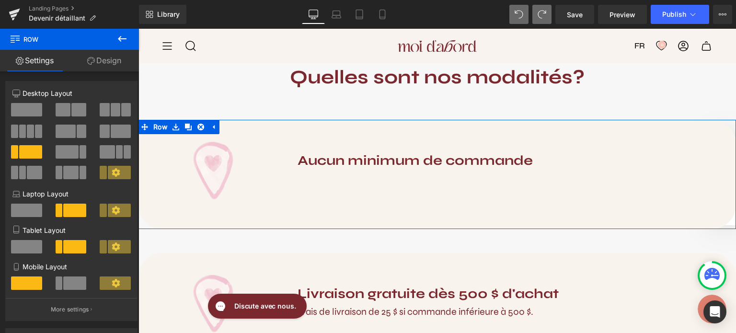
click at [346, 201] on div "Image Aucun minimum de commande Heading Row" at bounding box center [438, 174] width 598 height 109
click at [87, 59] on icon at bounding box center [91, 61] width 8 height 8
click at [0, 0] on div "Background" at bounding box center [0, 0] width 0 height 0
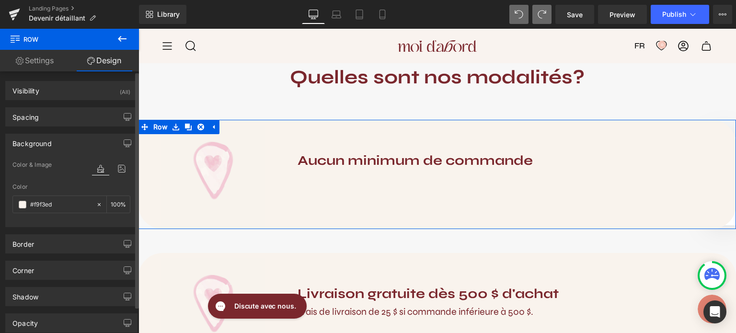
type input "#f9f3ed"
type input "100"
click at [60, 202] on input "#f9f3ed" at bounding box center [60, 204] width 61 height 11
type input "#f9f3"
type input "0"
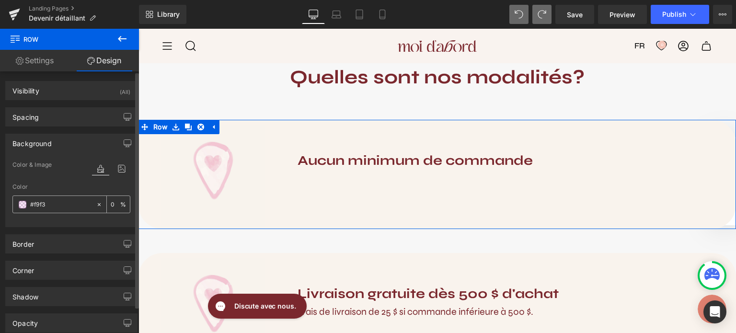
type input "#f9f"
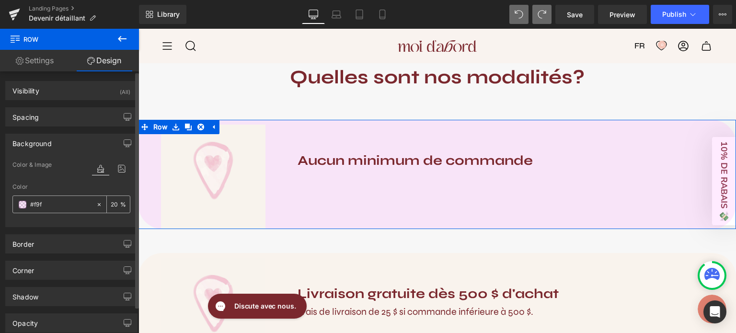
type input "100"
type input "#f9"
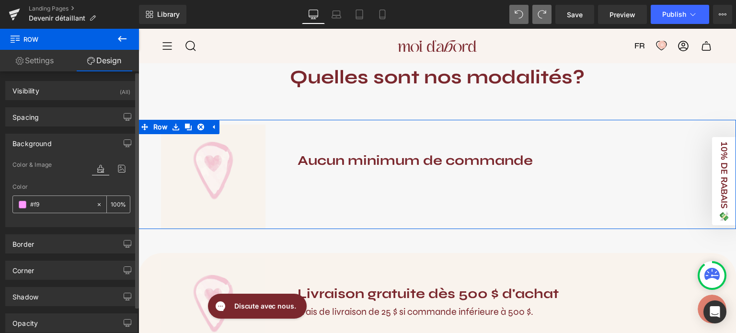
type input "0"
type input "#ded"
type input "100"
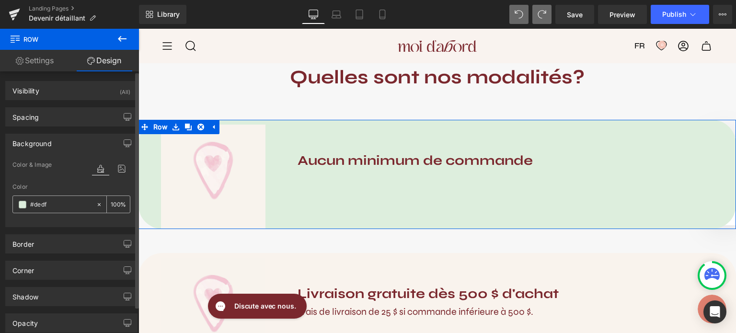
type input "#dedff"
type input "0"
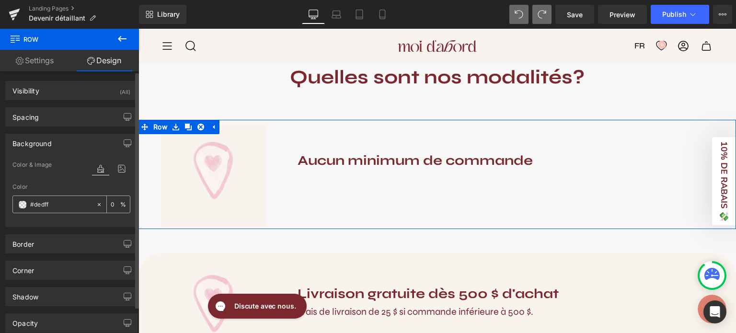
type input "#dedff3"
type input "100"
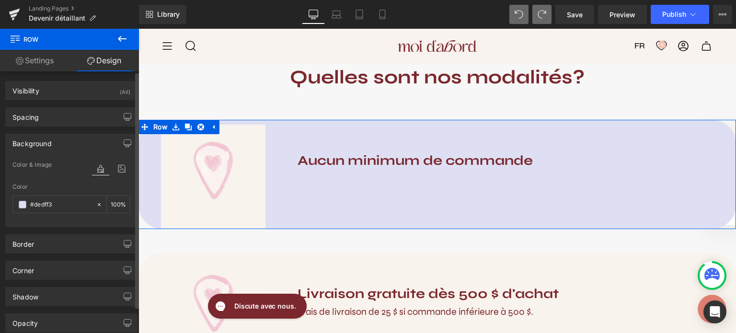
type input "#dedff3"
click at [73, 184] on div "Color" at bounding box center [71, 187] width 118 height 7
click at [117, 168] on icon at bounding box center [121, 168] width 17 height 12
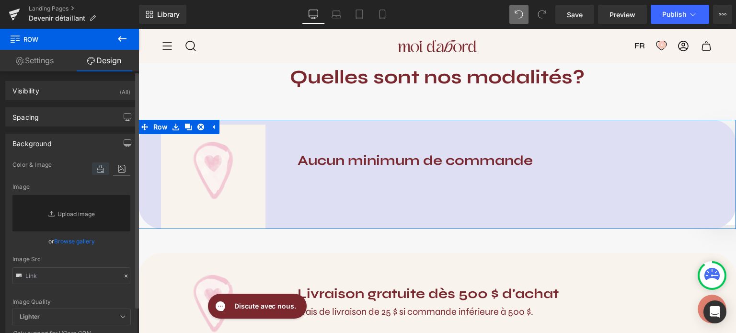
click at [98, 170] on icon at bounding box center [100, 168] width 17 height 12
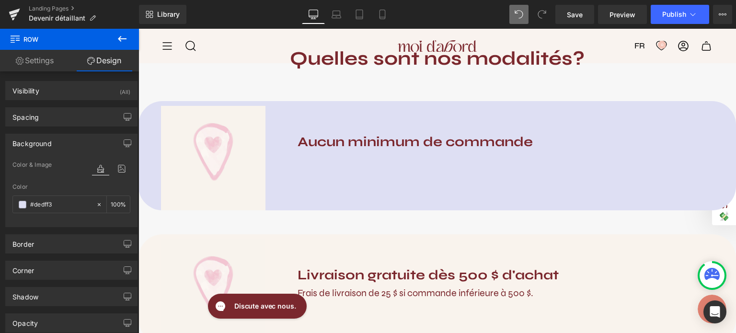
scroll to position [859, 0]
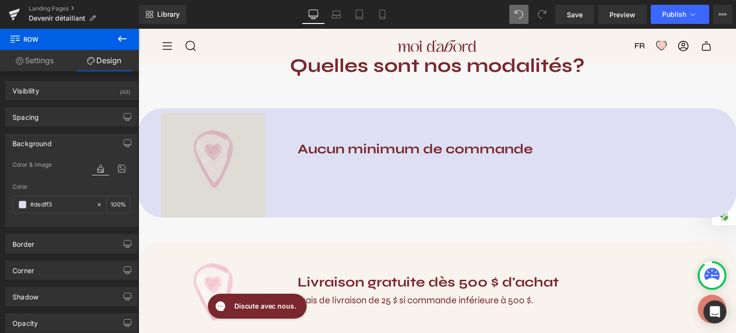
click at [208, 154] on img at bounding box center [213, 162] width 104 height 109
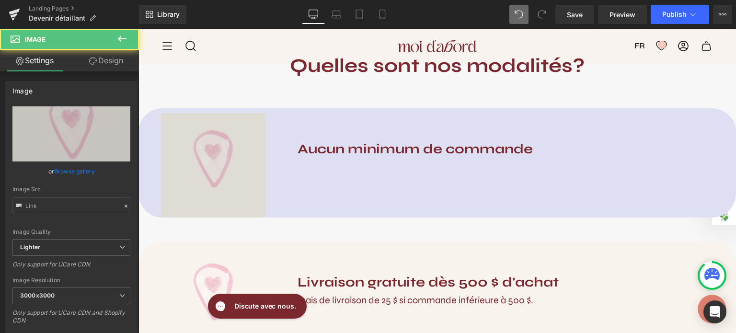
type input "[URL][DOMAIN_NAME]"
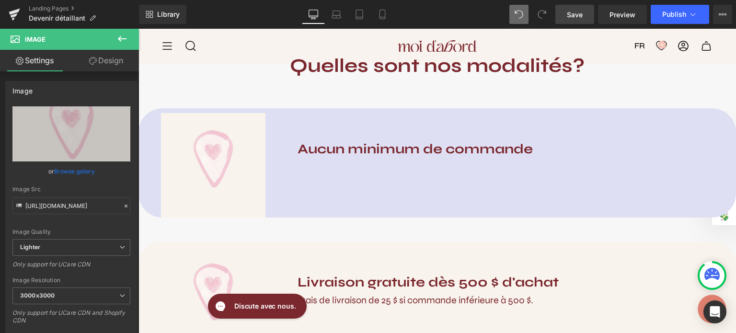
click at [581, 11] on span "Save" at bounding box center [575, 15] width 16 height 10
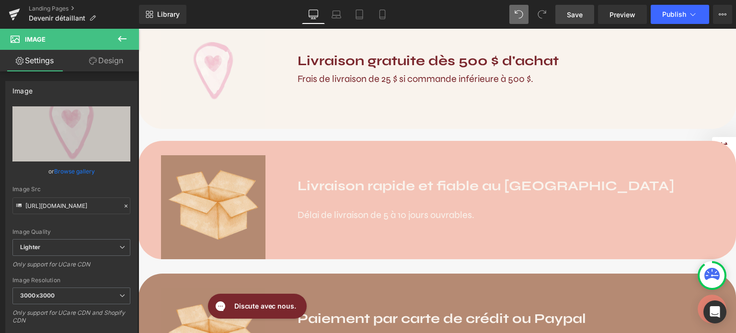
scroll to position [1083, 0]
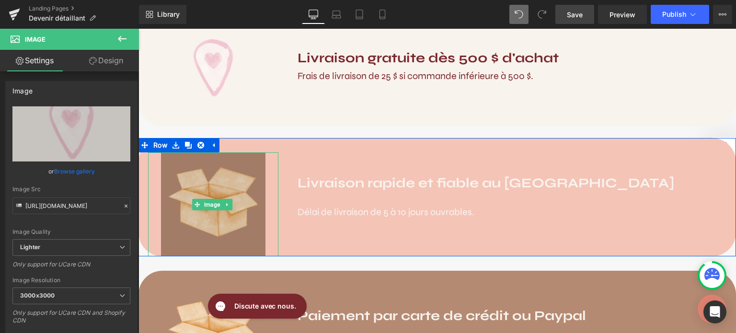
click at [232, 169] on img at bounding box center [213, 204] width 104 height 104
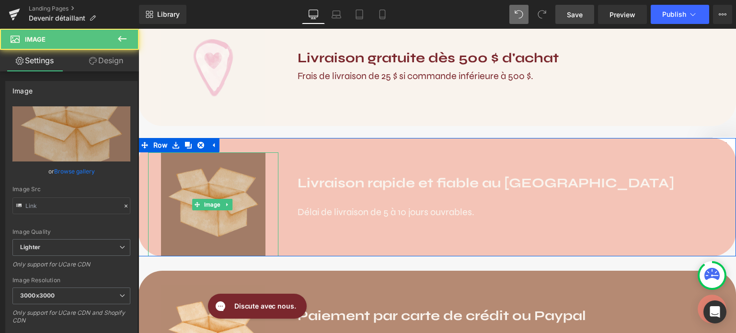
type input "[URL][DOMAIN_NAME]"
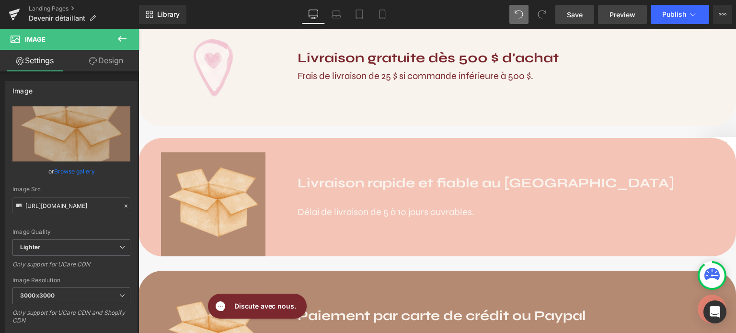
click at [613, 18] on span "Preview" at bounding box center [623, 15] width 26 height 10
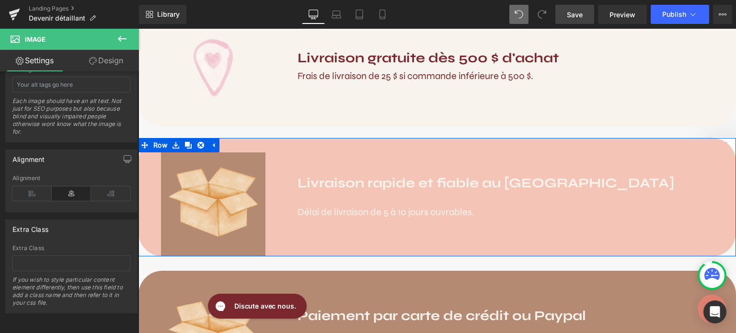
scroll to position [851, 0]
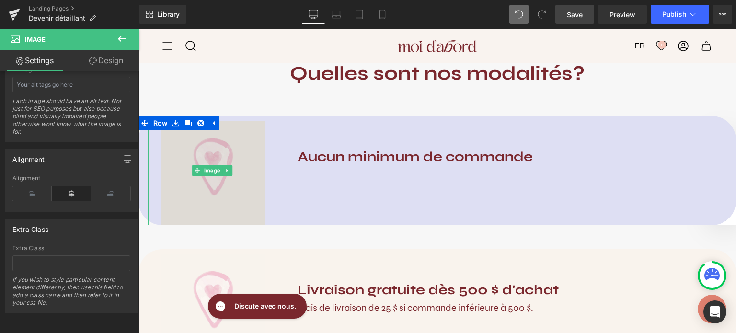
click at [236, 154] on img at bounding box center [213, 170] width 104 height 109
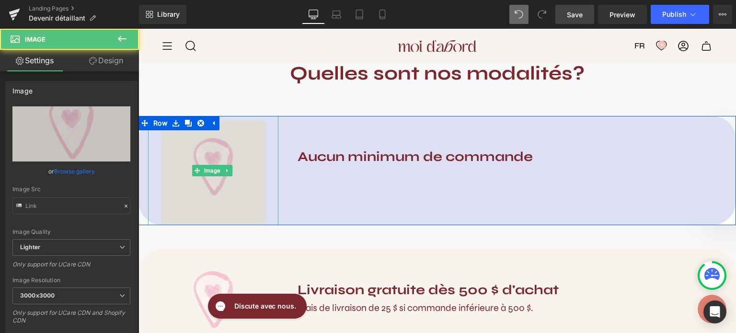
type input "[URL][DOMAIN_NAME]"
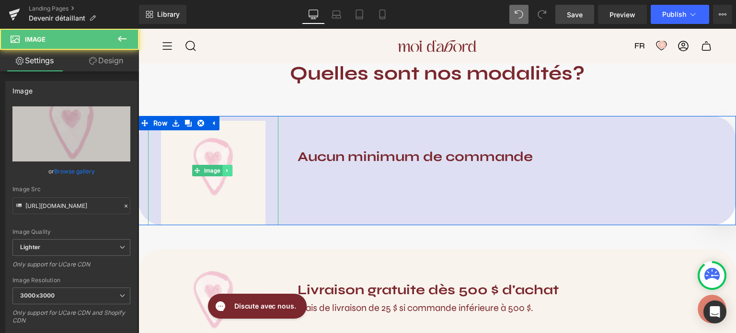
click at [226, 169] on icon at bounding box center [226, 170] width 1 height 3
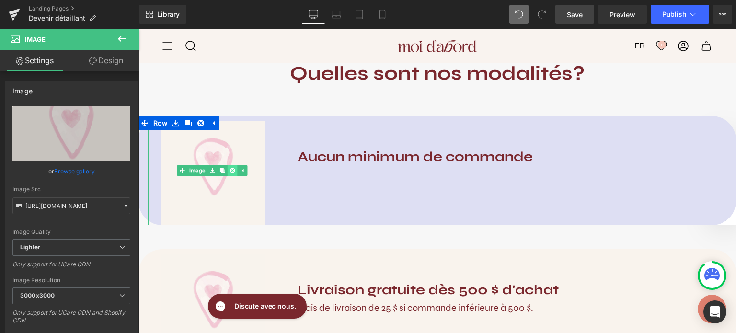
click at [230, 170] on icon at bounding box center [232, 170] width 5 height 5
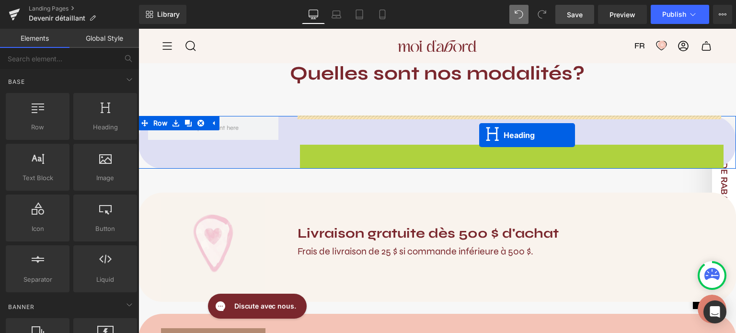
drag, startPoint x: 485, startPoint y: 157, endPoint x: 479, endPoint y: 135, distance: 22.3
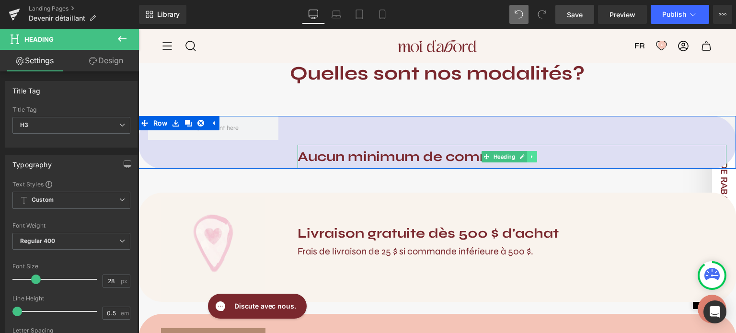
click at [531, 156] on icon at bounding box center [531, 156] width 1 height 3
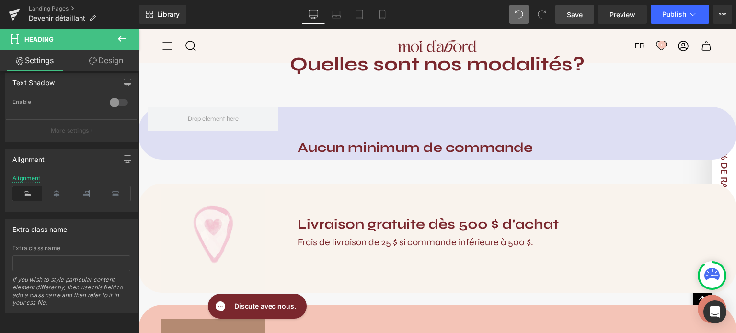
scroll to position [865, 0]
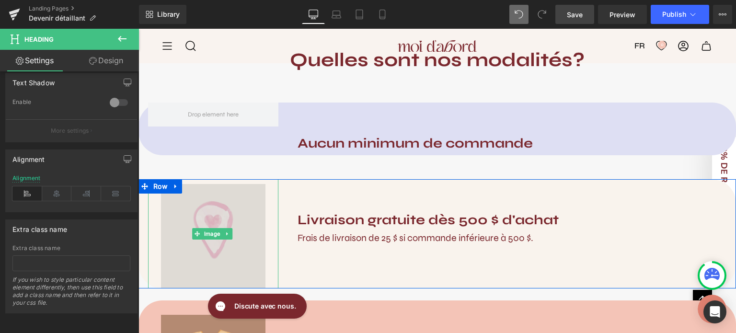
click at [221, 212] on img at bounding box center [213, 233] width 104 height 109
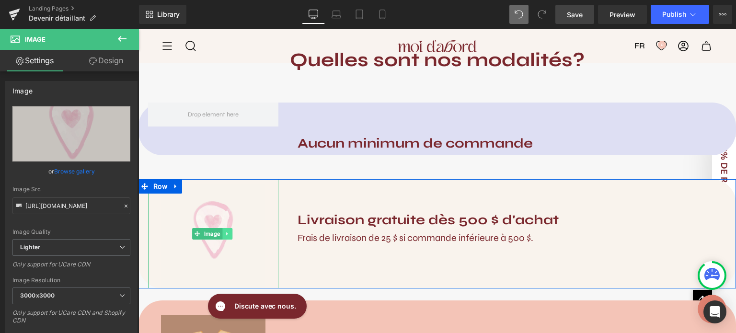
click at [227, 233] on icon at bounding box center [226, 233] width 1 height 3
click at [228, 232] on link at bounding box center [232, 234] width 10 height 12
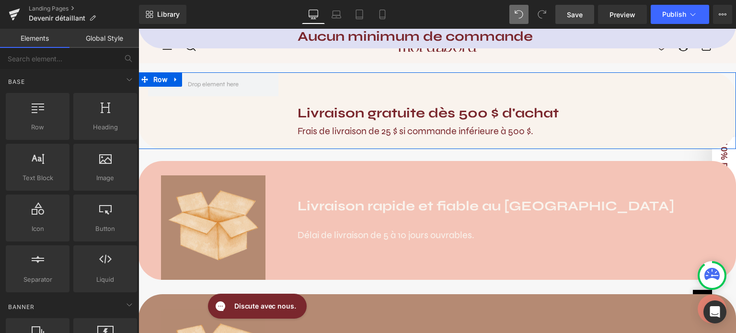
scroll to position [972, 0]
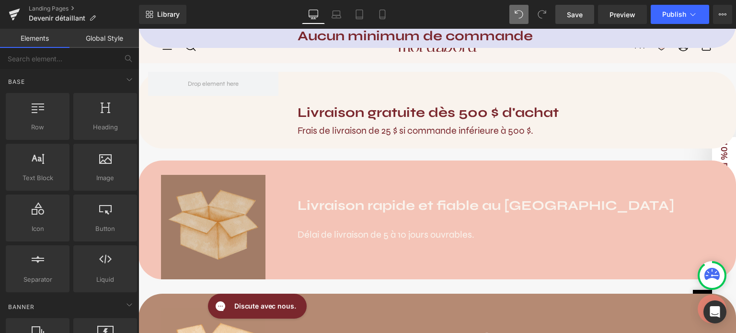
click at [234, 203] on img at bounding box center [213, 227] width 104 height 104
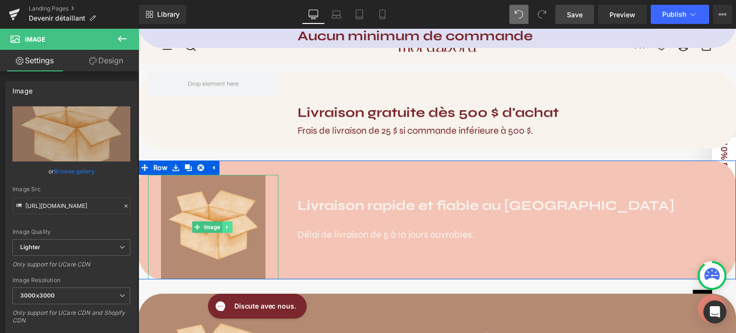
click at [225, 229] on link at bounding box center [227, 227] width 10 height 12
click at [234, 226] on icon at bounding box center [232, 226] width 5 height 5
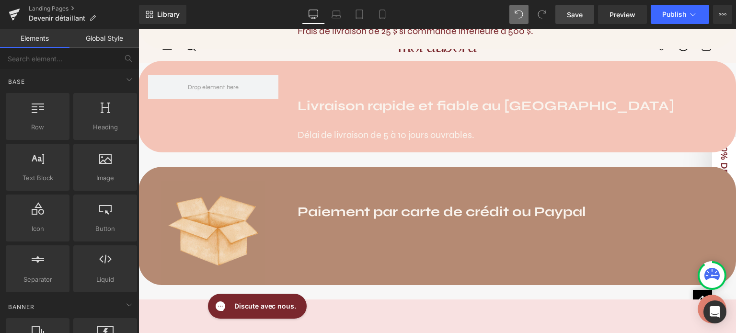
scroll to position [1085, 0]
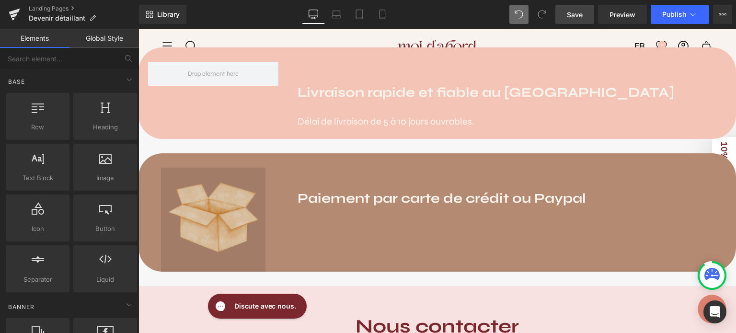
click at [232, 206] on img at bounding box center [213, 220] width 104 height 104
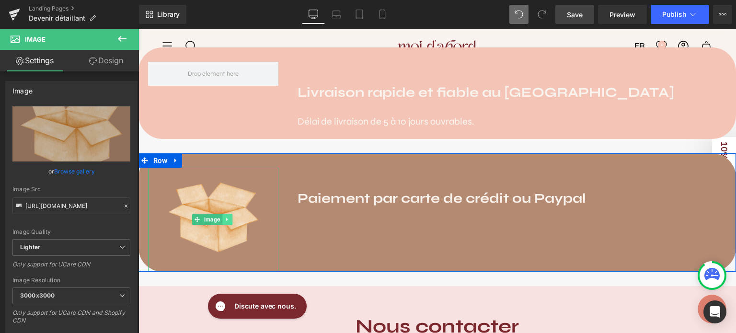
click at [228, 219] on icon at bounding box center [227, 220] width 5 height 6
click at [228, 219] on link at bounding box center [232, 220] width 10 height 12
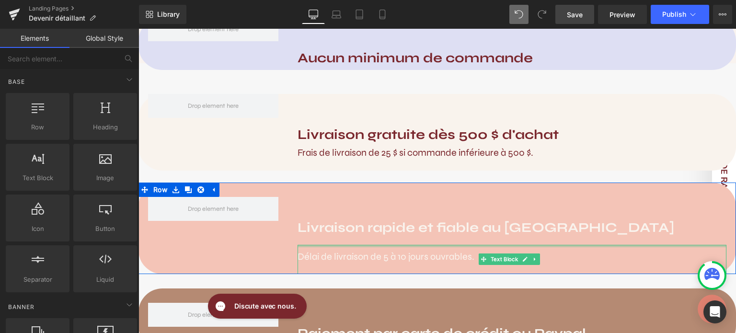
scroll to position [949, 0]
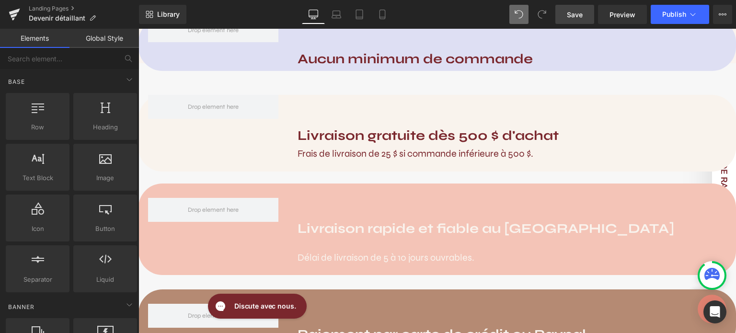
click at [569, 12] on span "Save" at bounding box center [575, 15] width 16 height 10
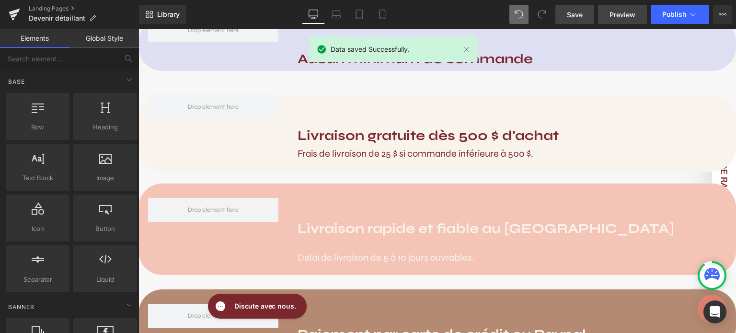
click at [617, 12] on span "Preview" at bounding box center [623, 15] width 26 height 10
